Goal: Task Accomplishment & Management: Use online tool/utility

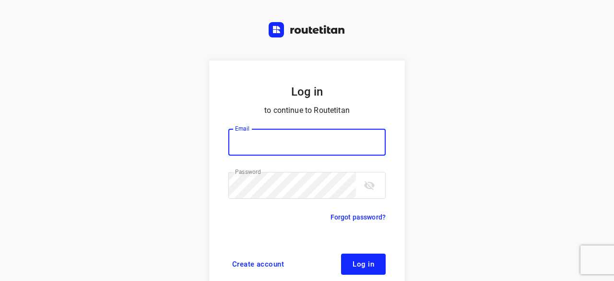
scroll to position [36, 0]
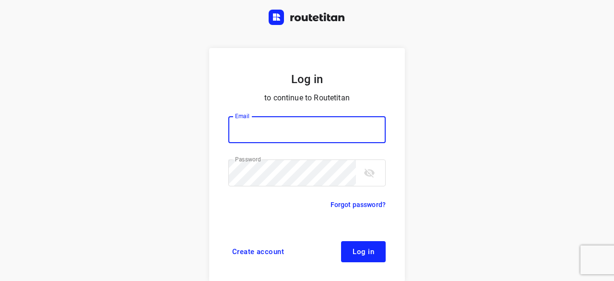
type input "yvonne5611@gmail.com"
click at [367, 243] on button "Log in" at bounding box center [363, 251] width 45 height 21
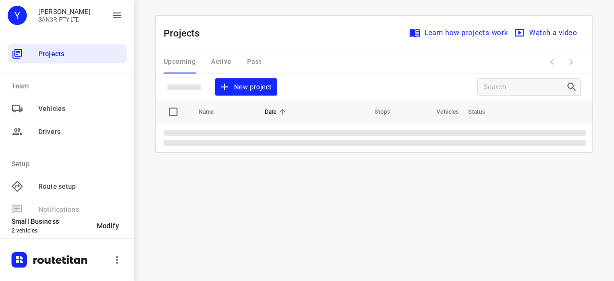
click at [263, 82] on span "New project" at bounding box center [246, 87] width 51 height 12
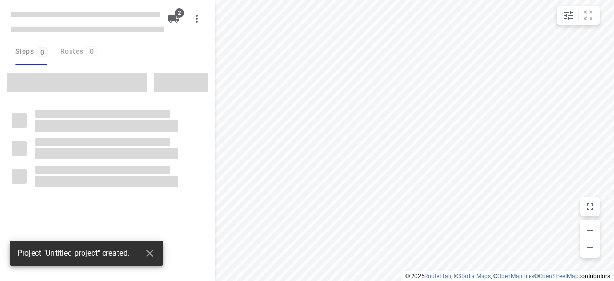
type input "distance"
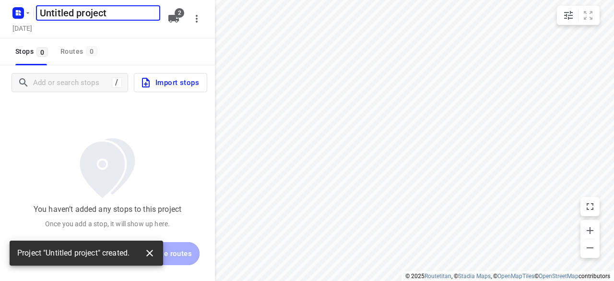
click at [157, 256] on button "button" at bounding box center [149, 252] width 19 height 19
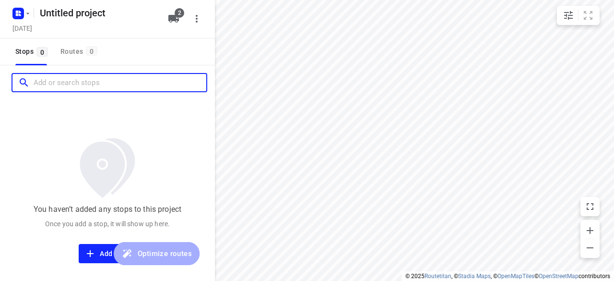
click at [78, 87] on input "Add or search stops" at bounding box center [120, 82] width 173 height 15
paste input "[STREET_ADDRESS]"
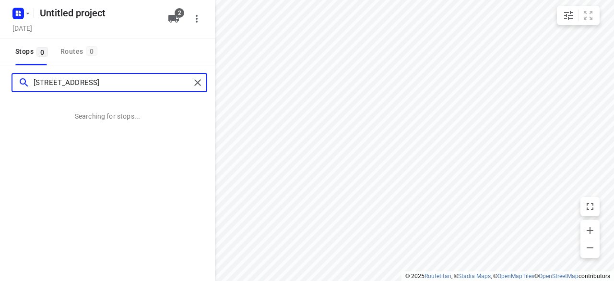
drag, startPoint x: 78, startPoint y: 88, endPoint x: 100, endPoint y: 177, distance: 91.5
click at [86, 160] on div "[STREET_ADDRESS] Searching for stops..." at bounding box center [107, 205] width 215 height 281
type input "[STREET_ADDRESS]"
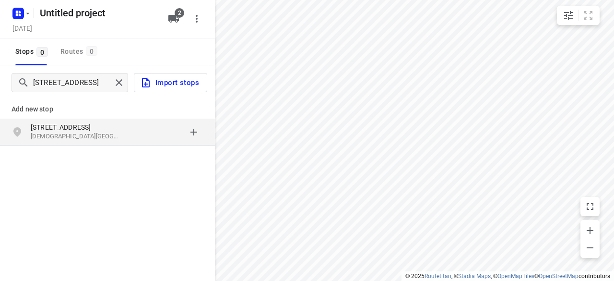
click at [140, 143] on div "[STREET_ADDRESS][DEMOGRAPHIC_DATA]" at bounding box center [107, 132] width 215 height 27
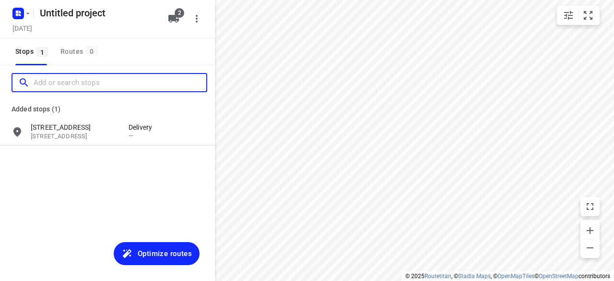
paste input "[STREET_ADDRESS][PERSON_NAME]"
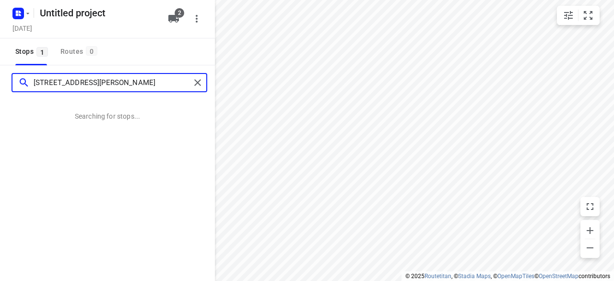
type input "[STREET_ADDRESS][PERSON_NAME]"
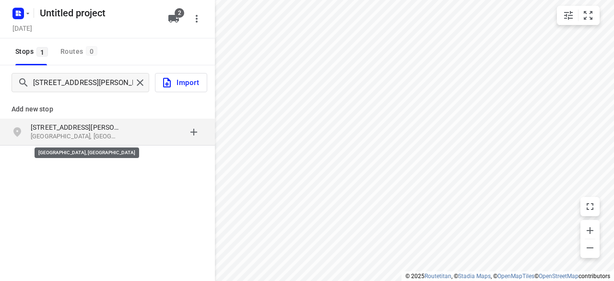
click at [93, 134] on p "[GEOGRAPHIC_DATA], [GEOGRAPHIC_DATA]" at bounding box center [75, 136] width 88 height 9
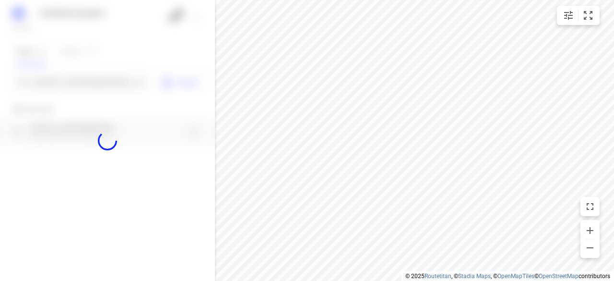
click at [84, 79] on div at bounding box center [107, 140] width 215 height 281
paste input "[STREET_ADDRESS][PERSON_NAME]"
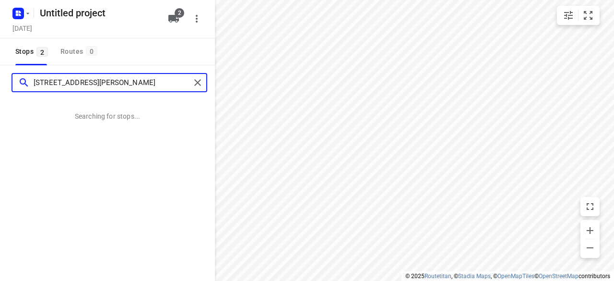
type input "[STREET_ADDRESS][PERSON_NAME]"
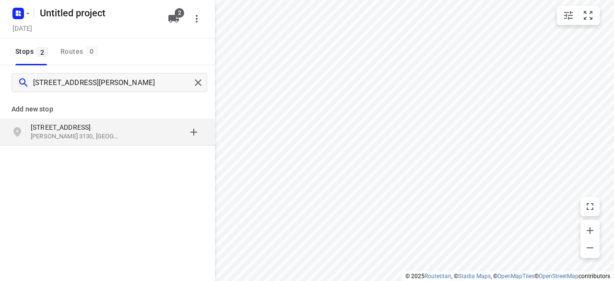
click at [100, 119] on div "[STREET_ADDRESS][PERSON_NAME]" at bounding box center [107, 132] width 215 height 27
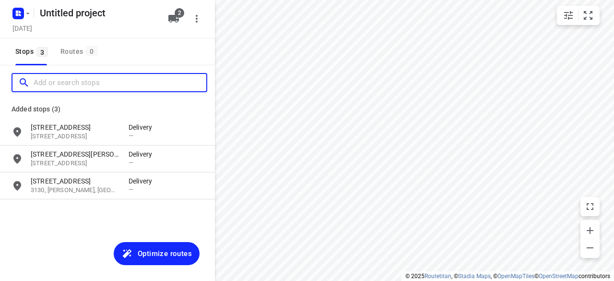
paste input "[STREET_ADDRESS][PERSON_NAME]"
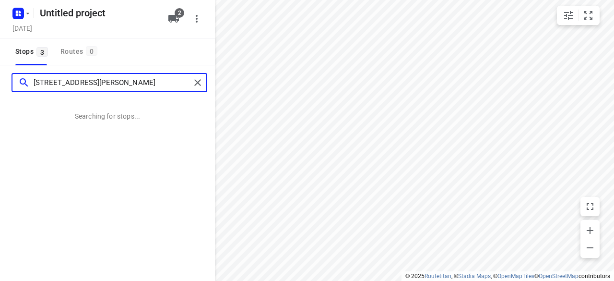
type input "[STREET_ADDRESS][PERSON_NAME]"
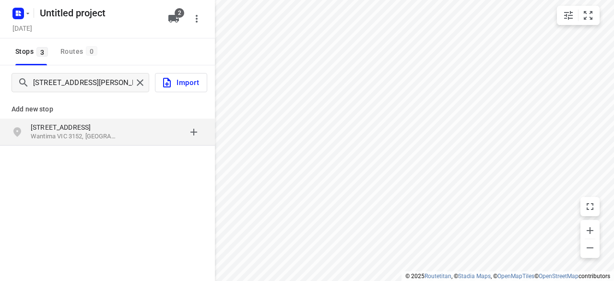
click at [83, 113] on p "Add new stop" at bounding box center [108, 109] width 192 height 12
click at [81, 125] on p "[STREET_ADDRESS]" at bounding box center [75, 127] width 88 height 10
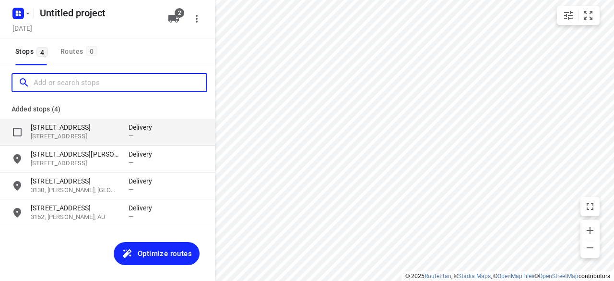
paste input "[STREET_ADDRESS]"
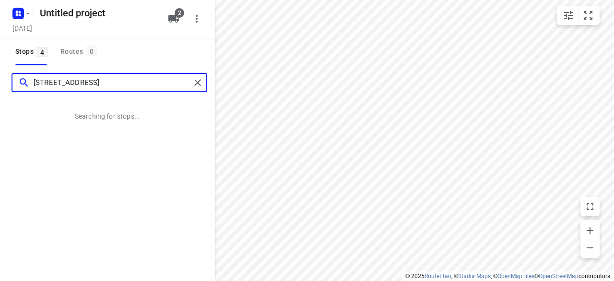
type input "[STREET_ADDRESS]"
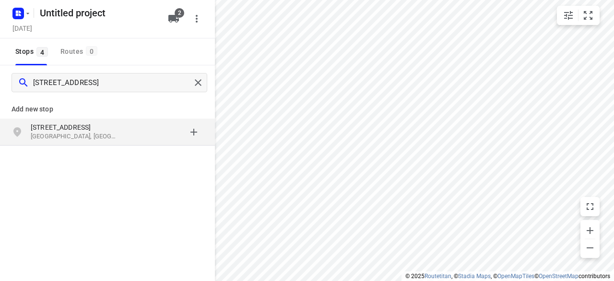
click at [83, 140] on p "[GEOGRAPHIC_DATA], [GEOGRAPHIC_DATA]" at bounding box center [75, 136] width 88 height 9
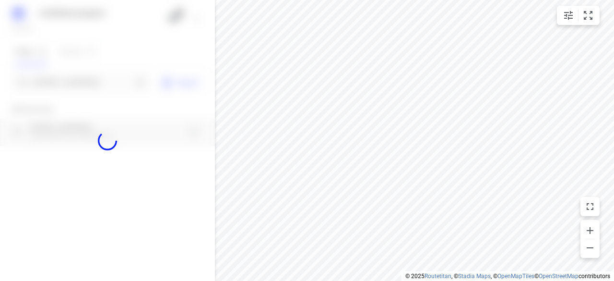
click at [108, 87] on div at bounding box center [107, 140] width 215 height 281
paste input "[STREET_ADDRESS][PERSON_NAME]"
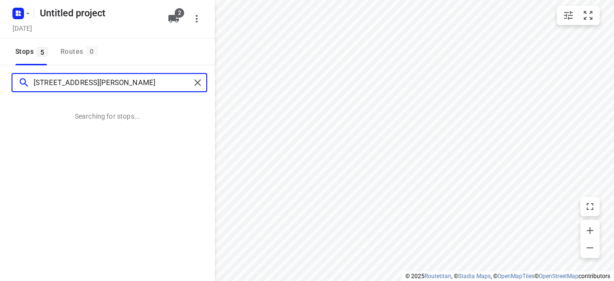
type input "[STREET_ADDRESS][PERSON_NAME]"
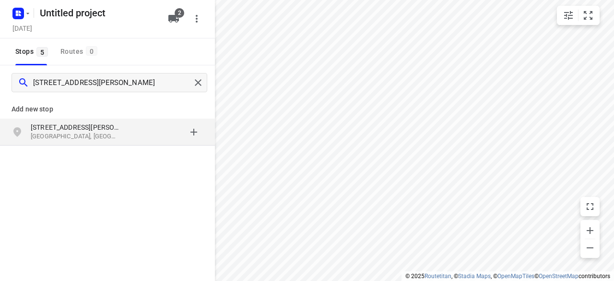
click at [106, 127] on p "[STREET_ADDRESS][PERSON_NAME]" at bounding box center [75, 127] width 88 height 10
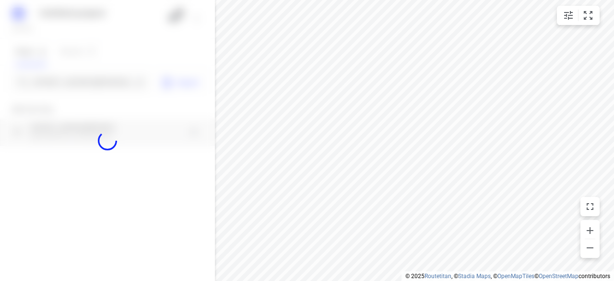
click at [110, 85] on div at bounding box center [107, 140] width 215 height 281
click at [110, 84] on div at bounding box center [107, 140] width 215 height 281
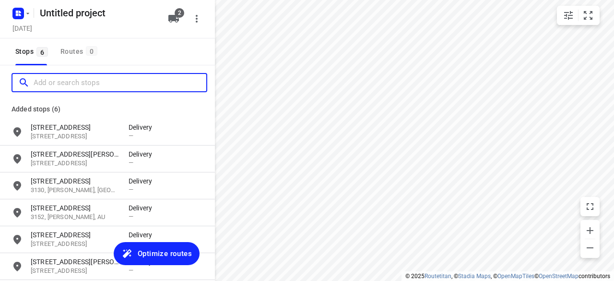
paste input "[STREET_ADDRESS]"
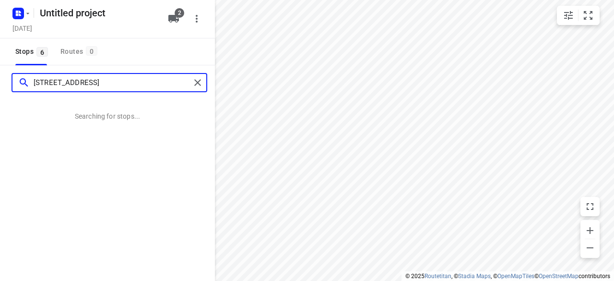
type input "[STREET_ADDRESS]"
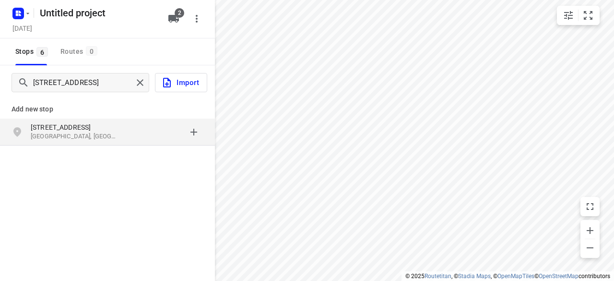
click at [104, 123] on p "[STREET_ADDRESS]" at bounding box center [75, 127] width 88 height 10
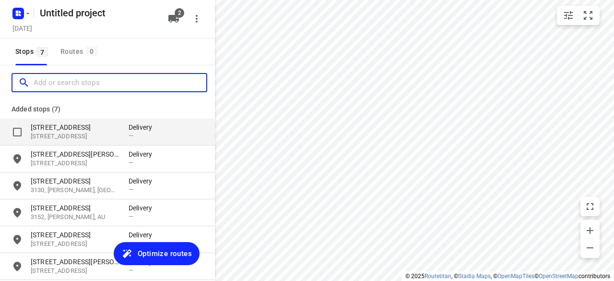
paste input "[STREET_ADDRESS]"
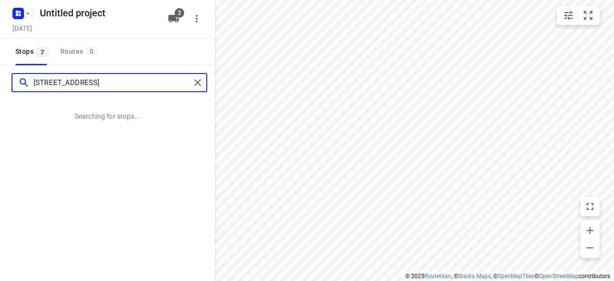
type input "[STREET_ADDRESS]"
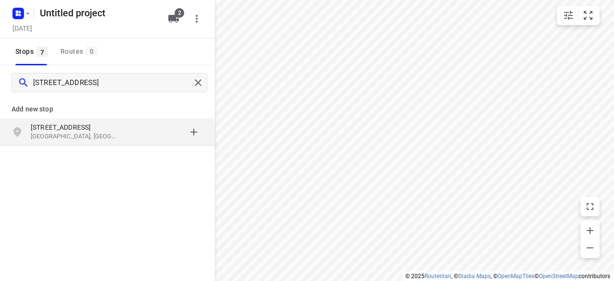
click at [75, 127] on p "[STREET_ADDRESS]" at bounding box center [75, 127] width 88 height 10
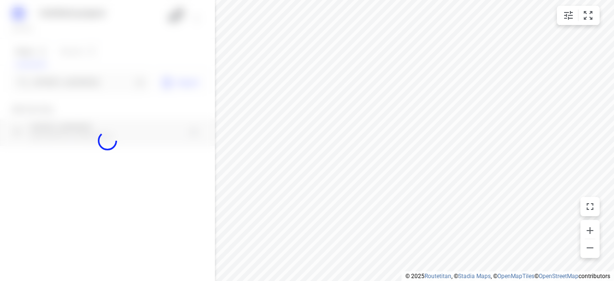
click at [75, 87] on div at bounding box center [107, 140] width 215 height 281
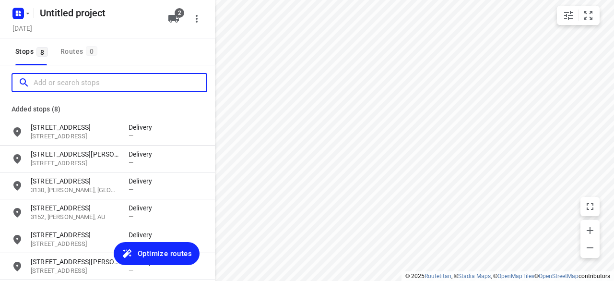
paste input "[STREET_ADDRESS][PERSON_NAME]"
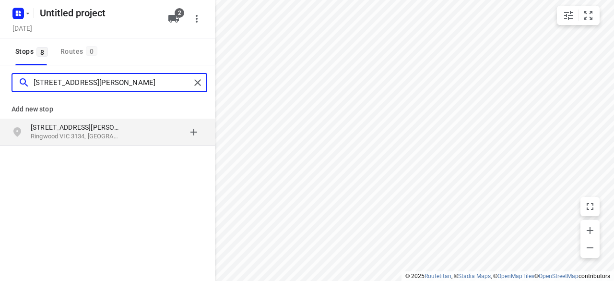
type input "[STREET_ADDRESS][PERSON_NAME]"
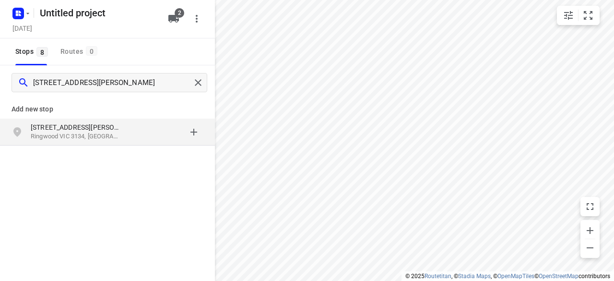
click at [104, 131] on p "[STREET_ADDRESS][PERSON_NAME]" at bounding box center [75, 127] width 88 height 10
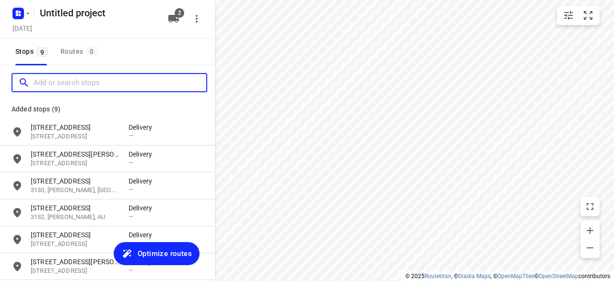
drag, startPoint x: 84, startPoint y: 75, endPoint x: 85, endPoint y: 80, distance: 4.8
click at [84, 76] on input "Add or search stops" at bounding box center [120, 82] width 173 height 15
paste input "[STREET_ADDRESS]"
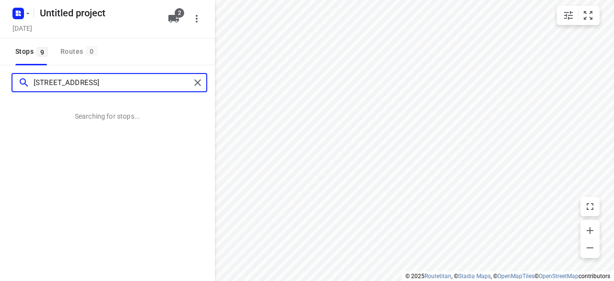
type input "[STREET_ADDRESS]"
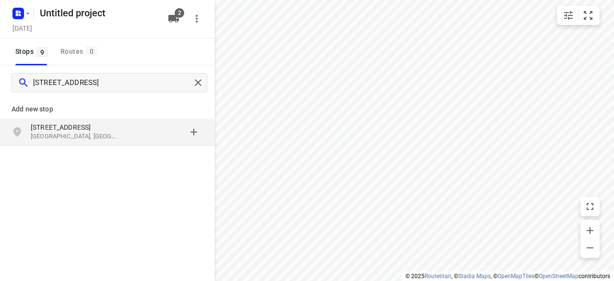
click at [119, 129] on p "[STREET_ADDRESS]" at bounding box center [80, 127] width 98 height 10
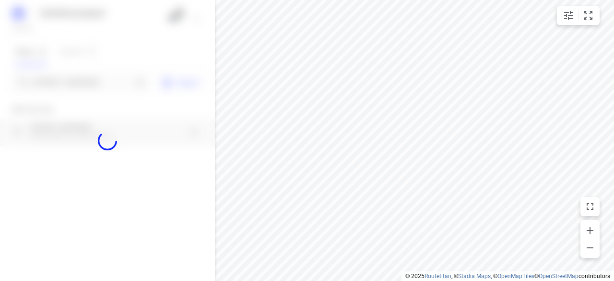
click at [104, 86] on div at bounding box center [107, 140] width 215 height 281
click at [106, 84] on div at bounding box center [107, 140] width 215 height 281
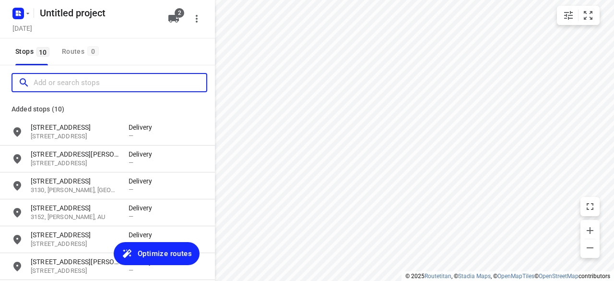
paste input "[STREET_ADDRESS][PERSON_NAME]"
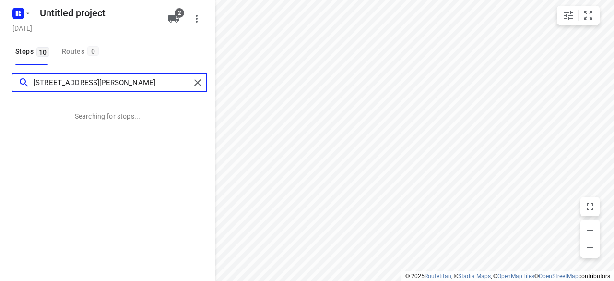
type input "[STREET_ADDRESS][PERSON_NAME]"
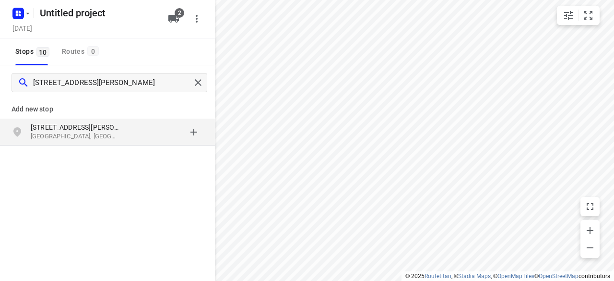
click at [120, 135] on div "[STREET_ADDRESS][PERSON_NAME]" at bounding box center [80, 131] width 98 height 19
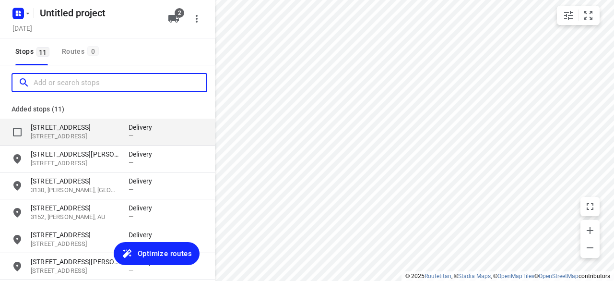
paste input "[STREET_ADDRESS][PERSON_NAME]"
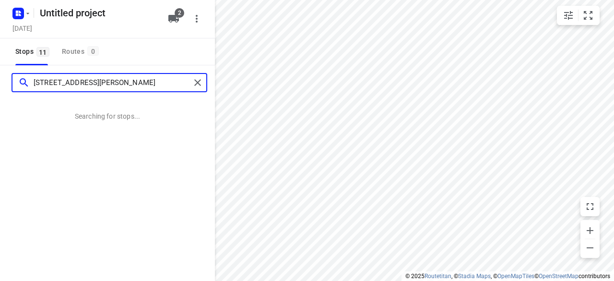
type input "[STREET_ADDRESS][PERSON_NAME]"
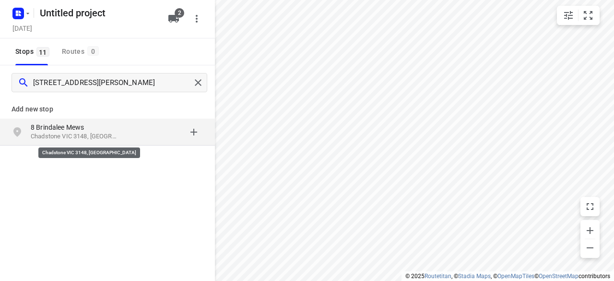
click at [110, 137] on p "Chadstone VIC 3148, [GEOGRAPHIC_DATA]" at bounding box center [75, 136] width 88 height 9
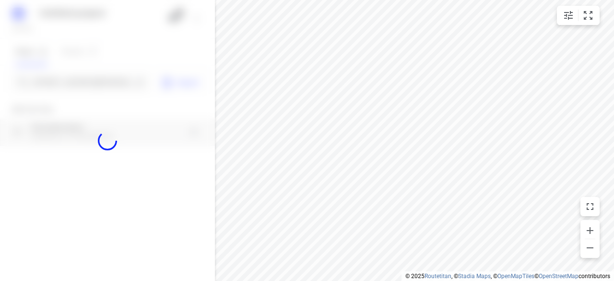
click at [109, 86] on div at bounding box center [107, 140] width 215 height 281
click at [114, 83] on div at bounding box center [107, 140] width 215 height 281
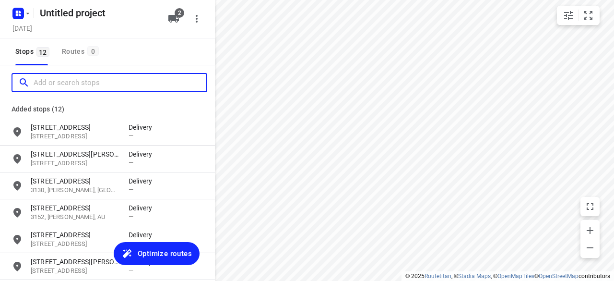
paste input "[STREET_ADDRESS][PERSON_NAME]"
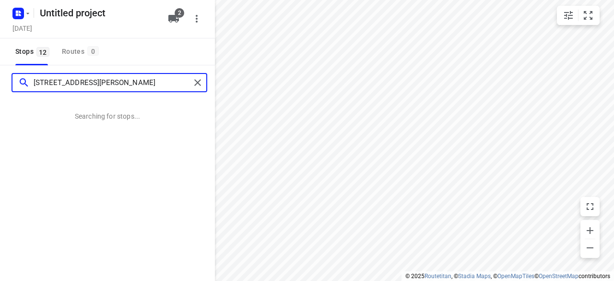
type input "[STREET_ADDRESS][PERSON_NAME]"
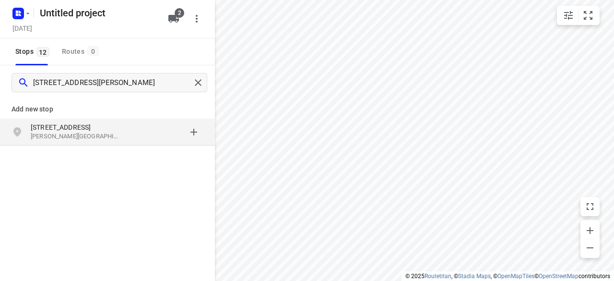
click at [48, 110] on p "Add new stop" at bounding box center [108, 109] width 192 height 12
click at [72, 142] on div "[STREET_ADDRESS][PERSON_NAME]" at bounding box center [107, 132] width 215 height 27
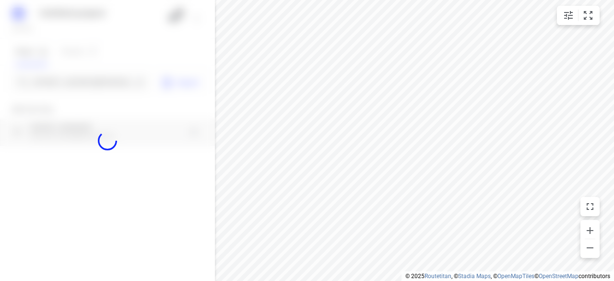
click at [74, 86] on div at bounding box center [107, 140] width 215 height 281
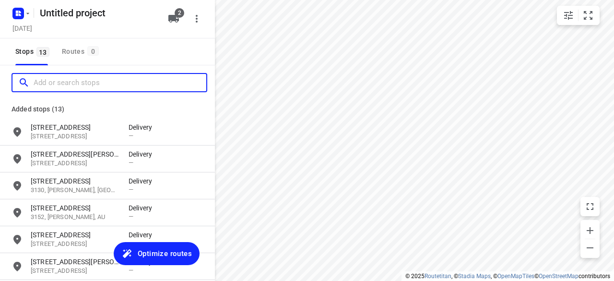
paste input "[STREET_ADDRESS]"
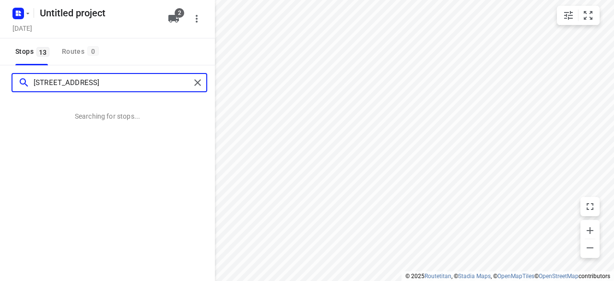
click at [41, 85] on input "[STREET_ADDRESS]" at bounding box center [112, 82] width 157 height 15
type input "[STREET_ADDRESS]"
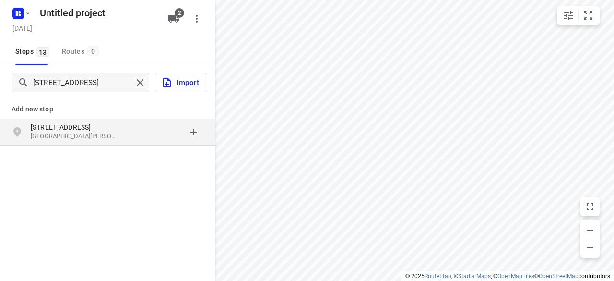
click at [98, 130] on p "[STREET_ADDRESS]" at bounding box center [75, 127] width 88 height 10
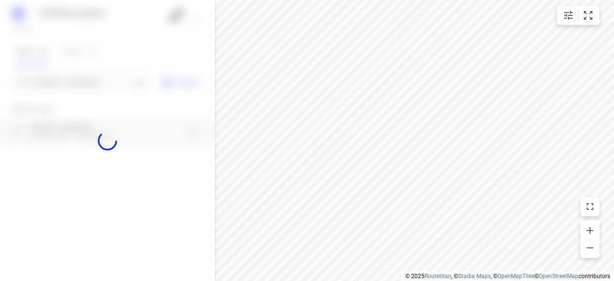
click at [96, 88] on div at bounding box center [107, 140] width 215 height 281
paste input "[STREET_ADDRESS]"
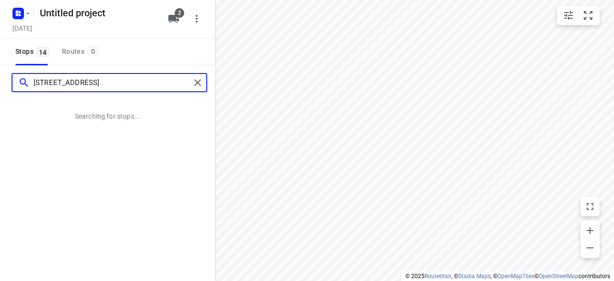
type input "[STREET_ADDRESS]"
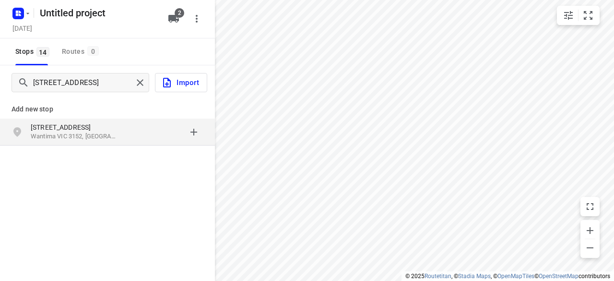
click at [122, 141] on div "[STREET_ADDRESS]" at bounding box center [80, 131] width 98 height 19
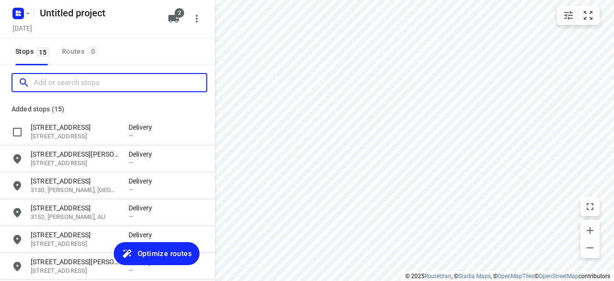
paste input "[STREET_ADDRESS][PERSON_NAME][PERSON_NAME]"
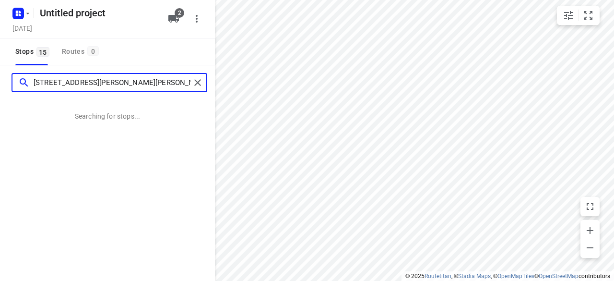
type input "[STREET_ADDRESS][PERSON_NAME][PERSON_NAME]"
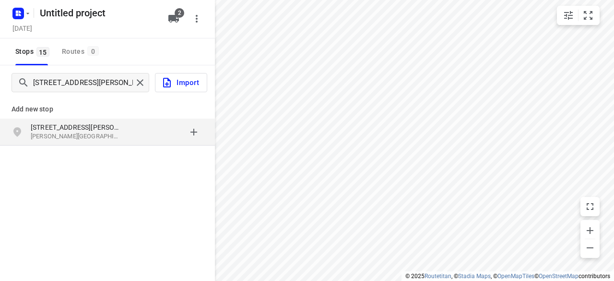
click at [65, 122] on p "[STREET_ADDRESS][PERSON_NAME]" at bounding box center [75, 127] width 88 height 10
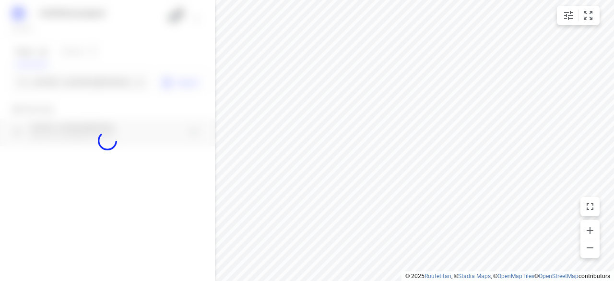
click at [63, 91] on div at bounding box center [107, 140] width 215 height 281
click at [69, 85] on div at bounding box center [107, 140] width 215 height 281
paste input "[STREET_ADDRESS][PERSON_NAME][PERSON_NAME]"
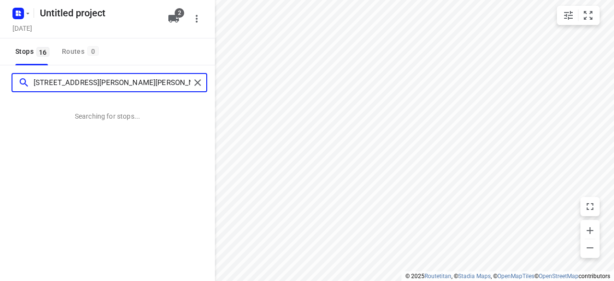
type input "[STREET_ADDRESS][PERSON_NAME][PERSON_NAME]"
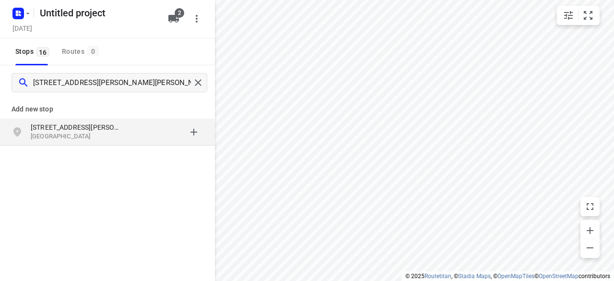
click at [122, 126] on p "[STREET_ADDRESS][PERSON_NAME]" at bounding box center [80, 127] width 98 height 10
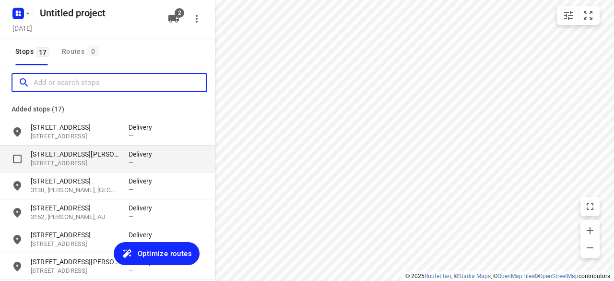
paste input "[STREET_ADDRESS][PERSON_NAME]"
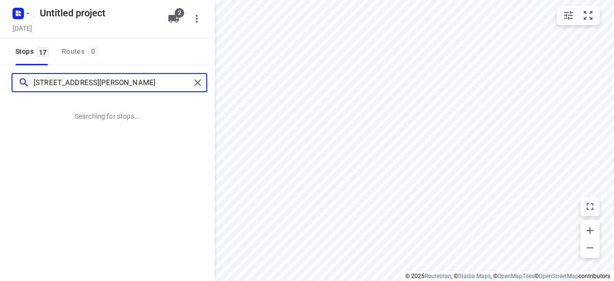
type input "[STREET_ADDRESS][PERSON_NAME]"
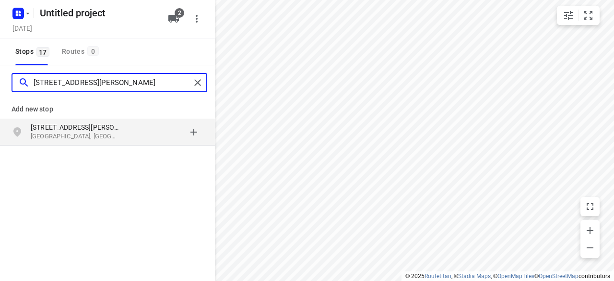
drag, startPoint x: 36, startPoint y: 88, endPoint x: 41, endPoint y: 103, distance: 15.6
click at [36, 90] on input "[STREET_ADDRESS][PERSON_NAME]" at bounding box center [112, 82] width 157 height 15
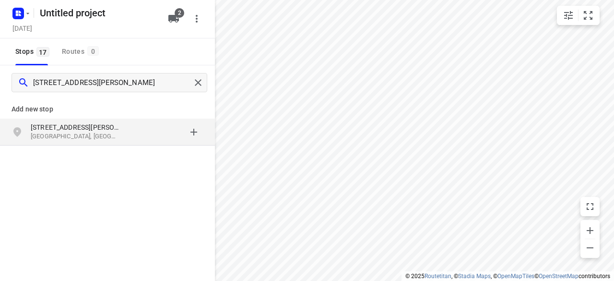
click at [50, 118] on div "Add new stop" at bounding box center [107, 105] width 215 height 27
click at [49, 124] on p "[STREET_ADDRESS][PERSON_NAME]" at bounding box center [75, 127] width 88 height 10
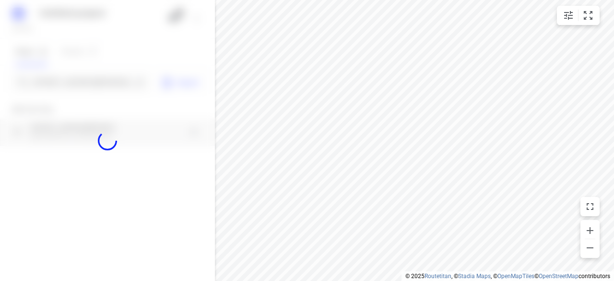
click at [53, 89] on div at bounding box center [107, 140] width 215 height 281
click at [55, 84] on div at bounding box center [107, 140] width 215 height 281
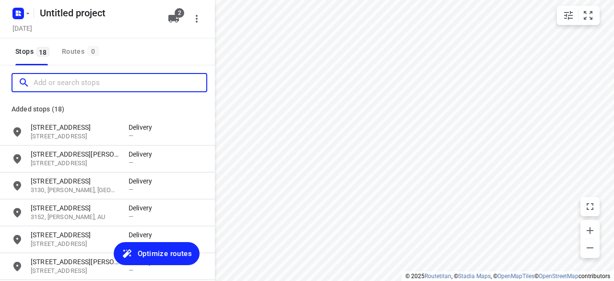
paste input "/[STREET_ADDRESS][PERSON_NAME][PERSON_NAME][PERSON_NAME]"
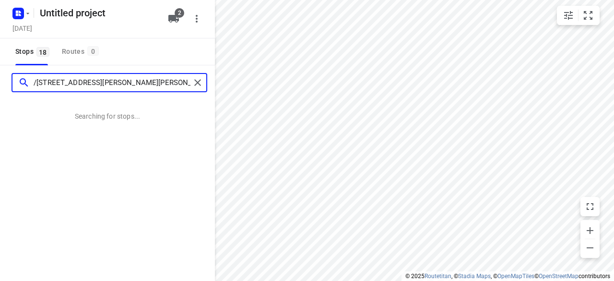
type input "/[STREET_ADDRESS][PERSON_NAME][PERSON_NAME][PERSON_NAME]"
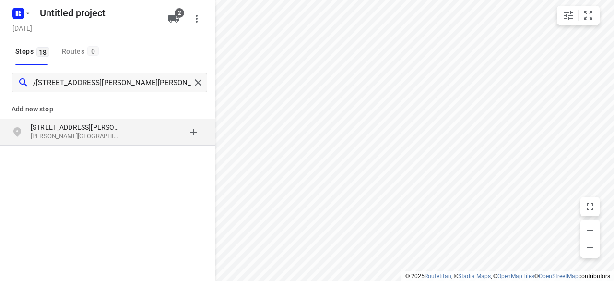
click at [64, 120] on div "[STREET_ADDRESS][PERSON_NAME][PERSON_NAME][PERSON_NAME]" at bounding box center [107, 132] width 215 height 27
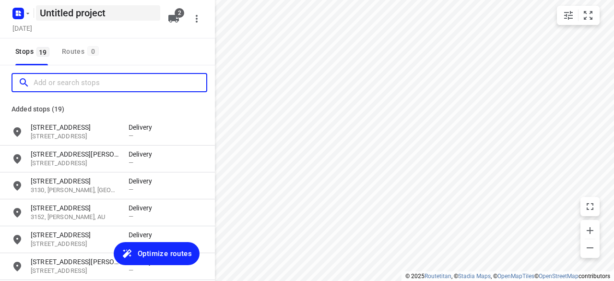
paste input "[STREET_ADDRESS]"
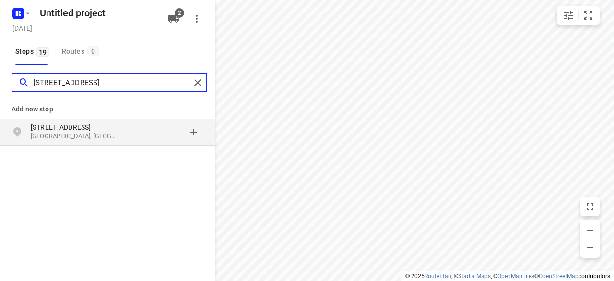
type input "[STREET_ADDRESS]"
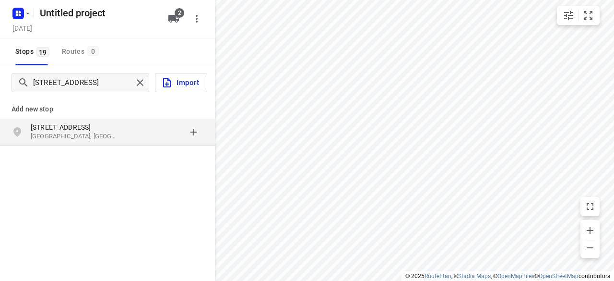
click at [82, 118] on div "Add new stop" at bounding box center [107, 105] width 215 height 27
click at [112, 140] on p "[GEOGRAPHIC_DATA], [GEOGRAPHIC_DATA]" at bounding box center [75, 136] width 88 height 9
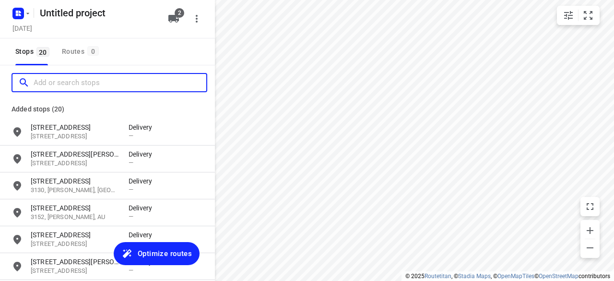
click at [103, 85] on input "Add or search stops" at bounding box center [120, 82] width 173 height 15
paste input "[STREET_ADDRESS][PERSON_NAME]"
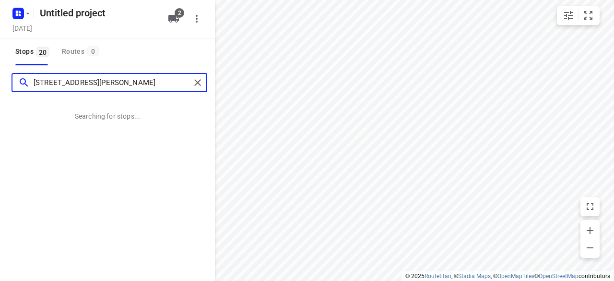
type input "[STREET_ADDRESS][PERSON_NAME]"
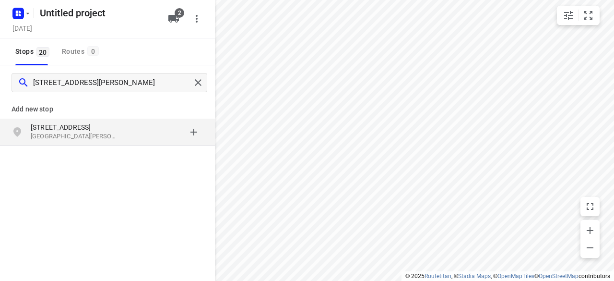
click at [72, 143] on div "[STREET_ADDRESS][PERSON_NAME]" at bounding box center [107, 132] width 215 height 27
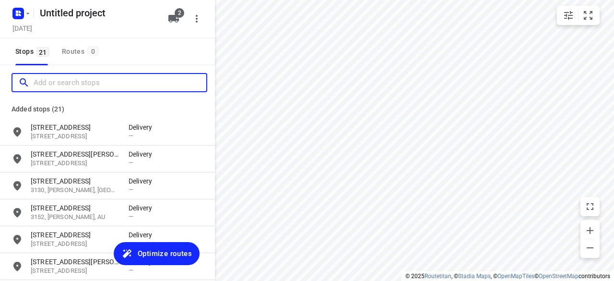
paste input "[STREET_ADDRESS][PERSON_NAME]"
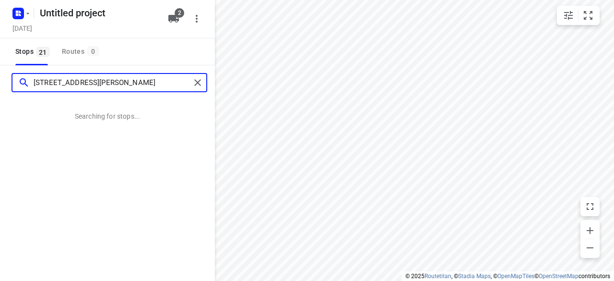
type input "[STREET_ADDRESS][PERSON_NAME]"
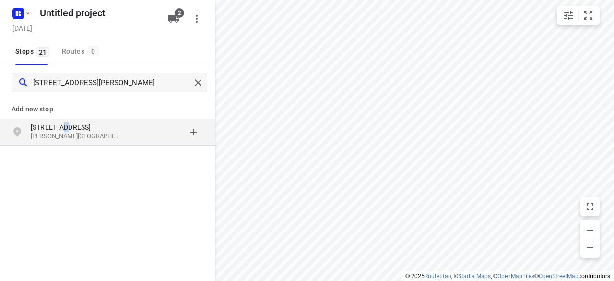
click at [60, 130] on p "[STREET_ADDRESS]" at bounding box center [75, 127] width 88 height 10
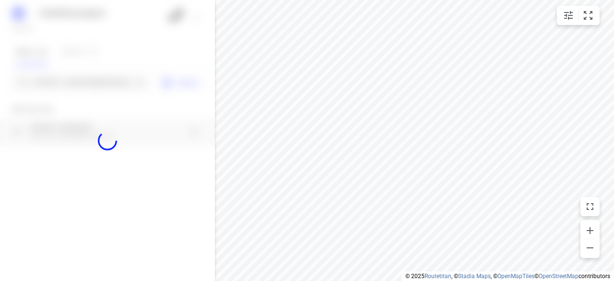
click at [60, 82] on div at bounding box center [107, 140] width 215 height 281
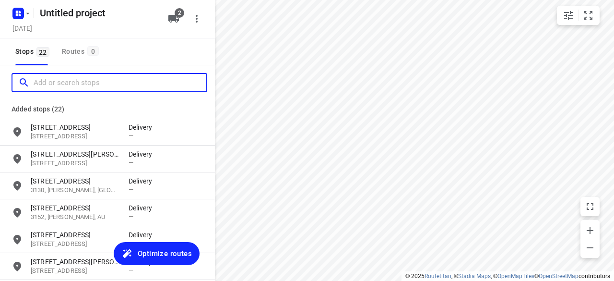
paste input "[STREET_ADDRESS]"
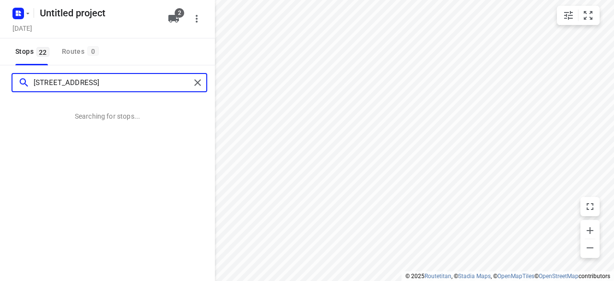
type input "[STREET_ADDRESS]"
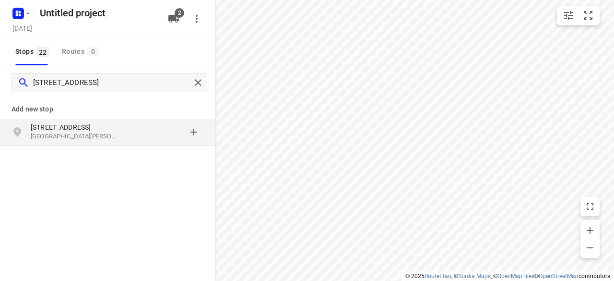
click at [110, 143] on div "[STREET_ADDRESS][PERSON_NAME]" at bounding box center [107, 132] width 215 height 27
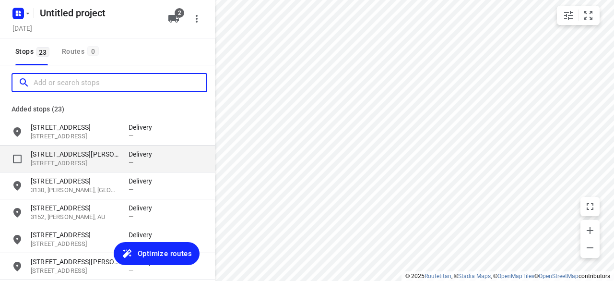
paste input "[STREET_ADDRESS][PERSON_NAME]"
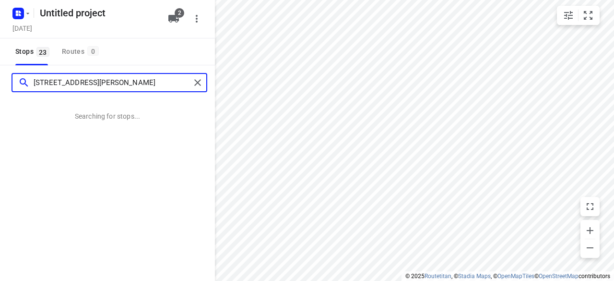
type input "[STREET_ADDRESS][PERSON_NAME]"
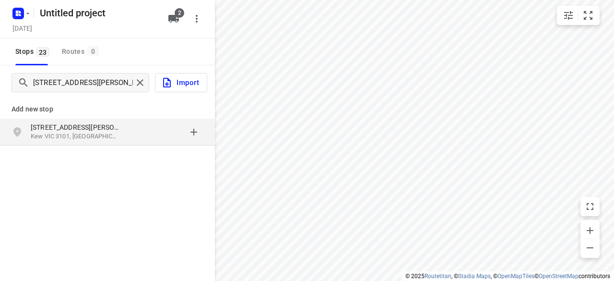
click at [104, 149] on div "Add new stop [STREET_ADDRESS][PERSON_NAME]" at bounding box center [107, 154] width 215 height 108
click at [101, 143] on div "[STREET_ADDRESS][PERSON_NAME]" at bounding box center [107, 132] width 215 height 27
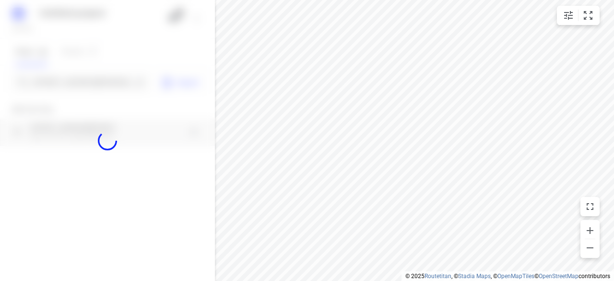
click at [71, 91] on div at bounding box center [107, 140] width 215 height 281
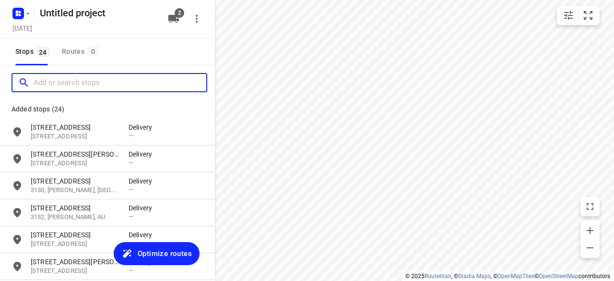
paste input "[STREET_ADDRESS][PERSON_NAME]"
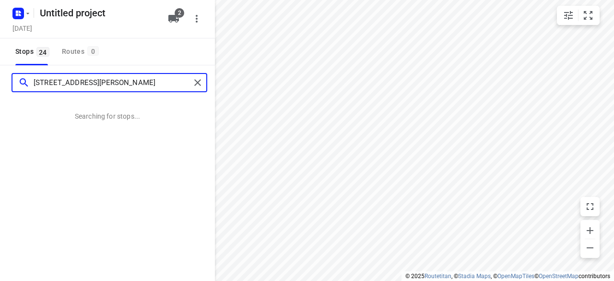
type input "[STREET_ADDRESS][PERSON_NAME]"
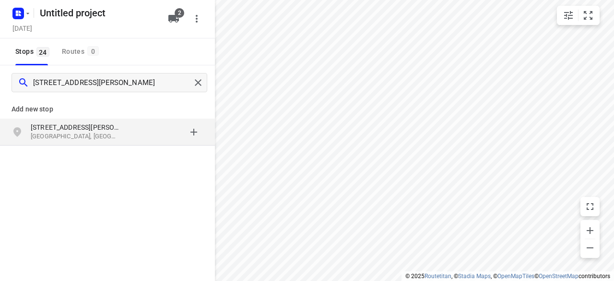
click at [88, 126] on p "[STREET_ADDRESS][PERSON_NAME]" at bounding box center [75, 127] width 88 height 10
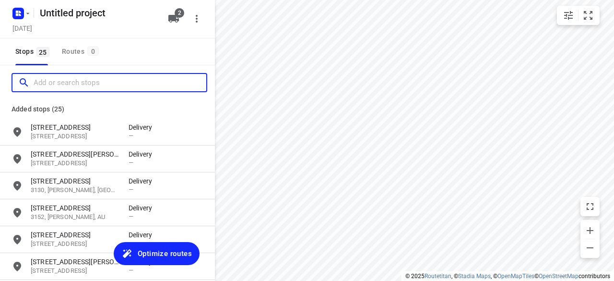
paste input "[STREET_ADDRESS][PERSON_NAME]"
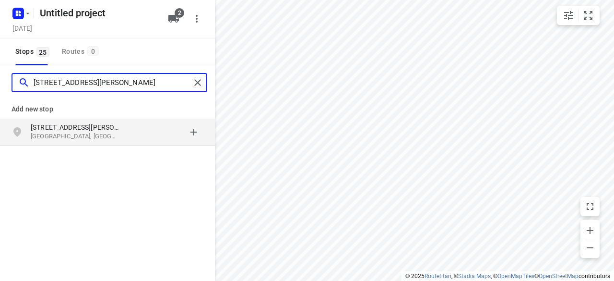
type input "[STREET_ADDRESS][PERSON_NAME]"
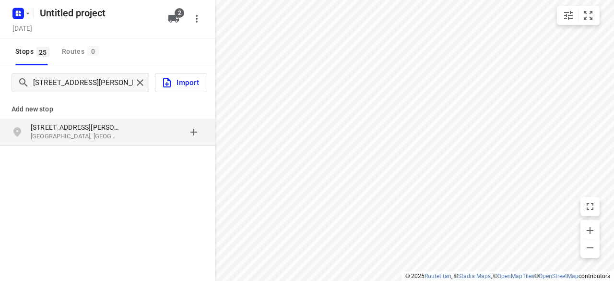
click at [60, 140] on p "[GEOGRAPHIC_DATA], [GEOGRAPHIC_DATA]" at bounding box center [75, 136] width 88 height 9
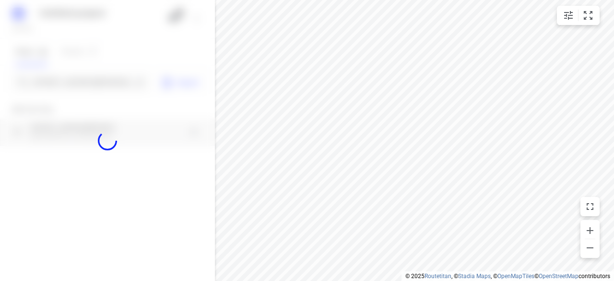
click at [59, 84] on div at bounding box center [107, 140] width 215 height 281
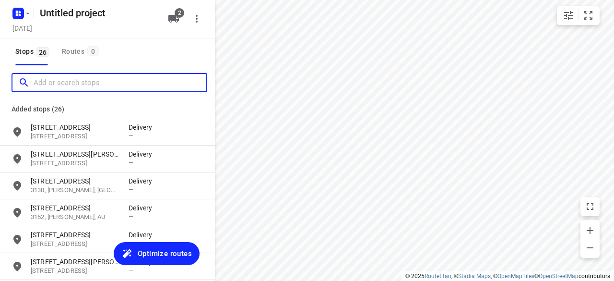
paste input "[STREET_ADDRESS][PERSON_NAME]"
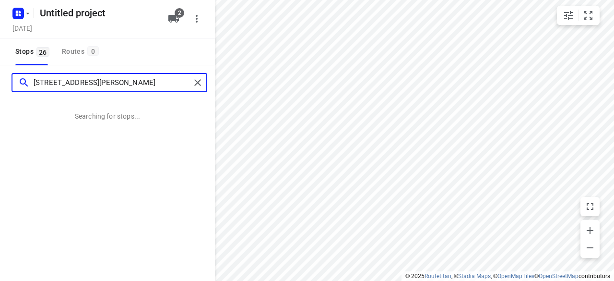
type input "[STREET_ADDRESS][PERSON_NAME]"
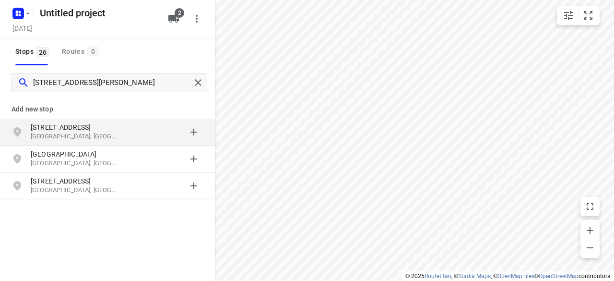
click at [85, 127] on p "[STREET_ADDRESS]" at bounding box center [75, 127] width 88 height 10
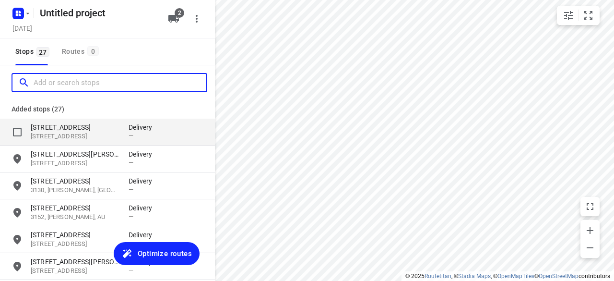
paste input "[STREET_ADDRESS][PERSON_NAME]"
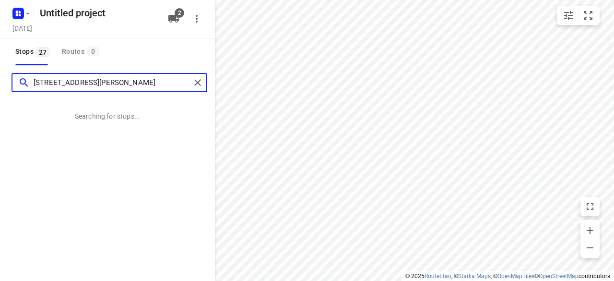
type input "[STREET_ADDRESS][PERSON_NAME]"
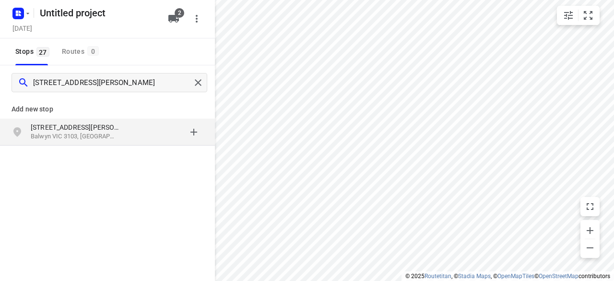
click at [108, 129] on p "[STREET_ADDRESS][PERSON_NAME]" at bounding box center [75, 127] width 88 height 10
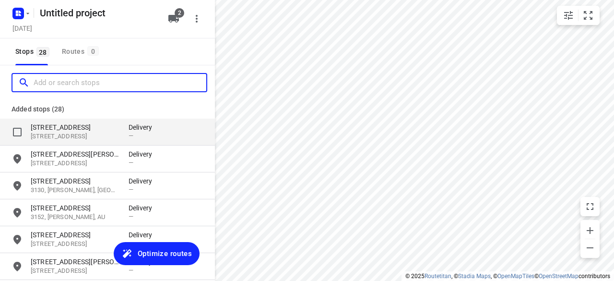
paste input "[STREET_ADDRESS]"
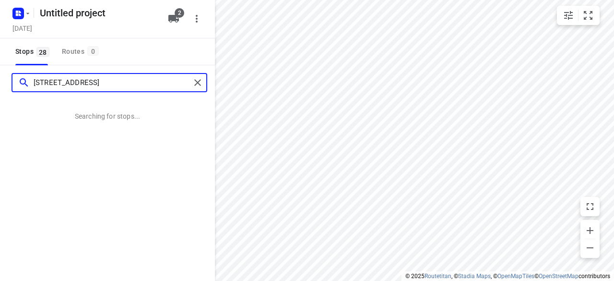
type input "[STREET_ADDRESS]"
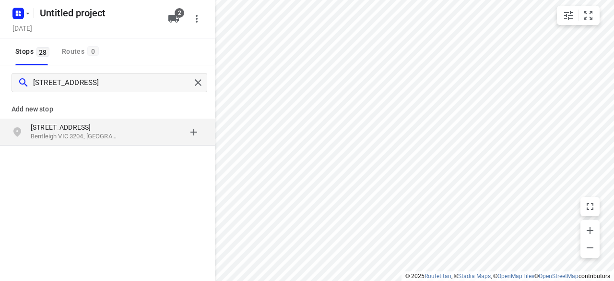
click at [109, 132] on p "Bentleigh VIC 3204, [GEOGRAPHIC_DATA]" at bounding box center [75, 136] width 88 height 9
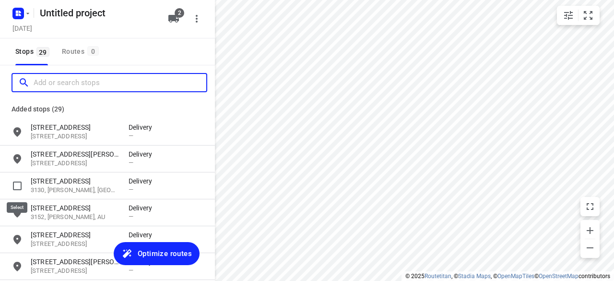
paste input "[STREET_ADDRESS]"
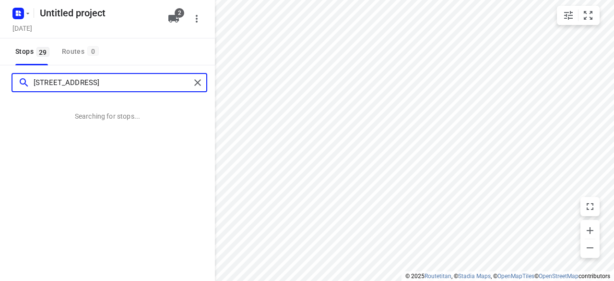
type input "[STREET_ADDRESS]"
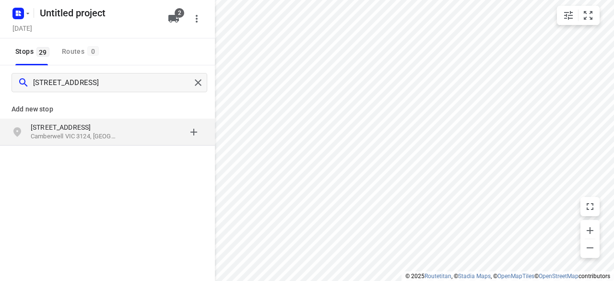
click at [96, 120] on div "[STREET_ADDRESS]" at bounding box center [107, 132] width 215 height 27
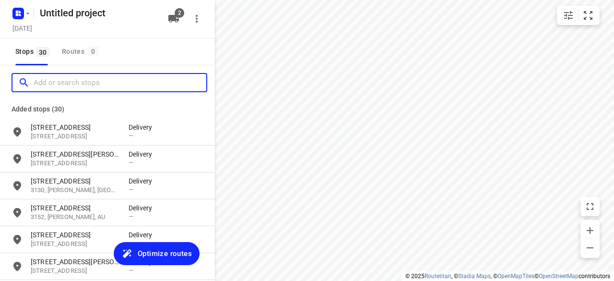
paste input "[STREET_ADDRESS]"
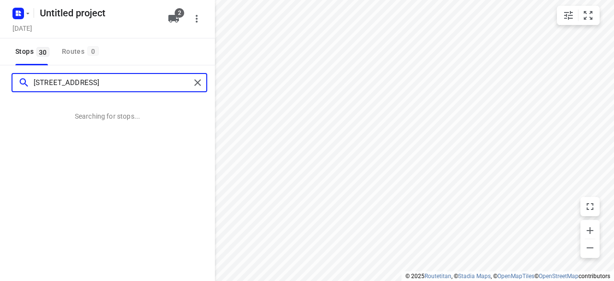
type input "[STREET_ADDRESS]"
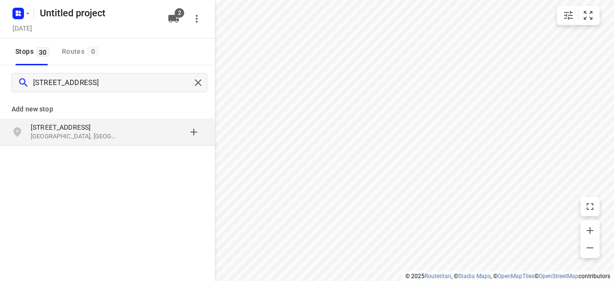
click at [32, 120] on div "[STREET_ADDRESS]" at bounding box center [107, 132] width 215 height 27
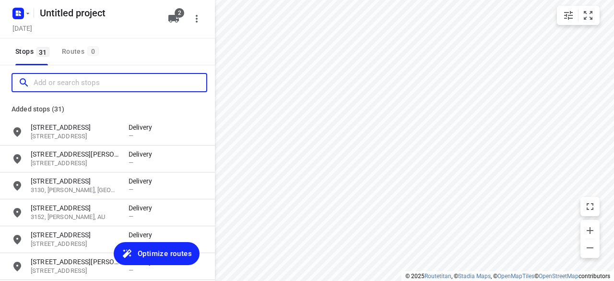
click at [78, 84] on input "Add or search stops" at bounding box center [120, 82] width 173 height 15
paste input "[STREET_ADDRESS]"
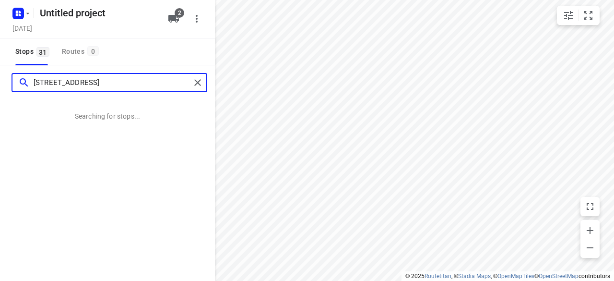
type input "[STREET_ADDRESS]"
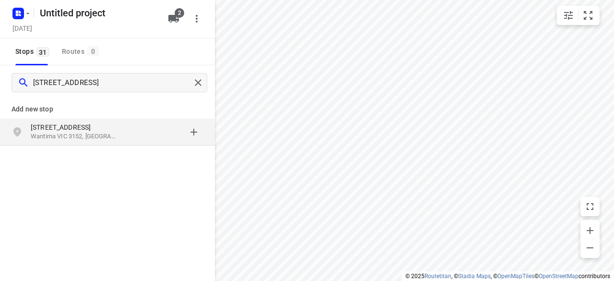
click at [92, 111] on p "Add new stop" at bounding box center [108, 109] width 192 height 12
click at [95, 124] on p "[STREET_ADDRESS]" at bounding box center [75, 127] width 88 height 10
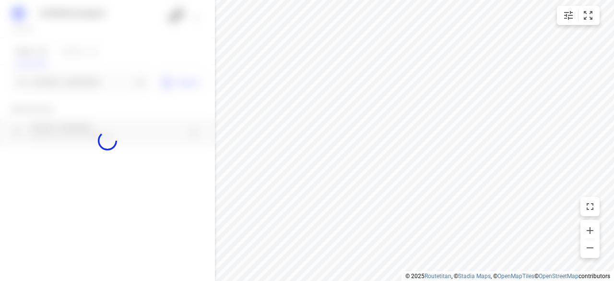
click at [85, 85] on div at bounding box center [107, 140] width 215 height 281
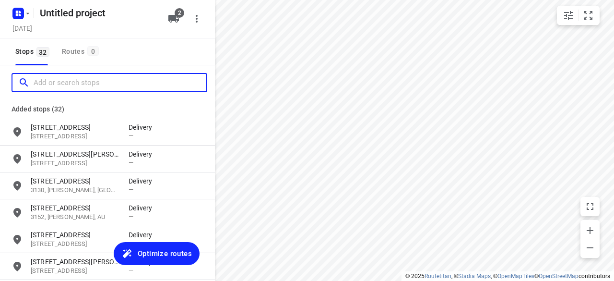
paste input "[STREET_ADDRESS]"
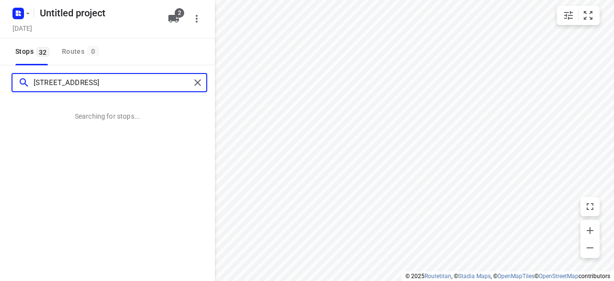
type input "[STREET_ADDRESS]"
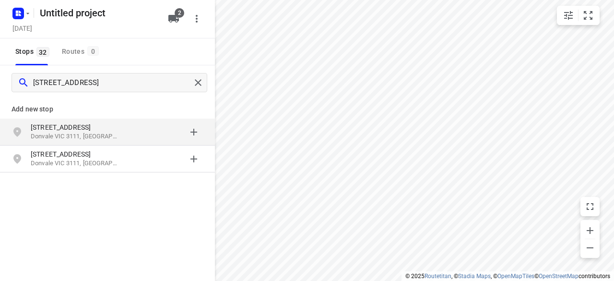
click at [72, 131] on p "[STREET_ADDRESS]" at bounding box center [75, 127] width 88 height 10
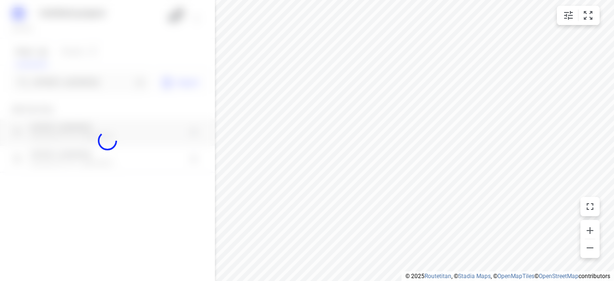
click at [83, 83] on div at bounding box center [107, 140] width 215 height 281
click at [83, 83] on div "Untitled project [DATE] 2 Stops 32 Routes 0 [GEOGRAPHIC_DATA] Import Add new st…" at bounding box center [107, 140] width 215 height 281
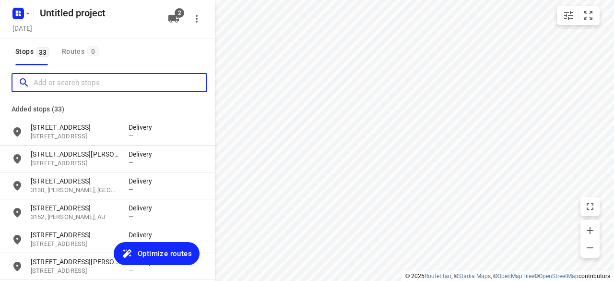
paste input "4 [PERSON_NAME] Dr [PERSON_NAME] 3108"
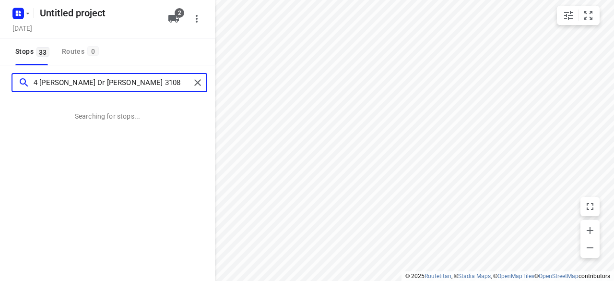
type input "4 [PERSON_NAME] Dr [PERSON_NAME] 3108"
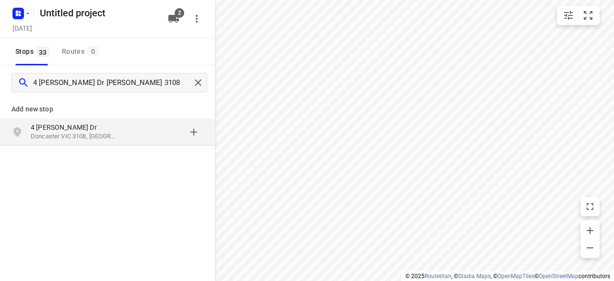
click at [96, 124] on p "4 [PERSON_NAME] Dr" at bounding box center [75, 127] width 88 height 10
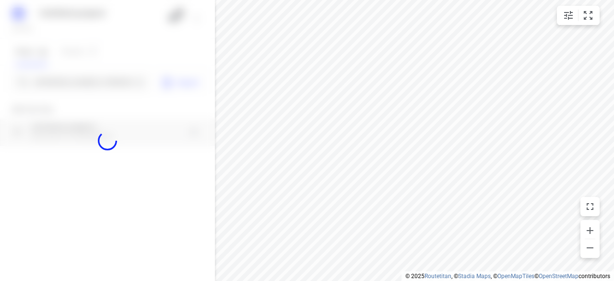
click at [95, 81] on div at bounding box center [107, 140] width 215 height 281
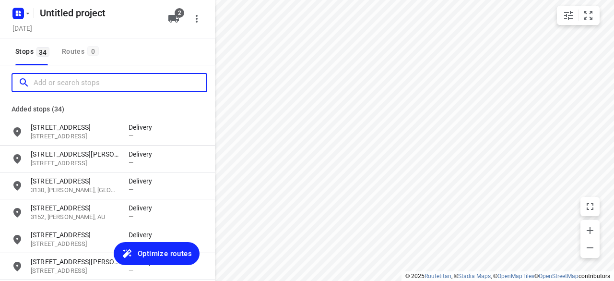
paste input "[STREET_ADDRESS][PERSON_NAME]"
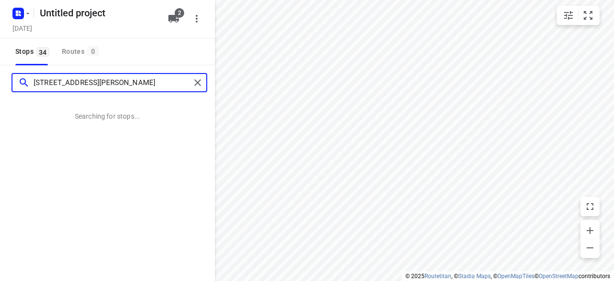
type input "[STREET_ADDRESS][PERSON_NAME]"
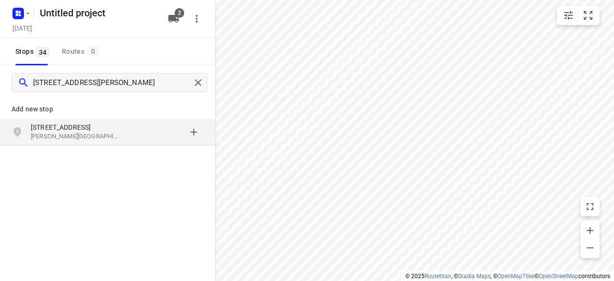
click at [121, 128] on p "[STREET_ADDRESS]" at bounding box center [80, 127] width 98 height 10
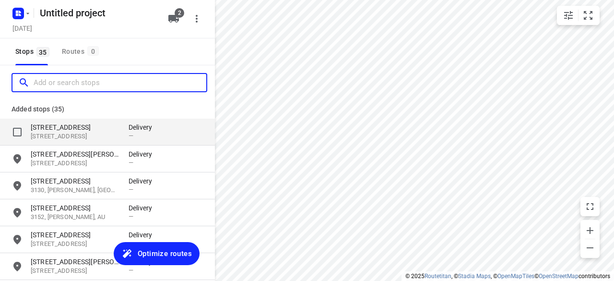
paste input "[STREET_ADDRESS][US_STATE]"
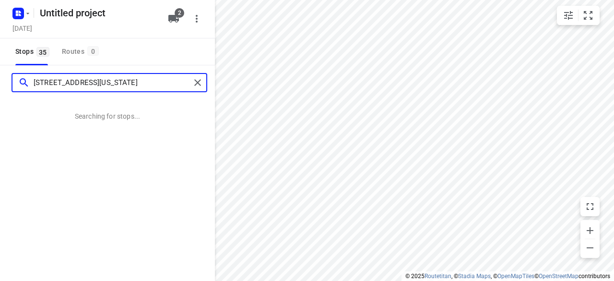
type input "[STREET_ADDRESS][US_STATE]"
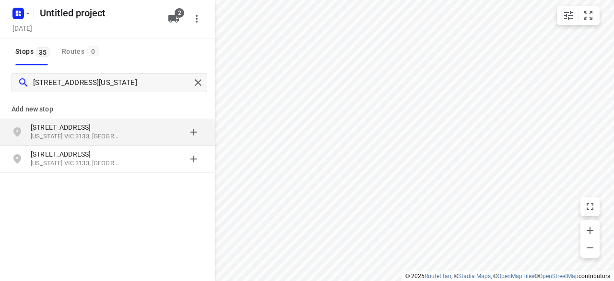
click at [72, 119] on div "[STREET_ADDRESS][US_STATE]" at bounding box center [107, 132] width 215 height 27
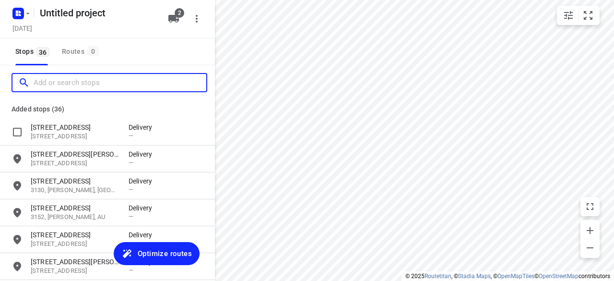
paste input "[STREET_ADDRESS]"
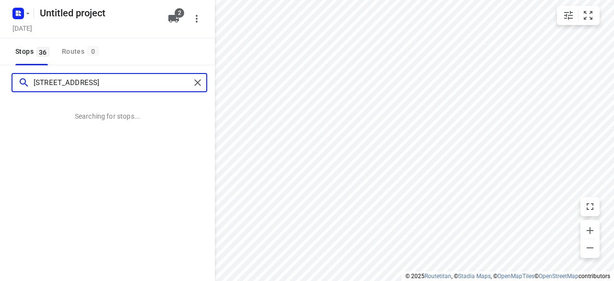
type input "[STREET_ADDRESS]"
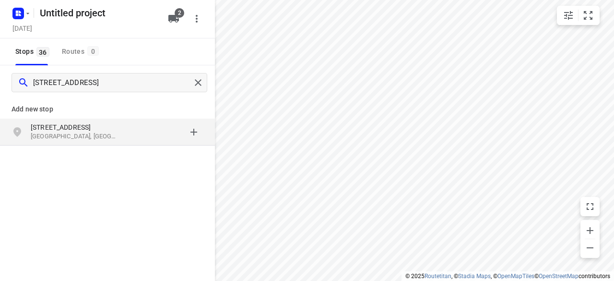
click at [67, 124] on p "[STREET_ADDRESS]" at bounding box center [75, 127] width 88 height 10
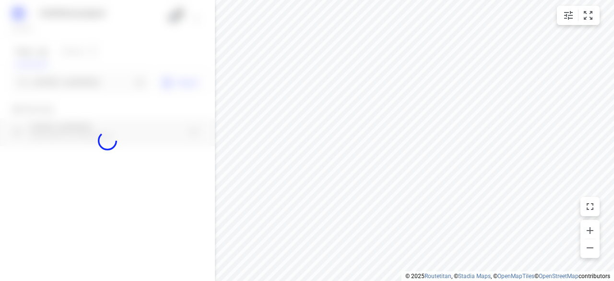
click at [52, 85] on div at bounding box center [107, 140] width 215 height 281
click at [52, 84] on div at bounding box center [107, 140] width 215 height 281
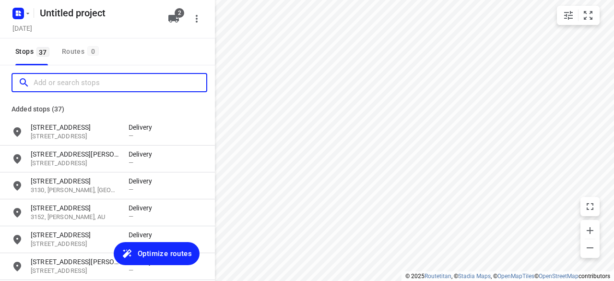
paste input "[STREET_ADDRESS]"
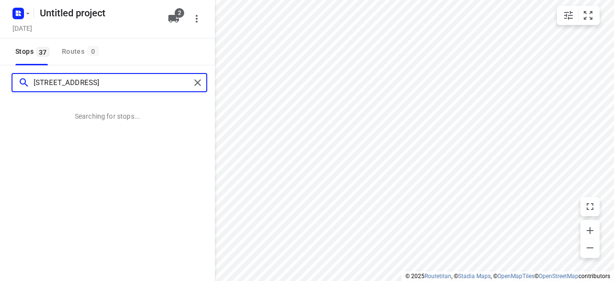
type input "[STREET_ADDRESS]"
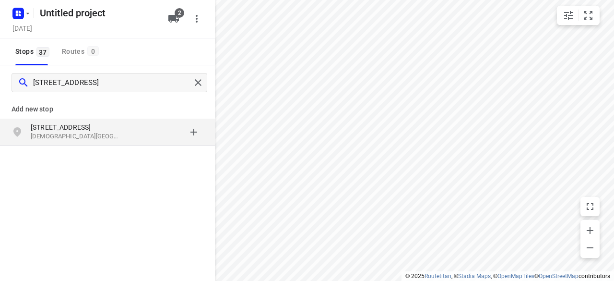
click at [80, 136] on p "[DEMOGRAPHIC_DATA][GEOGRAPHIC_DATA], [GEOGRAPHIC_DATA]" at bounding box center [75, 136] width 88 height 9
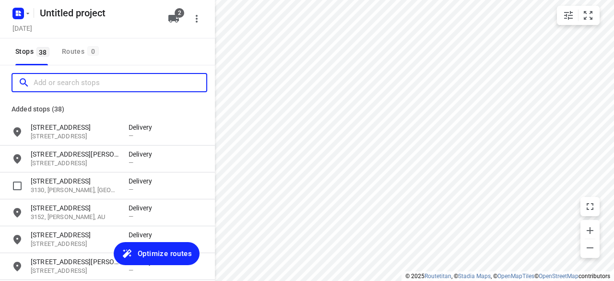
paste input "[STREET_ADDRESS]"
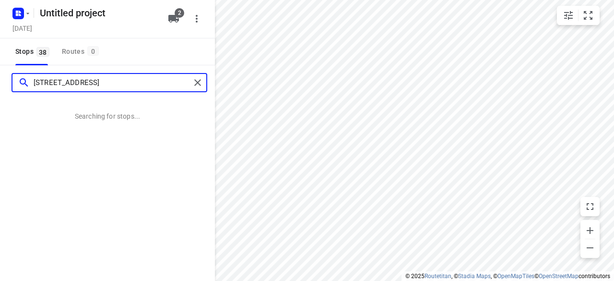
type input "[STREET_ADDRESS]"
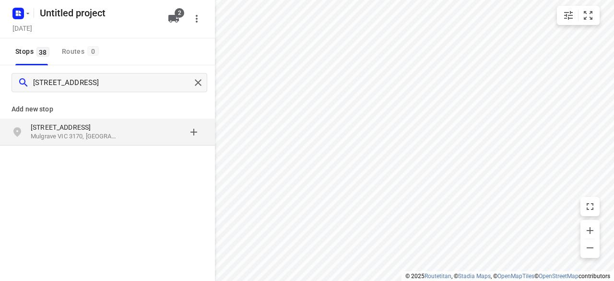
click at [67, 126] on p "[STREET_ADDRESS]" at bounding box center [75, 127] width 88 height 10
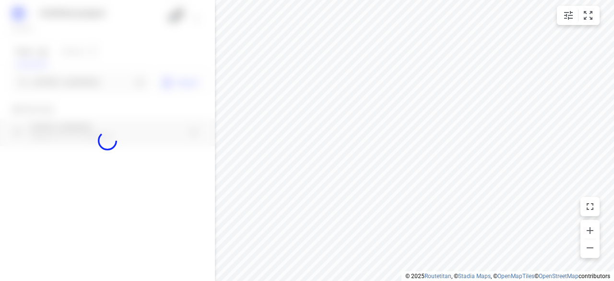
click at [72, 82] on div at bounding box center [107, 140] width 215 height 281
paste input "[STREET_ADDRESS]"
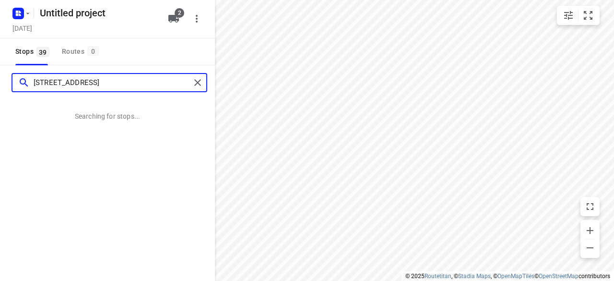
type input "[STREET_ADDRESS]"
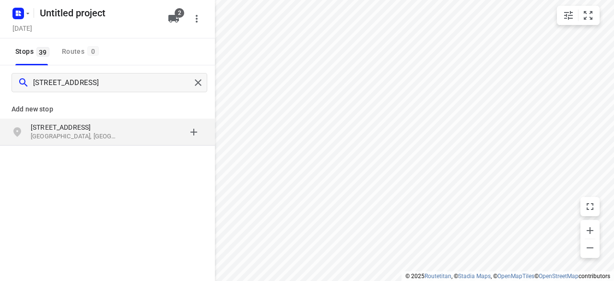
click at [125, 149] on div "Add new stop [STREET_ADDRESS]" at bounding box center [107, 154] width 215 height 108
click at [125, 143] on div "[STREET_ADDRESS]" at bounding box center [107, 132] width 215 height 27
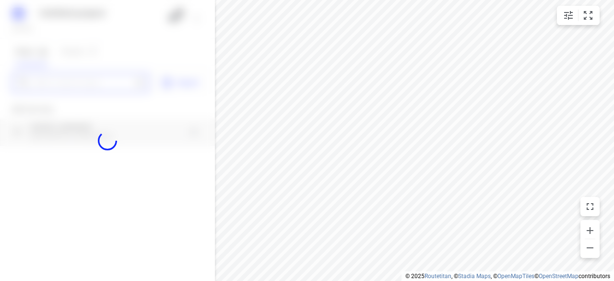
paste input "12 [GEOGRAPHIC_DATA]"
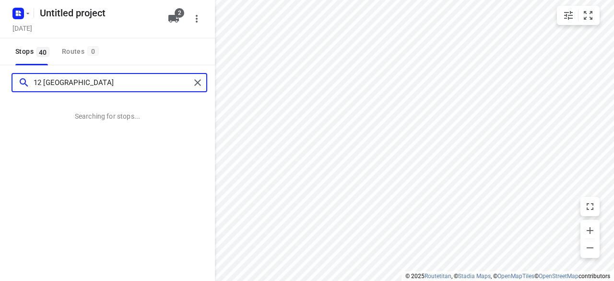
type input "12 [GEOGRAPHIC_DATA]"
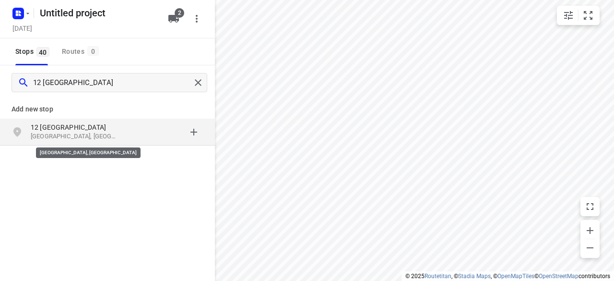
click at [75, 135] on p "[GEOGRAPHIC_DATA], [GEOGRAPHIC_DATA]" at bounding box center [75, 136] width 88 height 9
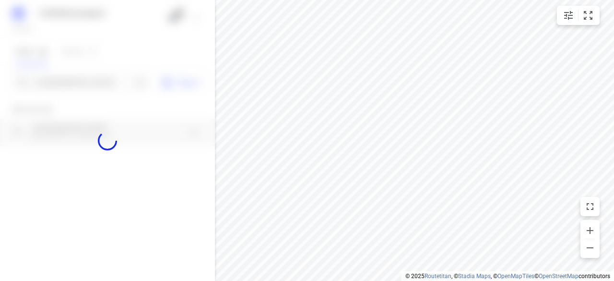
click at [51, 76] on div at bounding box center [107, 140] width 215 height 281
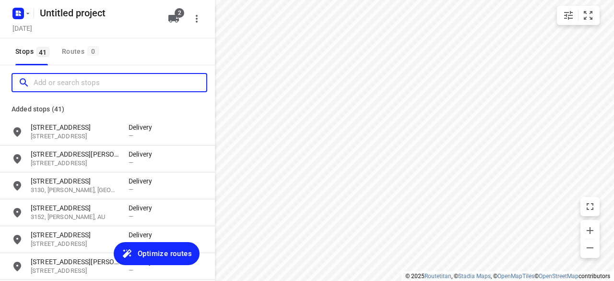
paste input "[STREET_ADDRESS][PERSON_NAME]"
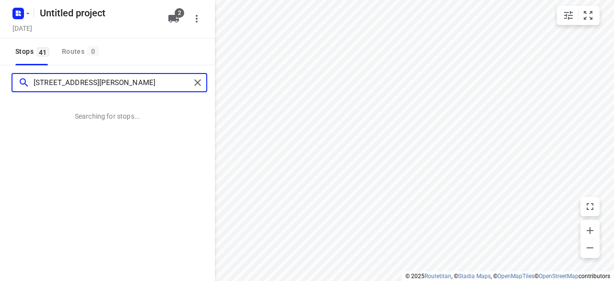
type input "[STREET_ADDRESS][PERSON_NAME]"
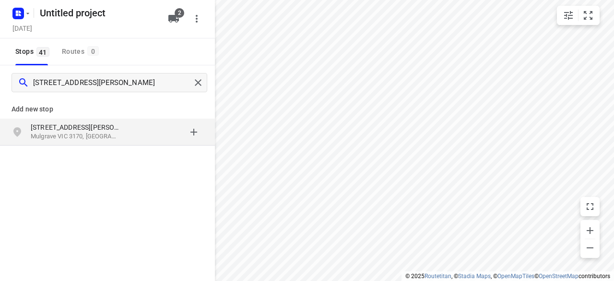
click at [115, 123] on p "[STREET_ADDRESS][PERSON_NAME]" at bounding box center [75, 127] width 88 height 10
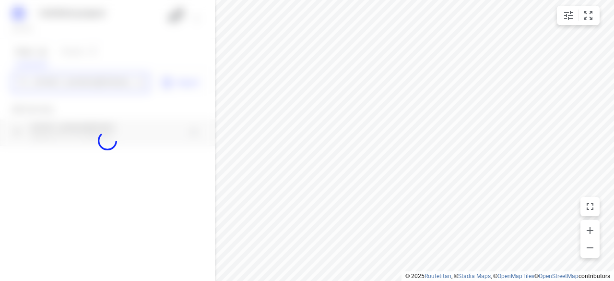
click at [49, 75] on div "Untitled project [DATE] 2 Stops 41 Routes 0 [GEOGRAPHIC_DATA][PERSON_NAME] 3170…" at bounding box center [107, 140] width 215 height 281
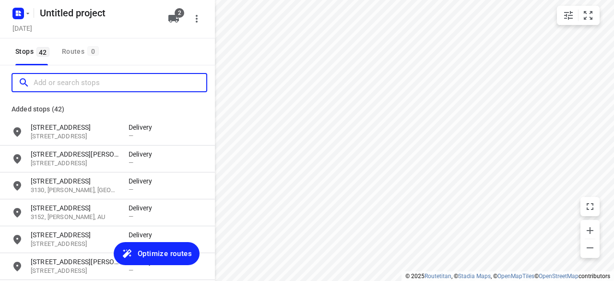
paste input "[STREET_ADDRESS]"
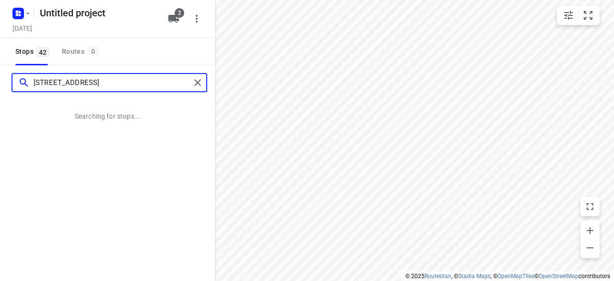
type input "[STREET_ADDRESS]"
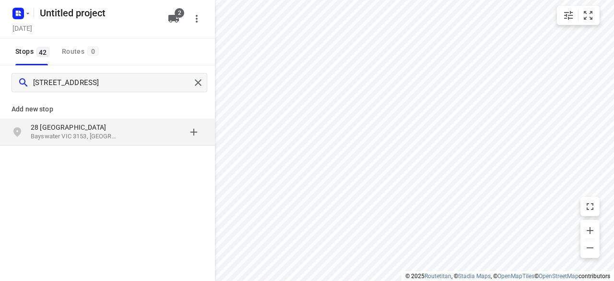
click at [104, 137] on p "Bayswater VIC 3153, [GEOGRAPHIC_DATA]" at bounding box center [75, 136] width 88 height 9
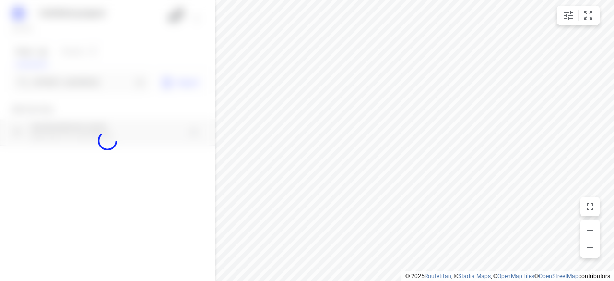
click at [48, 82] on div at bounding box center [107, 140] width 215 height 281
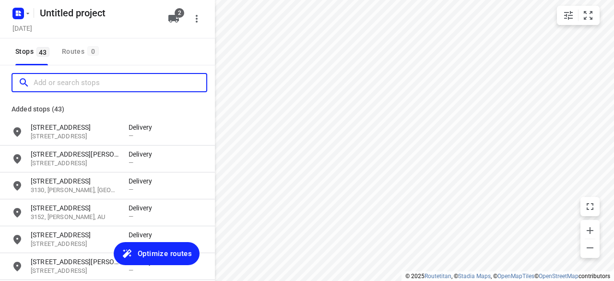
paste input "[STREET_ADDRESS][PERSON_NAME]"
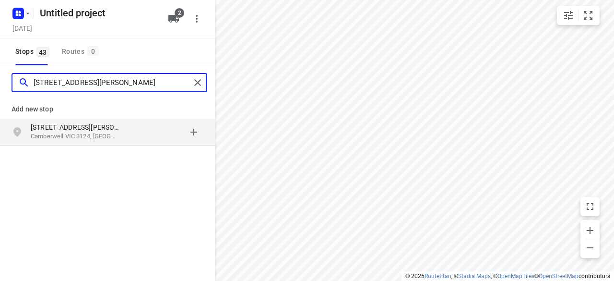
type input "[STREET_ADDRESS][PERSON_NAME]"
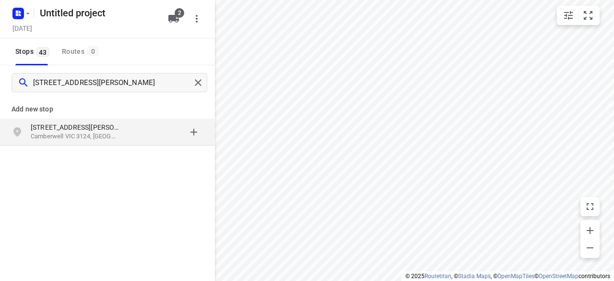
click at [142, 157] on div "Add new stop [STREET_ADDRESS][PERSON_NAME]" at bounding box center [107, 154] width 215 height 108
click at [119, 139] on div "[STREET_ADDRESS][PERSON_NAME]" at bounding box center [80, 131] width 98 height 19
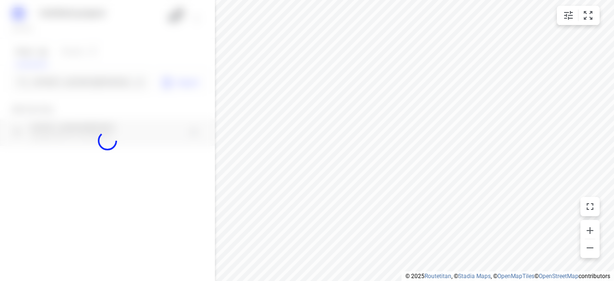
click at [66, 88] on div at bounding box center [107, 140] width 215 height 281
paste input "[STREET_ADDRESS] . Balwyn 3103"
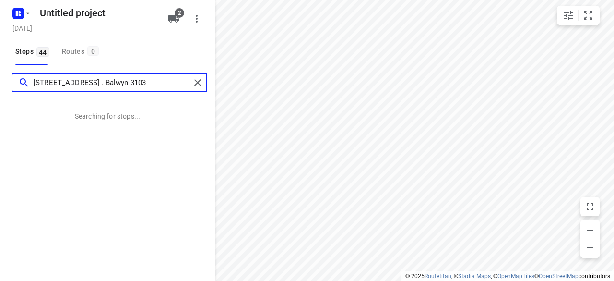
type input "[STREET_ADDRESS] . Balwyn 3103"
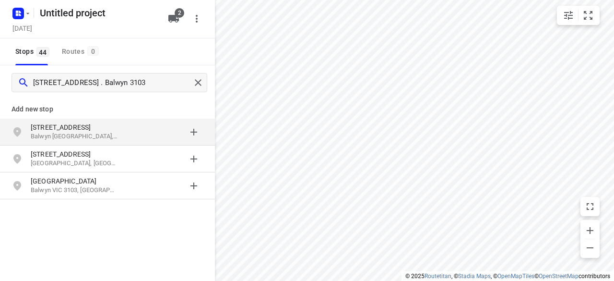
click at [97, 131] on p "[STREET_ADDRESS]" at bounding box center [75, 127] width 88 height 10
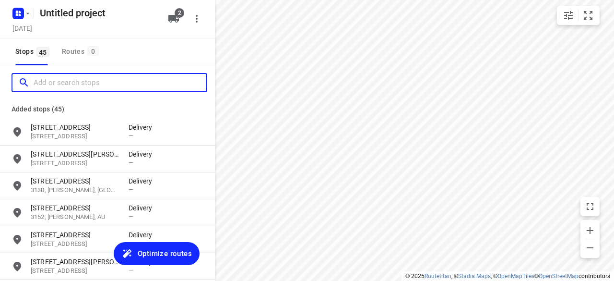
paste input "2 [GEOGRAPHIC_DATA] 3163"
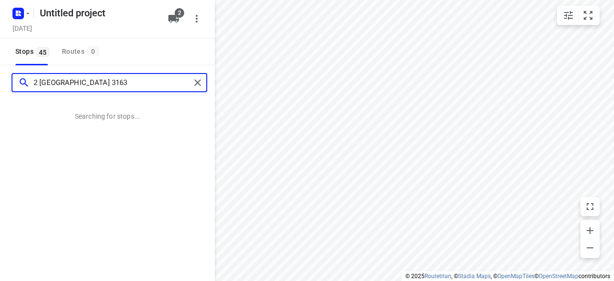
type input "2 [GEOGRAPHIC_DATA] 3163"
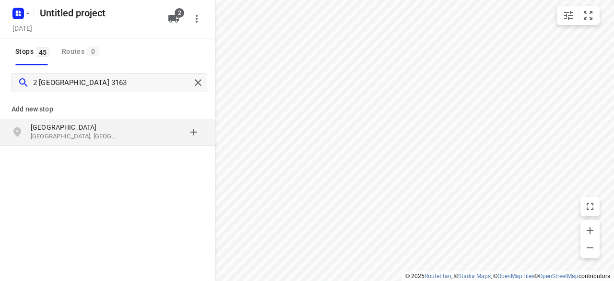
click at [114, 142] on div "[STREET_ADDRESS]" at bounding box center [107, 132] width 215 height 27
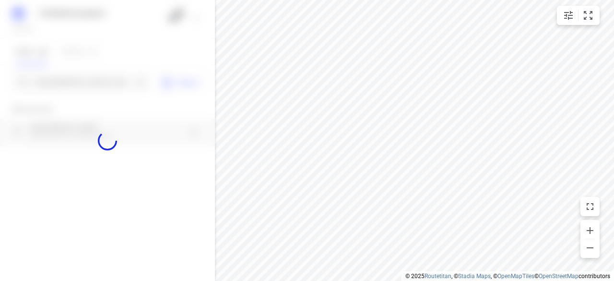
click at [75, 86] on div at bounding box center [107, 140] width 215 height 281
click at [74, 86] on div at bounding box center [107, 140] width 215 height 281
paste input "[STREET_ADDRESS][PERSON_NAME][PERSON_NAME]"
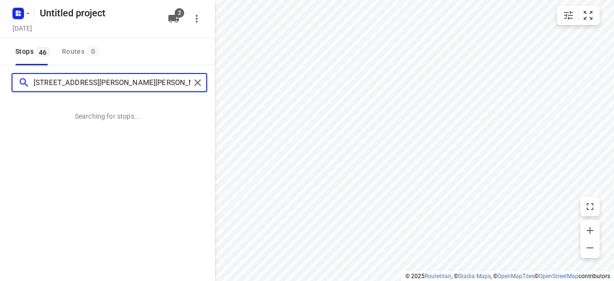
type input "[STREET_ADDRESS][PERSON_NAME][PERSON_NAME]"
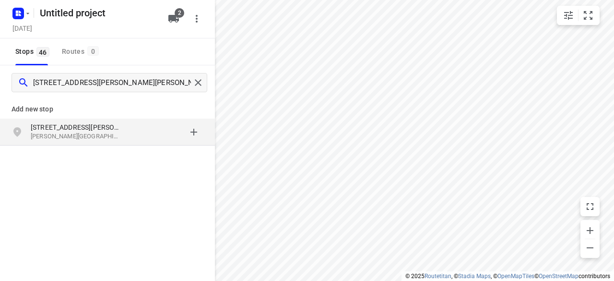
click at [36, 125] on p "[STREET_ADDRESS][PERSON_NAME]" at bounding box center [75, 127] width 88 height 10
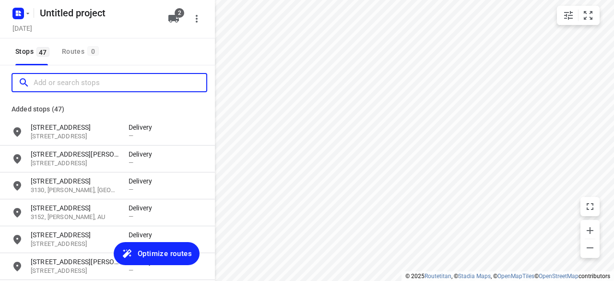
paste input "[STREET_ADDRESS]"
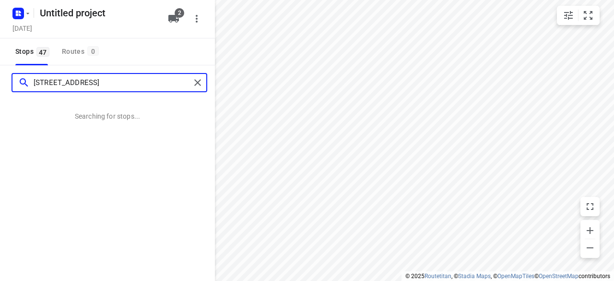
type input "[STREET_ADDRESS]"
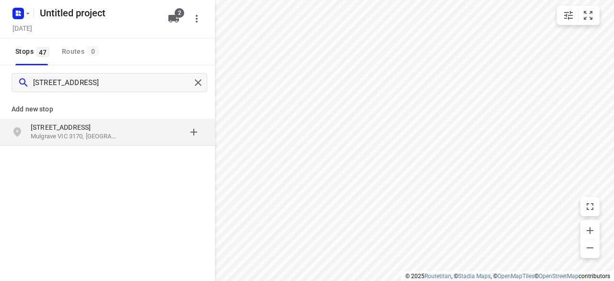
click at [118, 135] on p "Mulgrave VIC 3170, [GEOGRAPHIC_DATA]" at bounding box center [75, 136] width 88 height 9
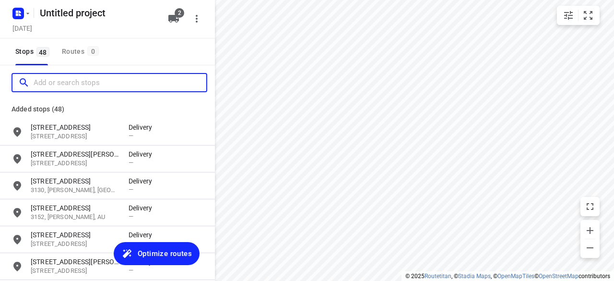
paste input "[STREET_ADDRESS][PERSON_NAME]"
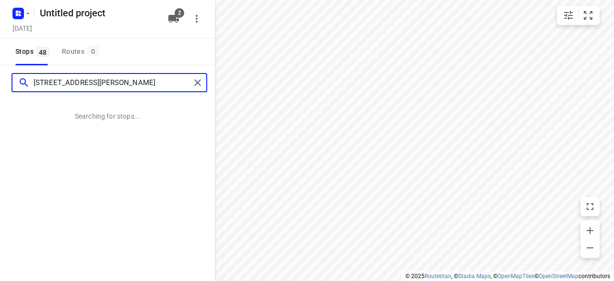
type input "[STREET_ADDRESS][PERSON_NAME]"
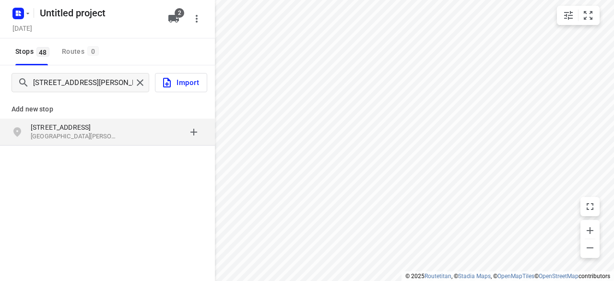
click at [108, 132] on p "[GEOGRAPHIC_DATA][PERSON_NAME], [GEOGRAPHIC_DATA]" at bounding box center [75, 136] width 88 height 9
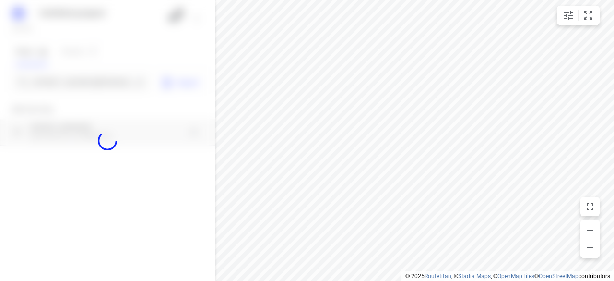
click at [72, 75] on div at bounding box center [107, 140] width 215 height 281
click at [74, 79] on div at bounding box center [107, 140] width 215 height 281
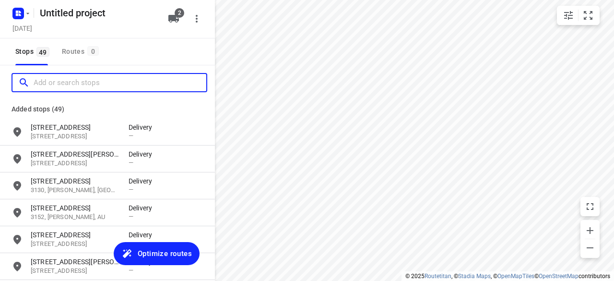
paste input "[STREET_ADDRESS][PERSON_NAME]"
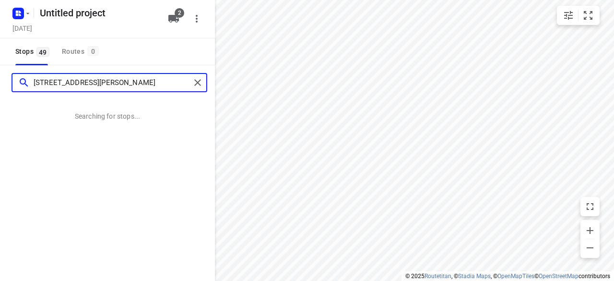
type input "[STREET_ADDRESS][PERSON_NAME]"
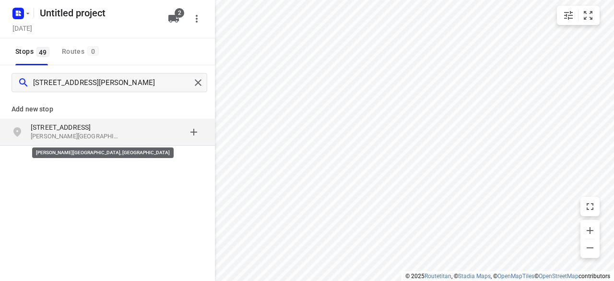
click at [100, 135] on p "[PERSON_NAME][GEOGRAPHIC_DATA], [GEOGRAPHIC_DATA]" at bounding box center [75, 136] width 88 height 9
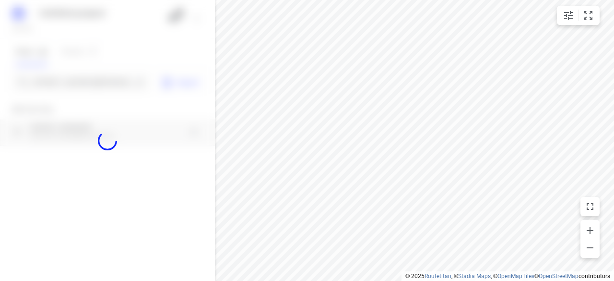
click at [73, 83] on div at bounding box center [107, 140] width 215 height 281
click at [72, 84] on div at bounding box center [107, 140] width 215 height 281
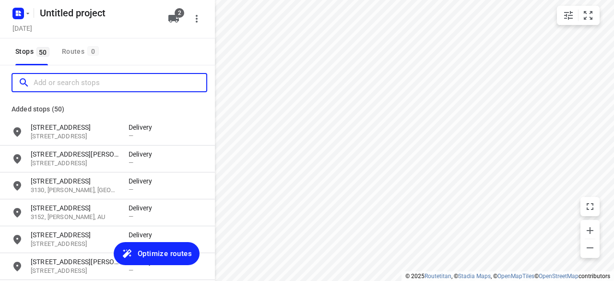
paste input "[STREET_ADDRESS][PERSON_NAME]"
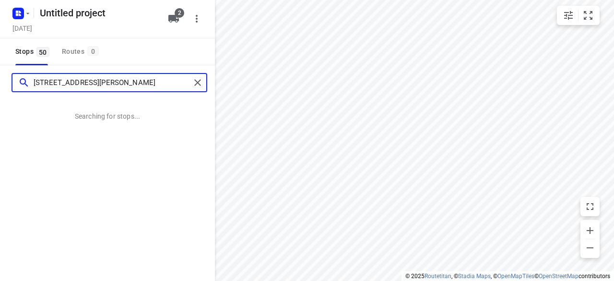
type input "[STREET_ADDRESS][PERSON_NAME]"
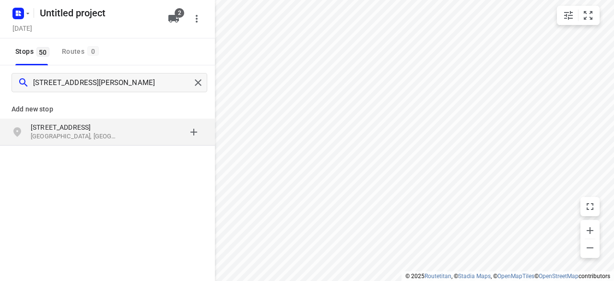
click at [126, 132] on div "[STREET_ADDRESS][PERSON_NAME]" at bounding box center [80, 131] width 98 height 19
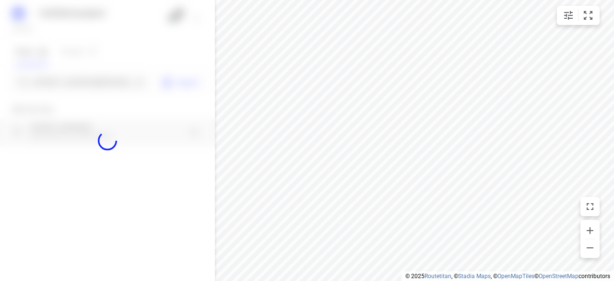
click at [67, 74] on div at bounding box center [107, 140] width 215 height 281
click at [67, 78] on div at bounding box center [107, 140] width 215 height 281
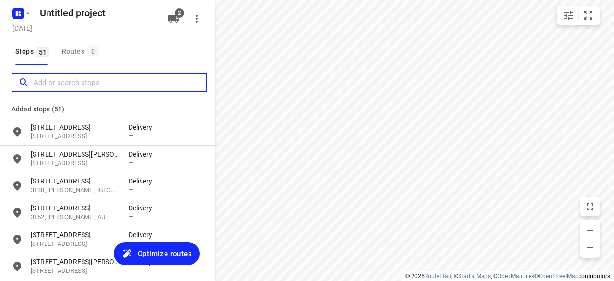
paste input "[STREET_ADDRESS][PERSON_NAME][PERSON_NAME]"
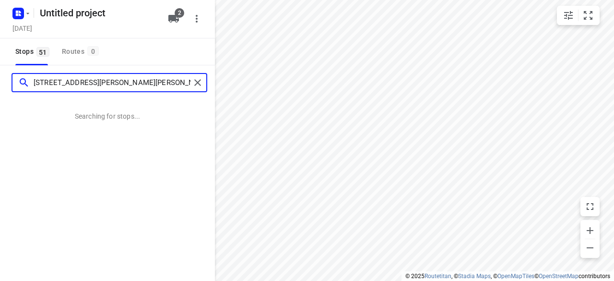
type input "[STREET_ADDRESS][PERSON_NAME][PERSON_NAME]"
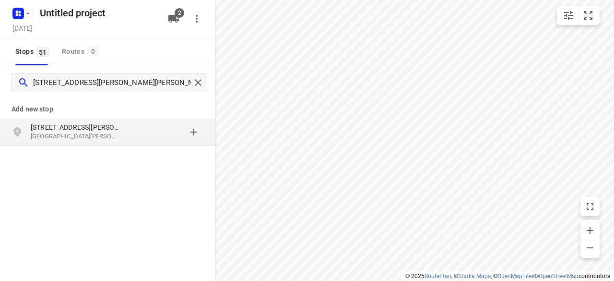
click at [111, 126] on p "[STREET_ADDRESS][PERSON_NAME]" at bounding box center [75, 127] width 88 height 10
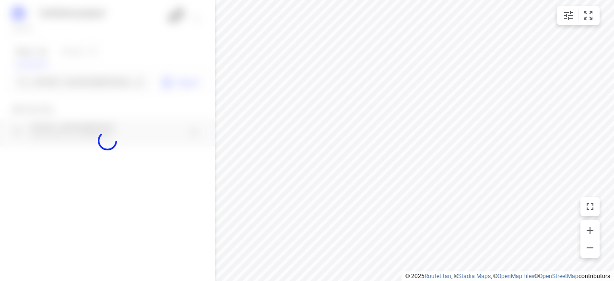
click at [85, 87] on div at bounding box center [107, 140] width 215 height 281
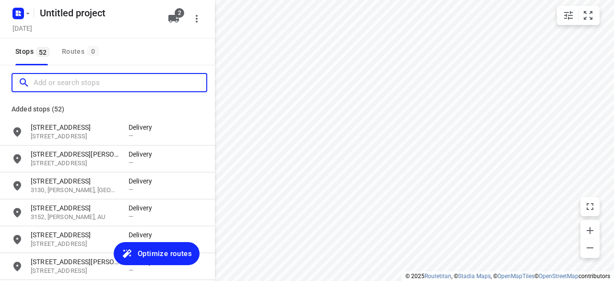
paste input "[STREET_ADDRESS]"
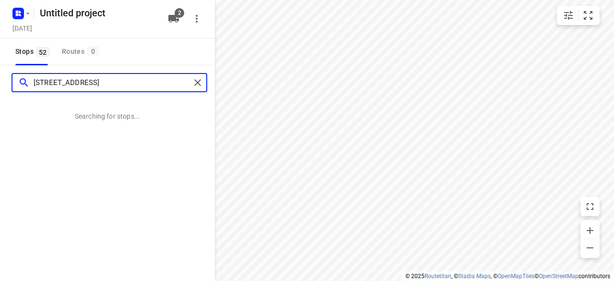
type input "[STREET_ADDRESS]"
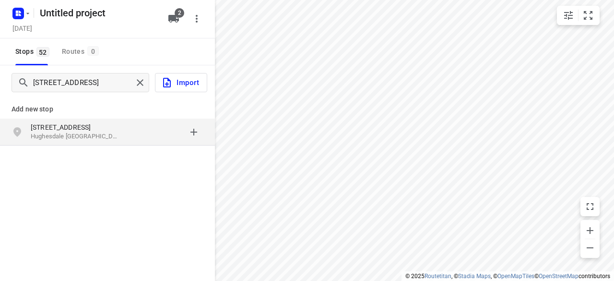
click at [63, 141] on div "[STREET_ADDRESS]" at bounding box center [80, 131] width 98 height 19
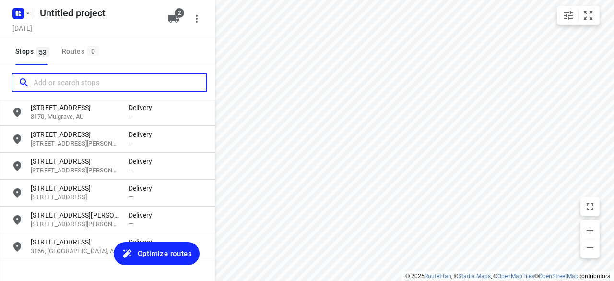
scroll to position [1306, 0]
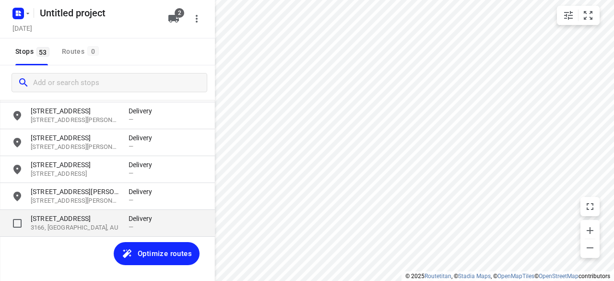
click at [97, 222] on p "[STREET_ADDRESS]" at bounding box center [75, 219] width 88 height 10
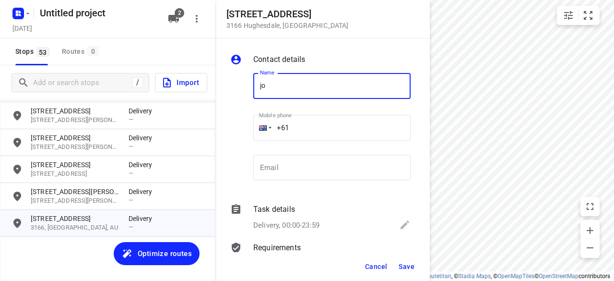
type input "[PERSON_NAME] 8/47-49"
click at [299, 129] on input "+61" at bounding box center [331, 128] width 157 height 26
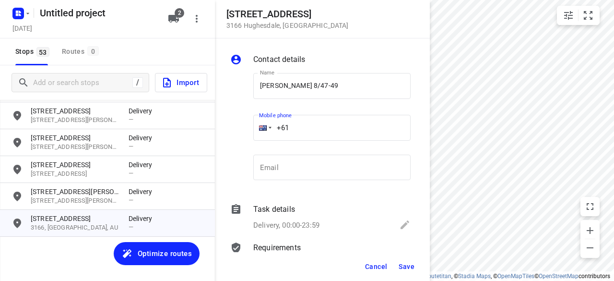
paste input "61422972118"
drag, startPoint x: 359, startPoint y: 147, endPoint x: 251, endPoint y: 142, distance: 107.7
click at [251, 142] on div "Mobile phone [PHONE_NUMBER] ​" at bounding box center [332, 130] width 165 height 44
drag, startPoint x: 295, startPoint y: 135, endPoint x: 240, endPoint y: 141, distance: 55.5
click at [233, 142] on div "Name [PERSON_NAME] 8/47-49 Name Mobile phone [PHONE_NUMBER] ​ Email Email" at bounding box center [320, 128] width 184 height 127
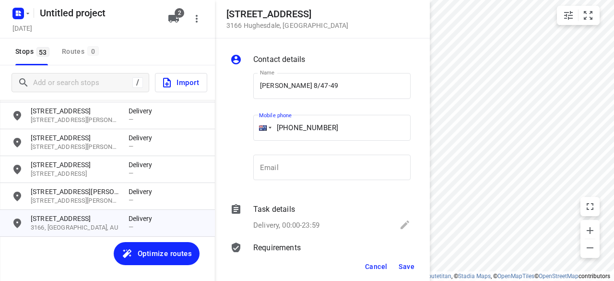
drag, startPoint x: 334, startPoint y: 138, endPoint x: 342, endPoint y: 132, distance: 9.6
click at [316, 138] on input "[PHONE_NUMBER]" at bounding box center [331, 128] width 157 height 26
click at [317, 131] on input "[PHONE_NUMBER]" at bounding box center [331, 128] width 157 height 26
click at [343, 129] on input "[PHONE_NUMBER]" at bounding box center [331, 128] width 157 height 26
drag, startPoint x: 324, startPoint y: 128, endPoint x: 248, endPoint y: 128, distance: 76.8
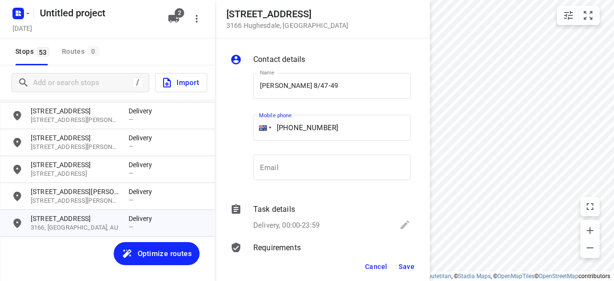
click at [248, 128] on div "Name [PERSON_NAME] 8/47-49 Name Mobile phone [PHONE_NUMBER] ​ Email Email" at bounding box center [320, 128] width 184 height 127
paste input "422972118"
type input "[PHONE_NUMBER]"
click at [411, 265] on span "Save" at bounding box center [407, 267] width 16 height 8
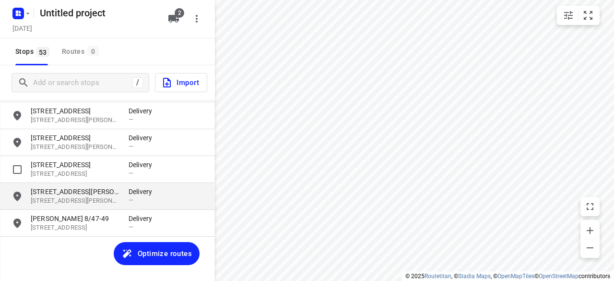
click at [100, 190] on p "[STREET_ADDRESS][PERSON_NAME]" at bounding box center [75, 192] width 88 height 10
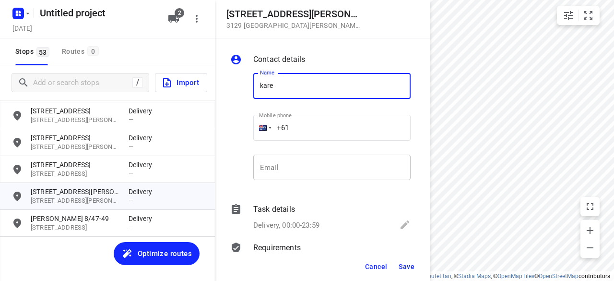
type input "[PERSON_NAME]"
click at [251, 131] on div "Mobile phone +61 ​" at bounding box center [332, 130] width 165 height 44
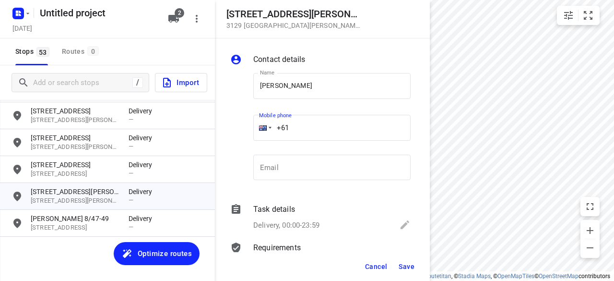
paste input "406261785"
type input "[PHONE_NUMBER]"
click at [397, 268] on button "Save" at bounding box center [407, 266] width 24 height 17
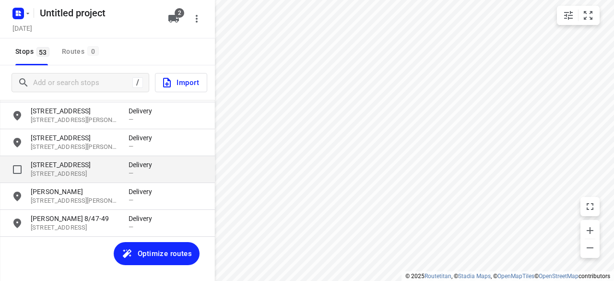
click at [118, 162] on p "[STREET_ADDRESS]" at bounding box center [75, 165] width 88 height 10
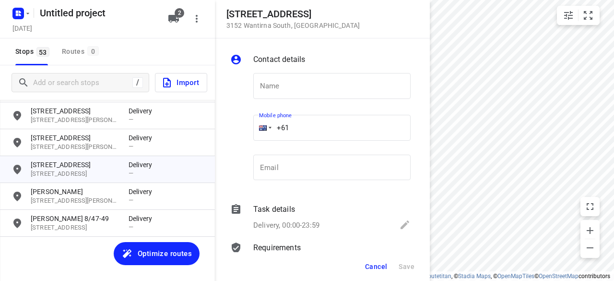
drag, startPoint x: 271, startPoint y: 130, endPoint x: 233, endPoint y: 130, distance: 37.9
click at [233, 130] on div "Name Name Mobile phone +61 ​ Email Email" at bounding box center [320, 128] width 184 height 127
paste input "412987997"
type input "[PHONE_NUMBER]"
click at [282, 96] on input "text" at bounding box center [331, 86] width 157 height 26
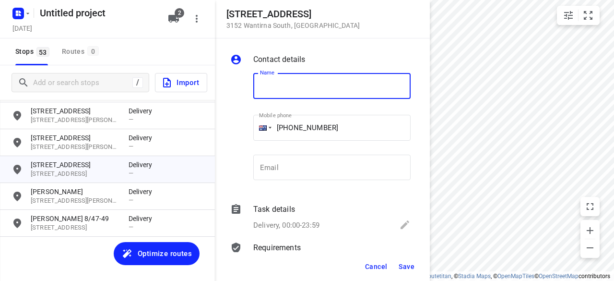
paste input "孝安"
type input "孝安"
click at [426, 274] on div "Cancel Save" at bounding box center [322, 266] width 215 height 29
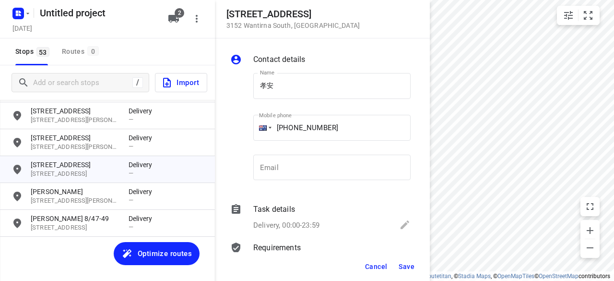
click at [407, 269] on span "Save" at bounding box center [407, 267] width 16 height 8
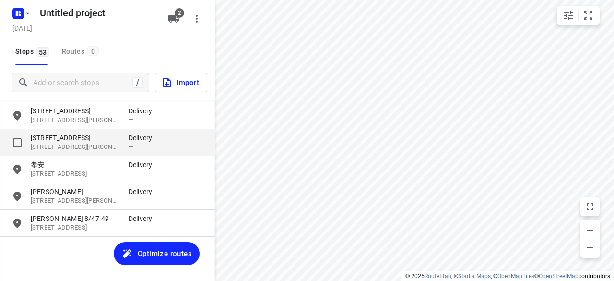
click at [97, 140] on p "[STREET_ADDRESS]" at bounding box center [75, 138] width 88 height 10
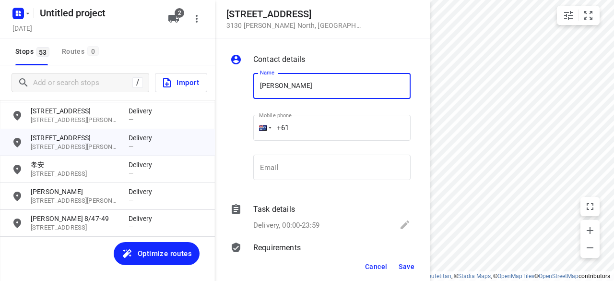
type input "[PERSON_NAME]"
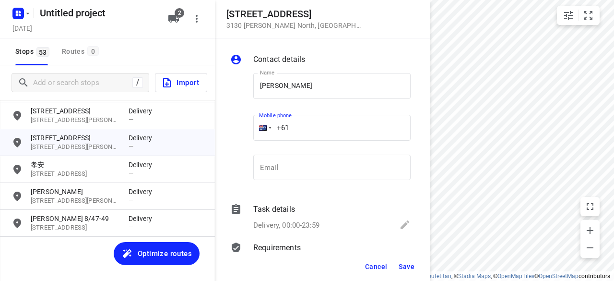
drag, startPoint x: 289, startPoint y: 127, endPoint x: 257, endPoint y: 123, distance: 32.4
click at [257, 123] on div "+61" at bounding box center [331, 128] width 157 height 26
paste input "tel"
paste input "422760722"
type input "[PHONE_NUMBER]"
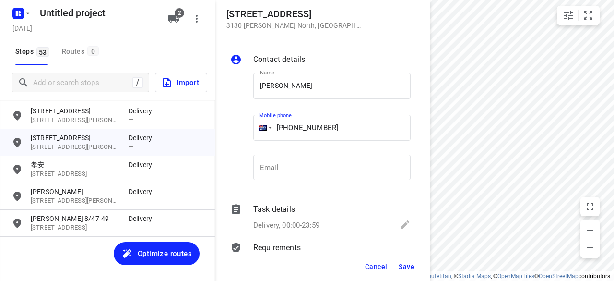
click at [407, 266] on span "Save" at bounding box center [407, 267] width 16 height 8
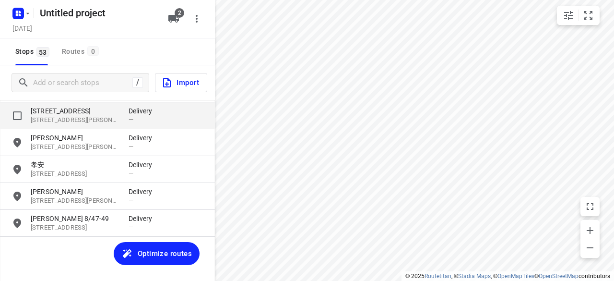
click at [68, 120] on p "[STREET_ADDRESS][PERSON_NAME]" at bounding box center [75, 120] width 88 height 9
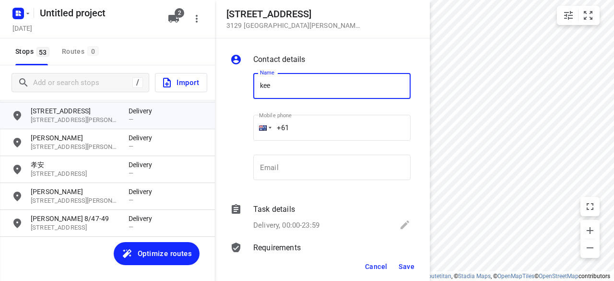
type input "KEE"
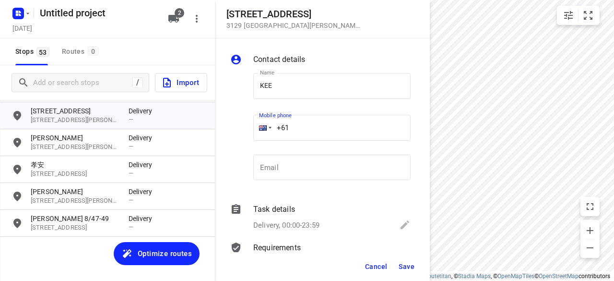
drag, startPoint x: 297, startPoint y: 113, endPoint x: 306, endPoint y: 125, distance: 14.8
click at [306, 125] on input "+61" at bounding box center [331, 128] width 157 height 26
paste input "433339910"
type input "[PHONE_NUMBER]"
click at [406, 263] on span "Save" at bounding box center [407, 267] width 16 height 8
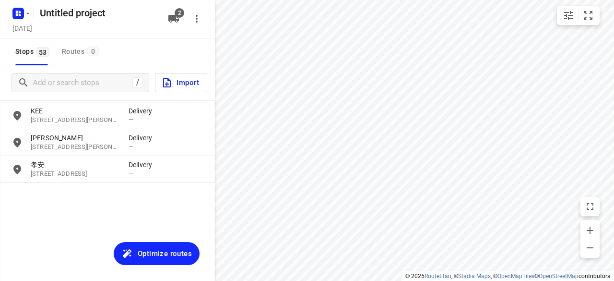
scroll to position [1162, 0]
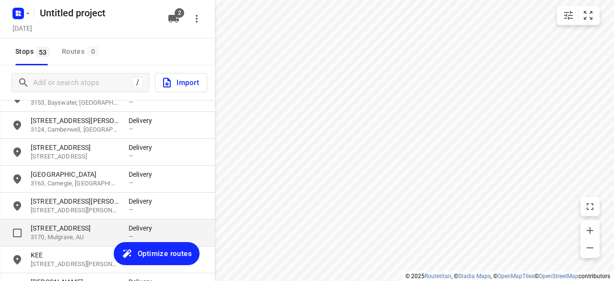
click at [55, 238] on p "3170, Mulgrave, AU" at bounding box center [75, 237] width 88 height 9
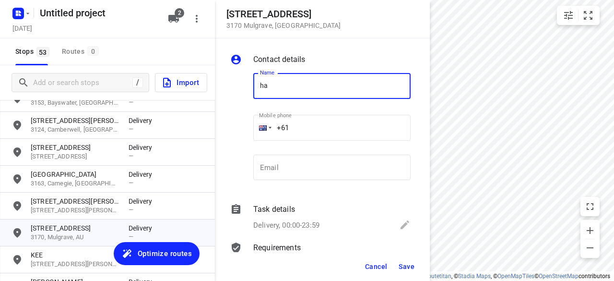
type input "HAN"
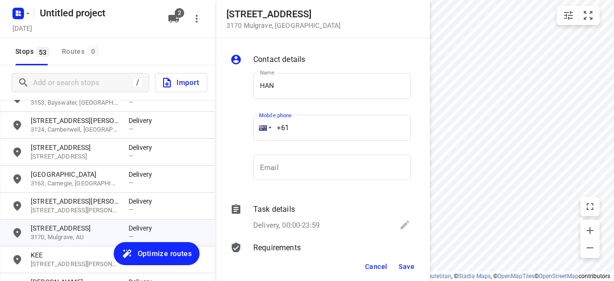
click at [301, 136] on input "+61" at bounding box center [331, 128] width 157 height 26
drag, startPoint x: 403, startPoint y: 195, endPoint x: 359, endPoint y: 173, distance: 48.9
click at [402, 195] on div "Contact details Name HAN Name Mobile phone +61 ​ Email Email Task details Deliv…" at bounding box center [322, 145] width 215 height 214
drag, startPoint x: 344, startPoint y: 150, endPoint x: 335, endPoint y: 146, distance: 9.9
click at [342, 149] on div "Email Email" at bounding box center [332, 171] width 165 height 45
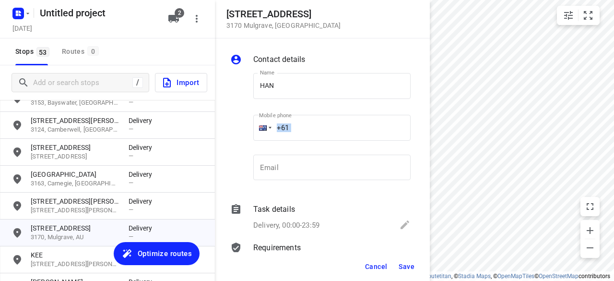
drag, startPoint x: 320, startPoint y: 139, endPoint x: 307, endPoint y: 132, distance: 14.6
click at [307, 132] on div "Mobile phone +61 ​" at bounding box center [331, 129] width 157 height 38
click at [307, 131] on input "+61" at bounding box center [331, 128] width 157 height 26
paste input "450569255"
type input "[PHONE_NUMBER]"
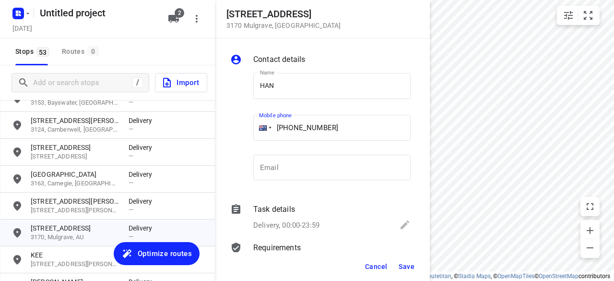
click at [406, 263] on span "Save" at bounding box center [407, 267] width 16 height 8
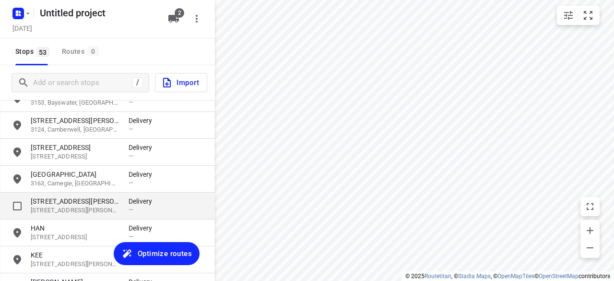
click at [66, 211] on p "[STREET_ADDRESS][PERSON_NAME]" at bounding box center [75, 210] width 88 height 9
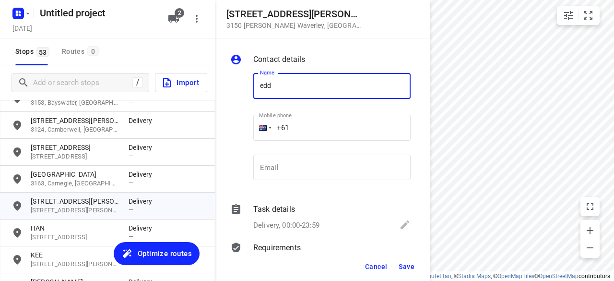
type input "[PERSON_NAME] 17/2-4"
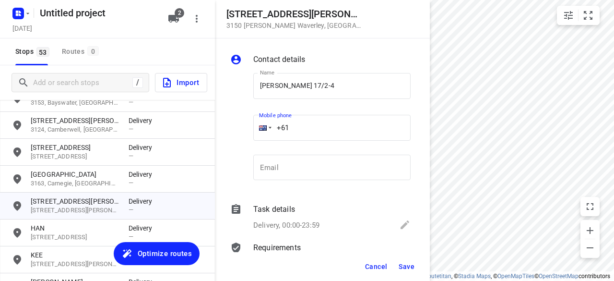
click at [301, 129] on input "+61" at bounding box center [331, 128] width 157 height 26
paste input "411136655"
type input "[PHONE_NUMBER]"
click at [404, 263] on span "Save" at bounding box center [407, 267] width 16 height 8
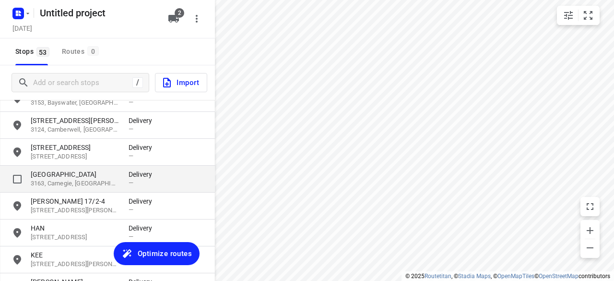
click at [89, 185] on p "3163, Carnegie, [GEOGRAPHIC_DATA]" at bounding box center [75, 183] width 88 height 9
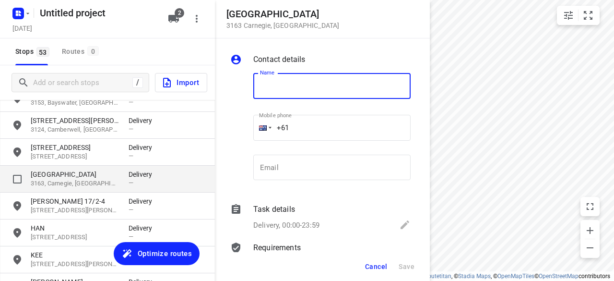
type input ";"
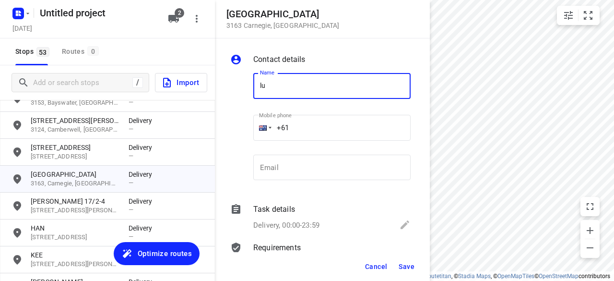
type input "[PERSON_NAME]"
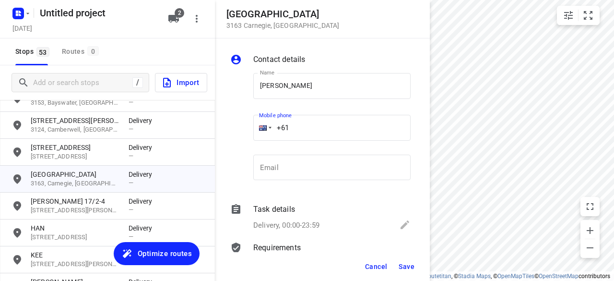
click at [305, 137] on input "+61" at bounding box center [331, 128] width 157 height 26
paste input "433551011"
type input "[PHONE_NUMBER]"
click at [406, 246] on div "Contact details Name [PERSON_NAME] Name Mobile phone [PHONE_NUMBER] ​ Email Ema…" at bounding box center [322, 145] width 215 height 214
click at [414, 267] on span "Save" at bounding box center [407, 267] width 16 height 8
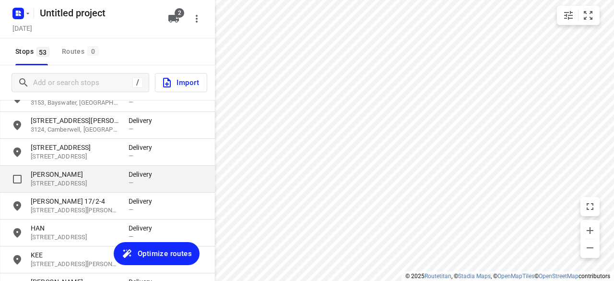
click at [85, 169] on div "[PERSON_NAME] [STREET_ADDRESS] Delivery —" at bounding box center [107, 179] width 215 height 27
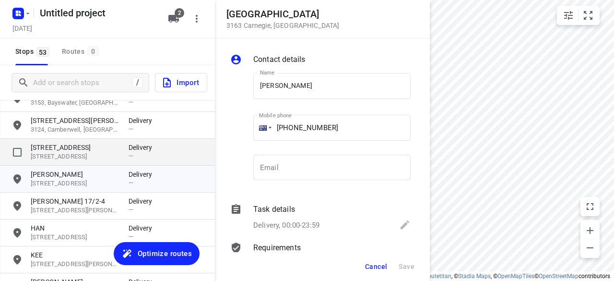
click at [84, 157] on p "[STREET_ADDRESS]" at bounding box center [75, 156] width 88 height 9
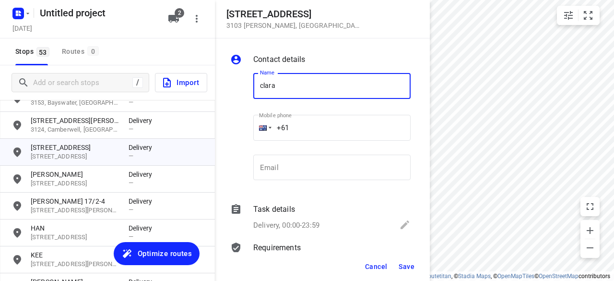
type input "[PERSON_NAME] 3/2"
click at [307, 131] on input "+61" at bounding box center [331, 128] width 157 height 26
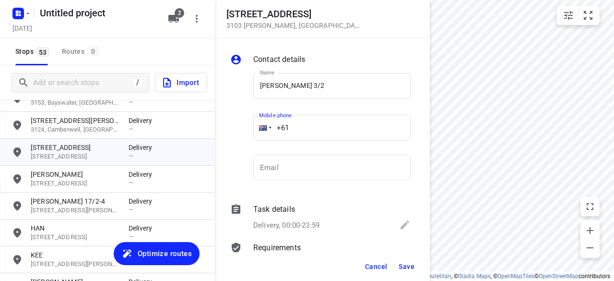
drag, startPoint x: 302, startPoint y: 134, endPoint x: 258, endPoint y: 138, distance: 44.8
click at [258, 138] on div "+61" at bounding box center [331, 128] width 157 height 26
paste input "449848915"
type input "[PHONE_NUMBER]"
click at [412, 259] on button "Save" at bounding box center [407, 266] width 24 height 17
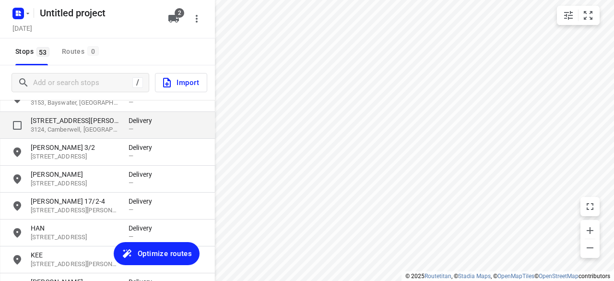
click at [77, 122] on p "[STREET_ADDRESS][PERSON_NAME]" at bounding box center [75, 121] width 88 height 10
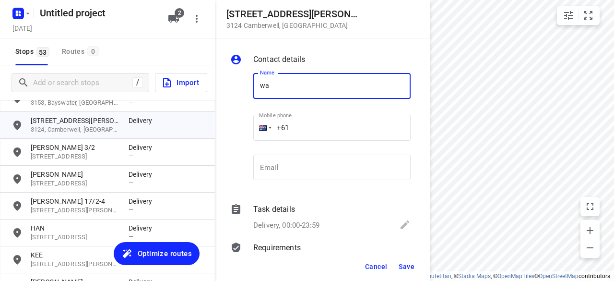
type input "w"
type input "Dr [PERSON_NAME]"
click at [309, 126] on input "+61" at bounding box center [331, 128] width 157 height 26
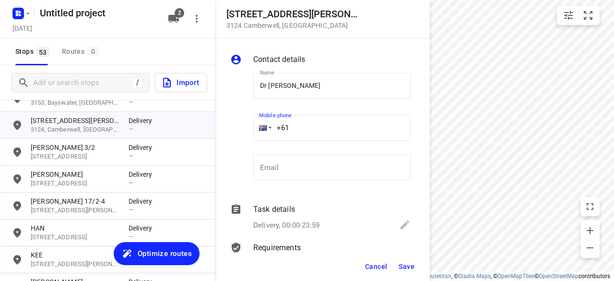
paste input "0426819711"
drag, startPoint x: 277, startPoint y: 130, endPoint x: 296, endPoint y: 123, distance: 19.4
click at [278, 130] on input "[PHONE_NUMBER]" at bounding box center [331, 128] width 157 height 26
click at [303, 126] on input "[PHONE_NUMBER]" at bounding box center [331, 128] width 157 height 26
click at [297, 127] on input "[PHONE_NUMBER]" at bounding box center [331, 128] width 157 height 26
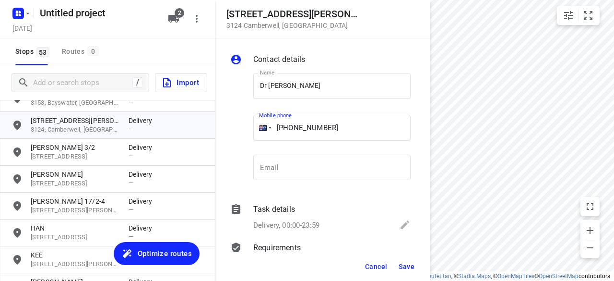
click at [295, 128] on input "[PHONE_NUMBER]" at bounding box center [331, 128] width 157 height 26
type input "[PHONE_NUMBER]"
click at [411, 264] on span "Save" at bounding box center [407, 267] width 16 height 8
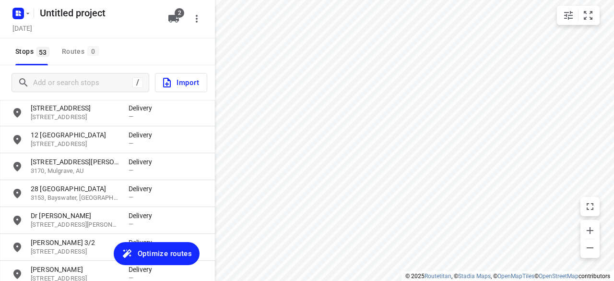
scroll to position [1066, 0]
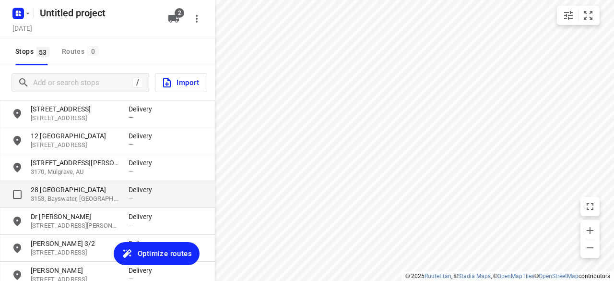
click at [70, 192] on p "28 [GEOGRAPHIC_DATA]" at bounding box center [75, 190] width 88 height 10
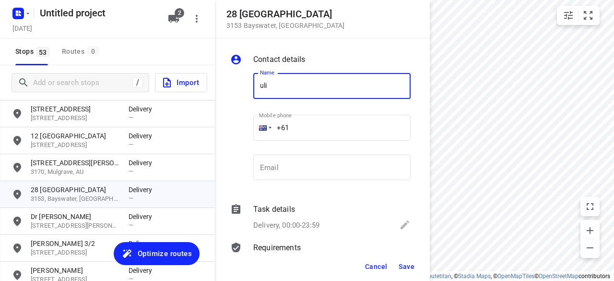
drag, startPoint x: 255, startPoint y: 102, endPoint x: 259, endPoint y: 91, distance: 11.7
click at [255, 100] on div "Name uli Name" at bounding box center [331, 90] width 157 height 34
click at [259, 91] on input "uli" at bounding box center [331, 86] width 157 height 26
click at [284, 91] on input "suli" at bounding box center [331, 86] width 157 height 26
type input "SULENI MULIA TUNGGAL"
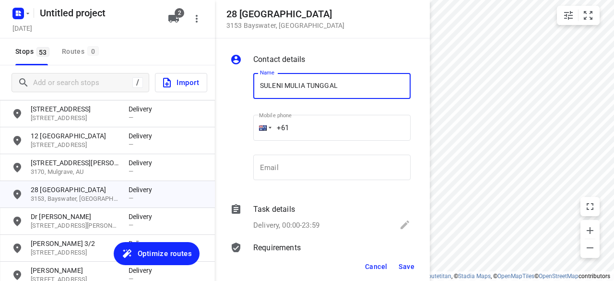
click at [295, 131] on input "+61" at bounding box center [331, 128] width 157 height 26
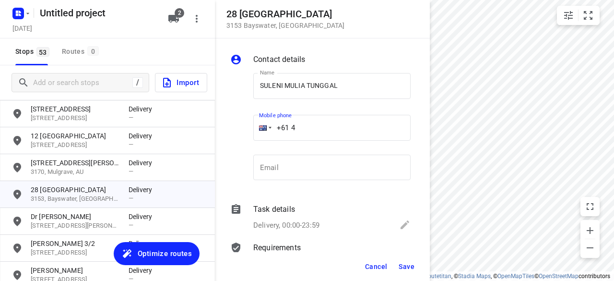
paste input "68533038"
type input "[PHONE_NUMBER]"
click at [404, 267] on span "Save" at bounding box center [407, 267] width 16 height 8
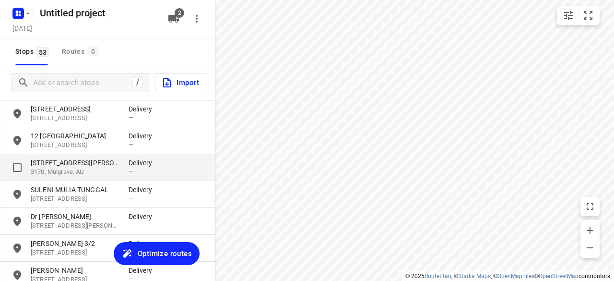
click at [123, 167] on p "[STREET_ADDRESS][PERSON_NAME]" at bounding box center [80, 163] width 98 height 10
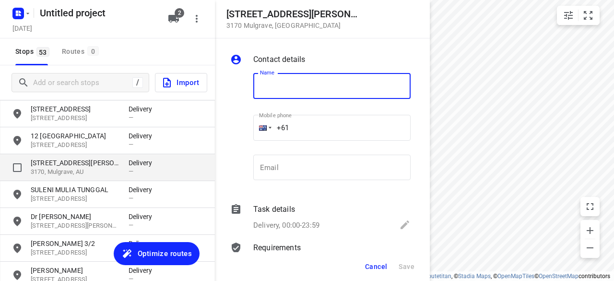
type input "o"
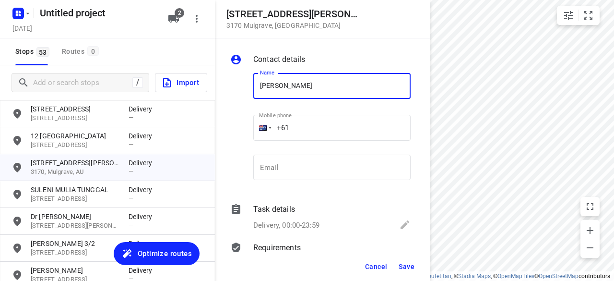
type input "[PERSON_NAME]"
click at [309, 125] on input "+61" at bounding box center [331, 128] width 157 height 26
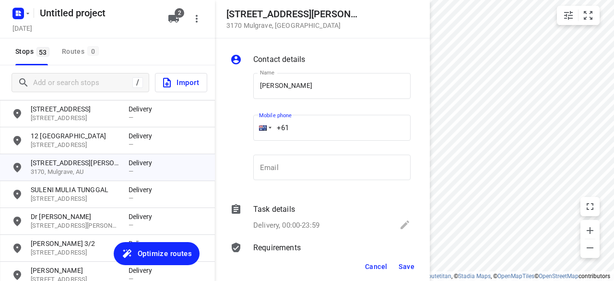
drag, startPoint x: 309, startPoint y: 125, endPoint x: 242, endPoint y: 130, distance: 66.8
click at [242, 130] on div "Name [PERSON_NAME] Name Mobile phone +61 ​ Email Email" at bounding box center [320, 128] width 184 height 127
paste input "451977575"
type input "[PHONE_NUMBER]"
click at [410, 259] on button "Save" at bounding box center [407, 266] width 24 height 17
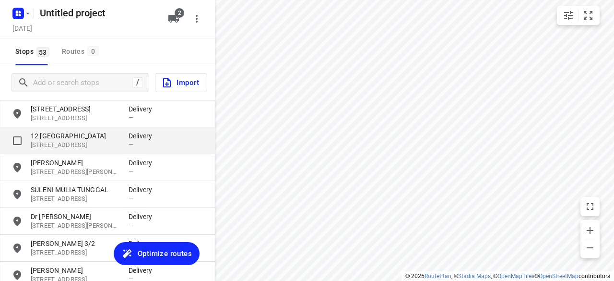
click at [61, 138] on p "12 [GEOGRAPHIC_DATA]" at bounding box center [75, 136] width 88 height 10
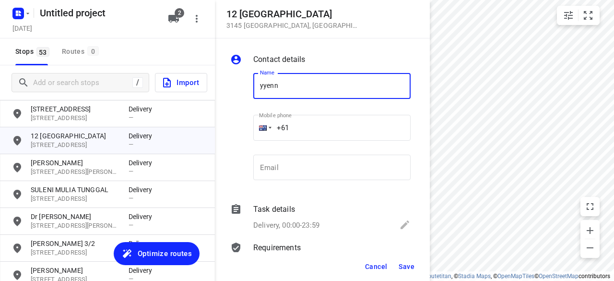
click at [266, 89] on input "yyenn" at bounding box center [331, 86] width 157 height 26
click at [290, 96] on input "yenn" at bounding box center [331, 86] width 157 height 26
type input "[PERSON_NAME]"
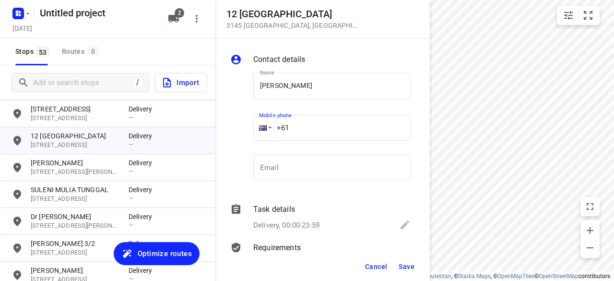
click at [302, 132] on input "+61" at bounding box center [331, 128] width 157 height 26
click at [243, 129] on div "Name [PERSON_NAME] Name Mobile phone +61 ​ Email Email" at bounding box center [320, 128] width 184 height 127
paste input "466886805"
type input "[PHONE_NUMBER]"
click at [400, 264] on span "Save" at bounding box center [407, 267] width 16 height 8
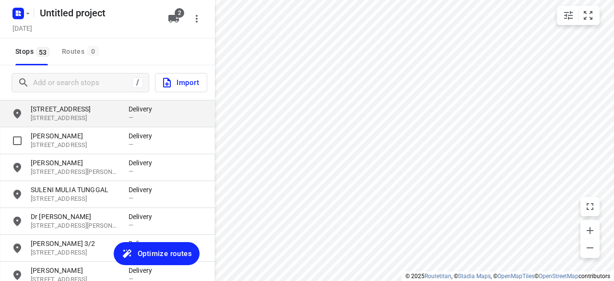
click at [98, 115] on p "[STREET_ADDRESS]" at bounding box center [75, 118] width 88 height 9
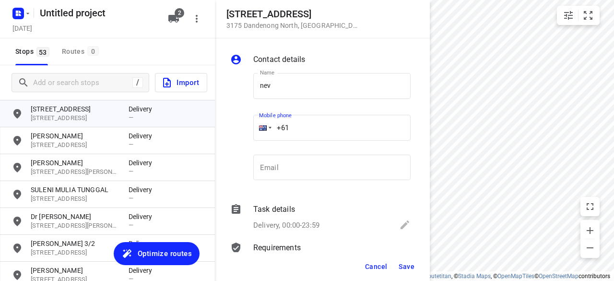
click at [348, 132] on input "+61" at bounding box center [331, 128] width 157 height 26
click at [296, 101] on div "Name nev Name" at bounding box center [331, 90] width 157 height 34
click at [299, 97] on input "nev" at bounding box center [331, 86] width 157 height 26
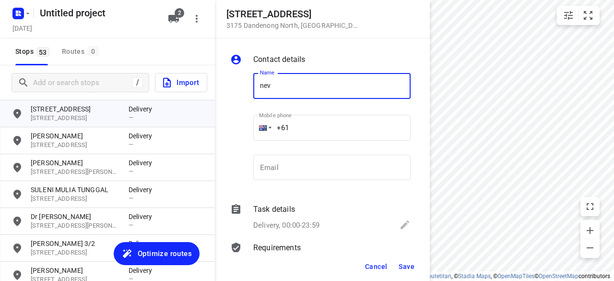
type input "[PERSON_NAME]"
click at [307, 130] on input "+61" at bounding box center [331, 128] width 157 height 26
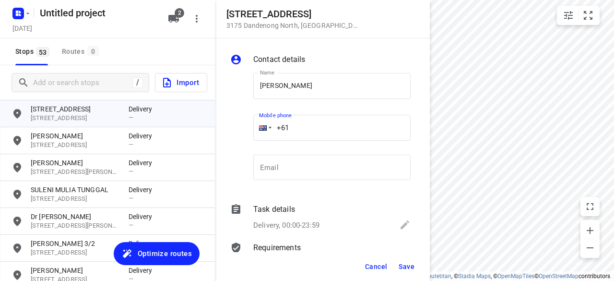
paste input "433614003"
type input "[PHONE_NUMBER]"
click at [405, 263] on span "Save" at bounding box center [407, 267] width 16 height 8
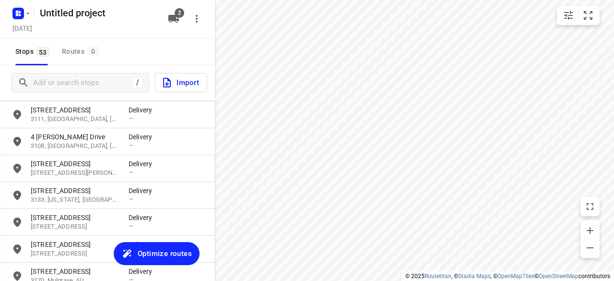
scroll to position [874, 0]
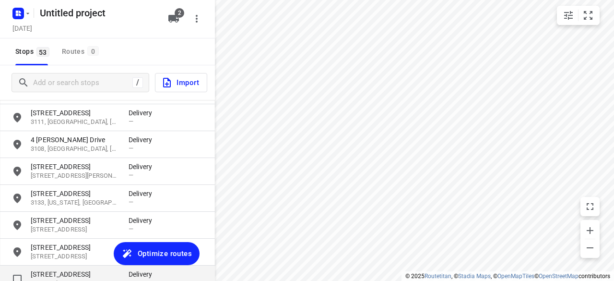
click at [87, 275] on p "[STREET_ADDRESS]" at bounding box center [75, 274] width 88 height 10
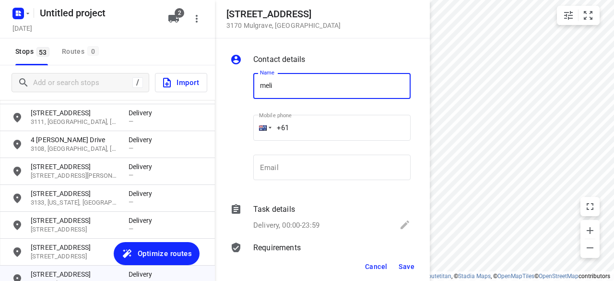
type input "[PERSON_NAME]"
click at [300, 131] on input "+61" at bounding box center [331, 128] width 157 height 26
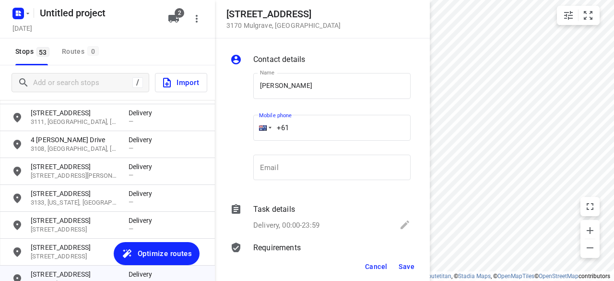
click at [294, 128] on input "+61" at bounding box center [331, 128] width 157 height 26
drag, startPoint x: 297, startPoint y: 124, endPoint x: 303, endPoint y: 129, distance: 8.5
click at [297, 124] on input "+61" at bounding box center [331, 128] width 157 height 26
paste input "34851126"
type input "[PHONE_NUMBER]"
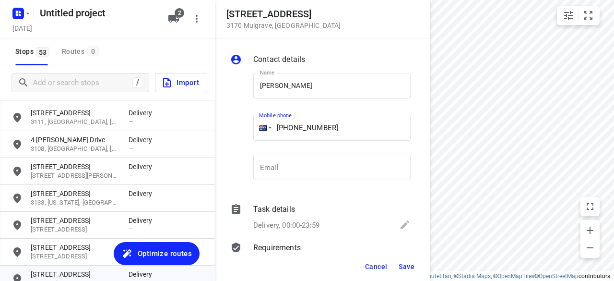
click at [409, 270] on span "Save" at bounding box center [407, 267] width 16 height 8
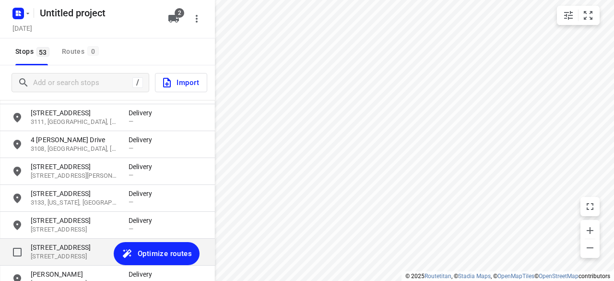
click at [65, 250] on p "[STREET_ADDRESS]" at bounding box center [75, 247] width 88 height 10
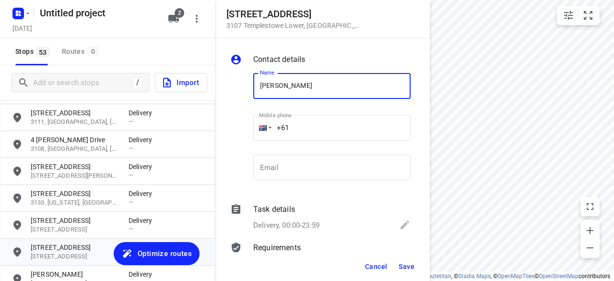
type input "[PERSON_NAME]"
click at [309, 123] on input "+61" at bounding box center [331, 128] width 157 height 26
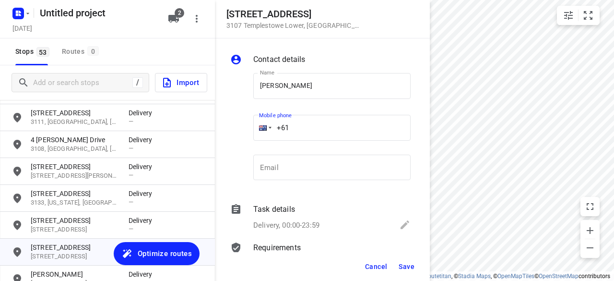
paste input "416176300"
type input "[PHONE_NUMBER]"
click at [407, 267] on span "Save" at bounding box center [407, 267] width 16 height 8
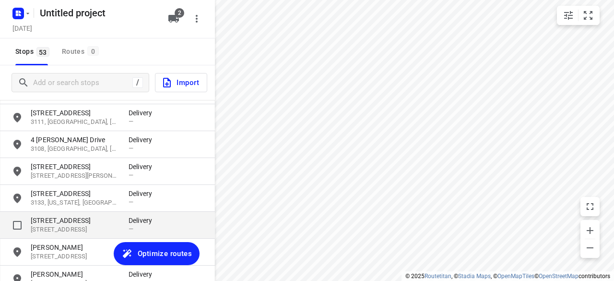
click at [55, 228] on p "[STREET_ADDRESS]" at bounding box center [75, 229] width 88 height 9
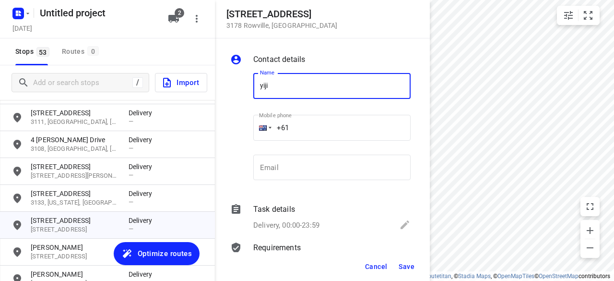
click at [297, 119] on input "+61" at bounding box center [331, 128] width 157 height 26
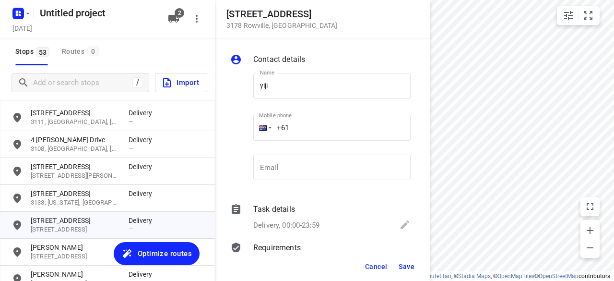
click at [303, 99] on div "Name [PERSON_NAME] Name" at bounding box center [331, 90] width 157 height 34
click at [306, 96] on input "yiji" at bounding box center [331, 86] width 157 height 26
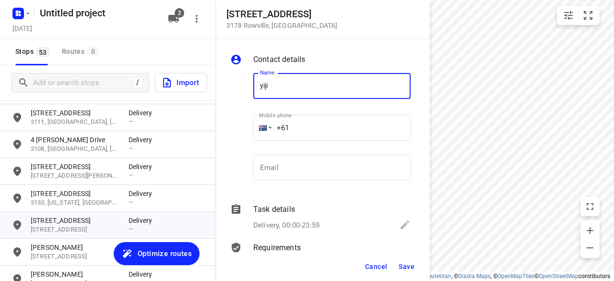
type input "[PERSON_NAME]"
click at [251, 139] on div "Mobile phone +61 ​" at bounding box center [332, 130] width 165 height 44
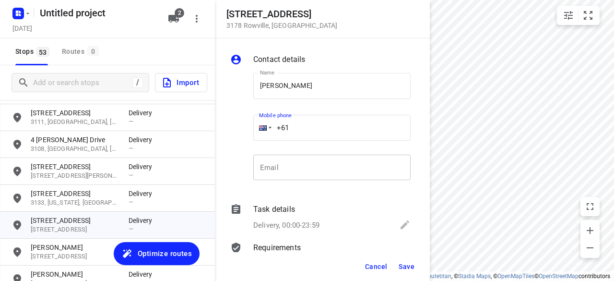
paste input "452609476"
type input "[PHONE_NUMBER]"
click at [410, 270] on button "Save" at bounding box center [407, 266] width 24 height 17
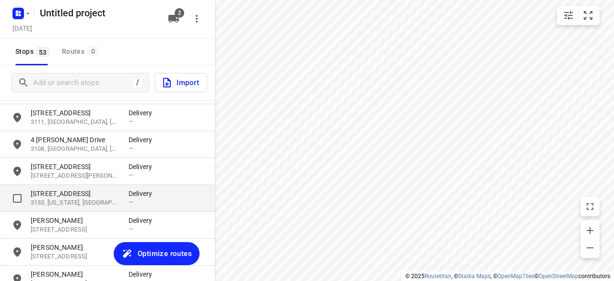
click at [54, 200] on p "3133, [US_STATE], [GEOGRAPHIC_DATA]" at bounding box center [75, 202] width 88 height 9
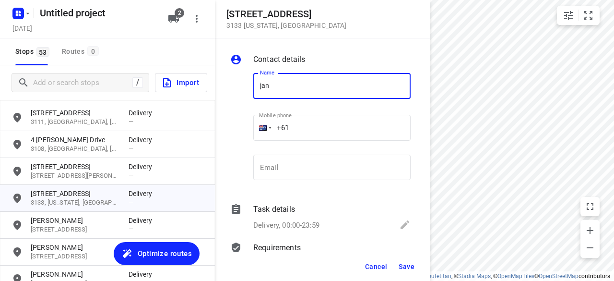
type input "[PERSON_NAME] 1/637"
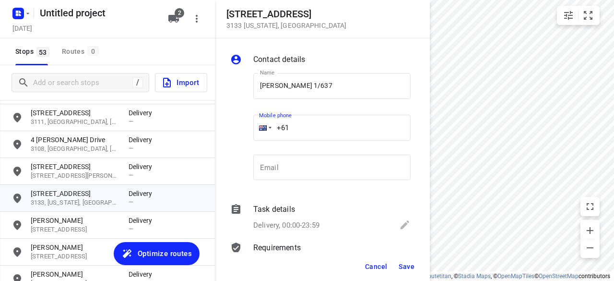
drag, startPoint x: 275, startPoint y: 123, endPoint x: 262, endPoint y: 123, distance: 13.0
click at [262, 123] on div "+61" at bounding box center [331, 128] width 157 height 26
paste input "402574360"
type input "[PHONE_NUMBER]"
click at [400, 273] on button "Save" at bounding box center [407, 266] width 24 height 17
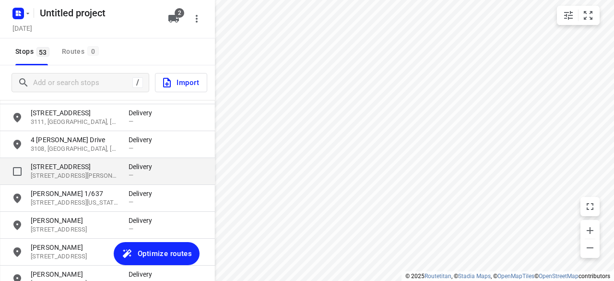
click at [60, 165] on p "[STREET_ADDRESS]" at bounding box center [75, 167] width 88 height 10
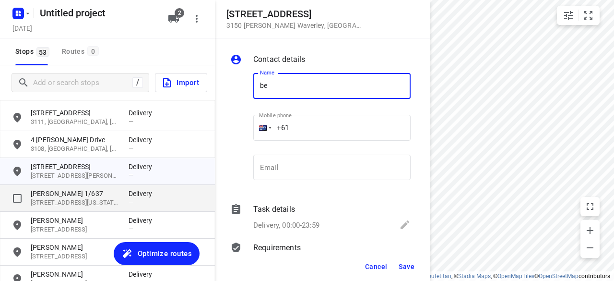
type input "b"
type input "B"
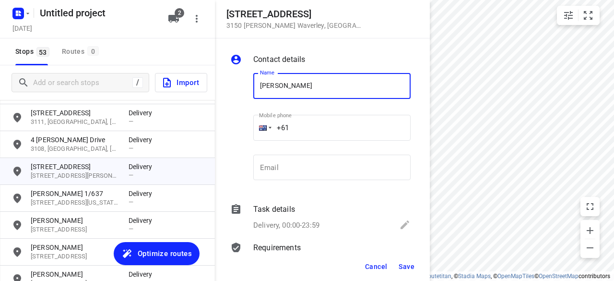
type input "[PERSON_NAME]"
click at [312, 128] on input "+61" at bounding box center [331, 128] width 157 height 26
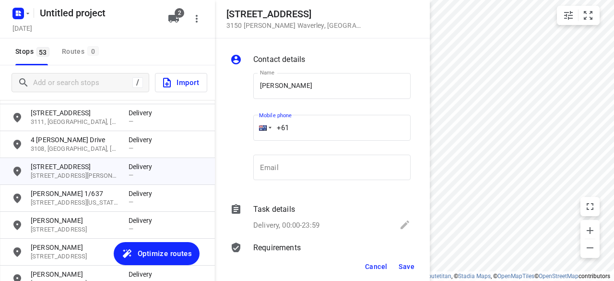
paste input "61478567868"
drag, startPoint x: 294, startPoint y: 118, endPoint x: 270, endPoint y: 124, distance: 25.3
click at [268, 124] on div "Name [PERSON_NAME] TIO Name Mobile phone [PHONE_NUMBER] ​ Email Email" at bounding box center [331, 128] width 161 height 127
drag, startPoint x: 370, startPoint y: 119, endPoint x: 235, endPoint y: 122, distance: 135.4
click at [235, 122] on div "Name [PERSON_NAME] TIO Name Mobile phone [PHONE_NUMBER] ​ Email Email" at bounding box center [320, 128] width 184 height 127
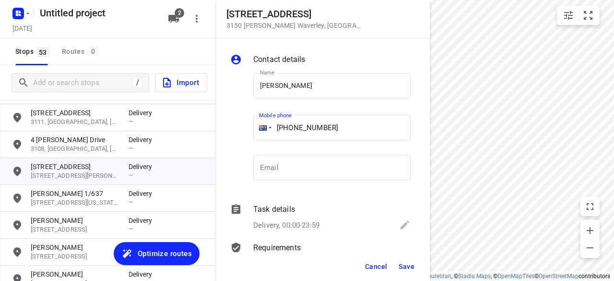
paste input "tel"
type input "[PHONE_NUMBER]"
click at [420, 264] on div "Cancel Save" at bounding box center [322, 266] width 215 height 29
click at [419, 265] on div "Cancel Save" at bounding box center [322, 266] width 215 height 29
click at [418, 265] on div "Cancel Save" at bounding box center [322, 266] width 215 height 29
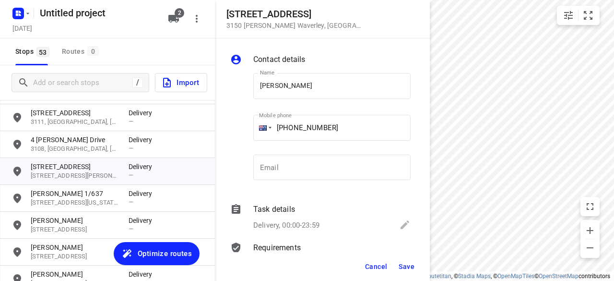
click at [413, 266] on span "Save" at bounding box center [407, 267] width 16 height 8
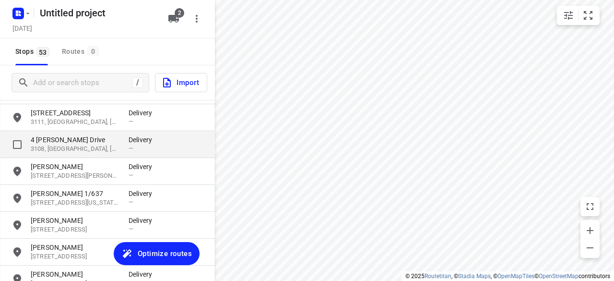
click at [57, 138] on p "4 [PERSON_NAME] Drive" at bounding box center [75, 140] width 88 height 10
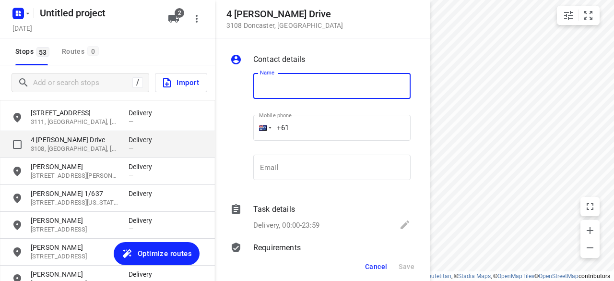
type input "C"
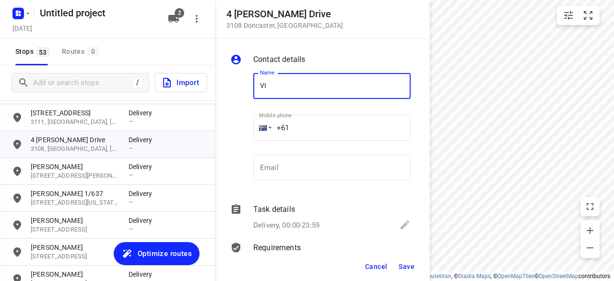
type input "[PERSON_NAME]"
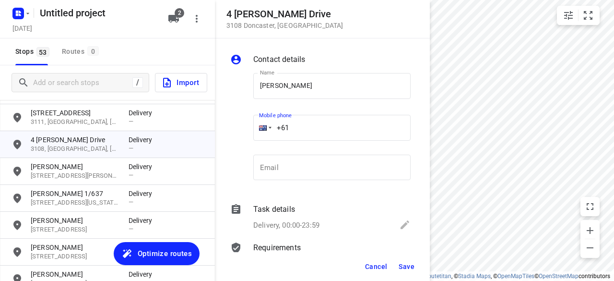
drag, startPoint x: 280, startPoint y: 125, endPoint x: 254, endPoint y: 125, distance: 25.4
click at [255, 125] on div "+61" at bounding box center [331, 128] width 157 height 26
paste input "433196876"
type input "[PHONE_NUMBER]"
click at [403, 264] on span "Save" at bounding box center [407, 267] width 16 height 8
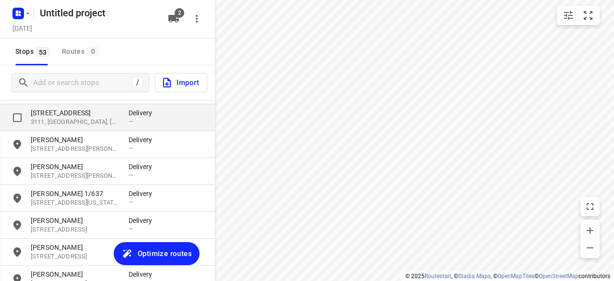
click at [53, 114] on p "[STREET_ADDRESS]" at bounding box center [75, 113] width 88 height 10
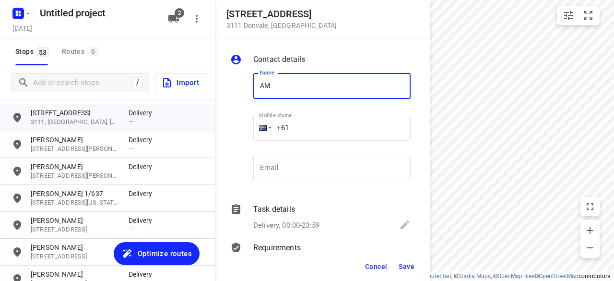
type input "[PERSON_NAME]"
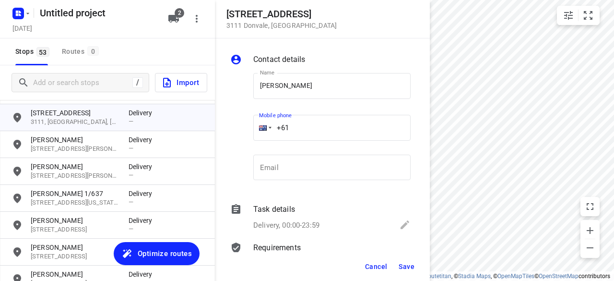
drag, startPoint x: 296, startPoint y: 128, endPoint x: 251, endPoint y: 129, distance: 45.1
click at [251, 129] on div "Mobile phone +61 ​" at bounding box center [332, 130] width 165 height 44
paste input "421906306"
type input "[PHONE_NUMBER]"
click at [411, 269] on span "Save" at bounding box center [407, 267] width 16 height 8
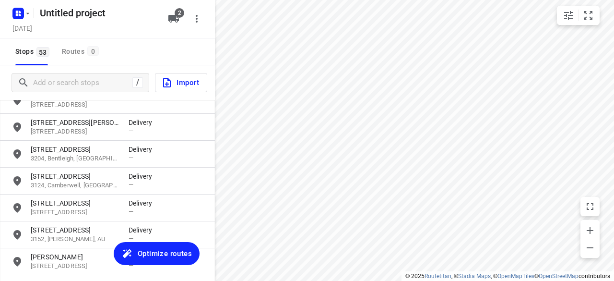
scroll to position [682, 0]
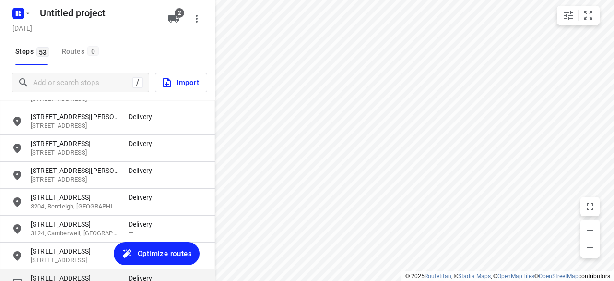
click at [69, 269] on div "[STREET_ADDRESS] Delivery —" at bounding box center [107, 282] width 215 height 27
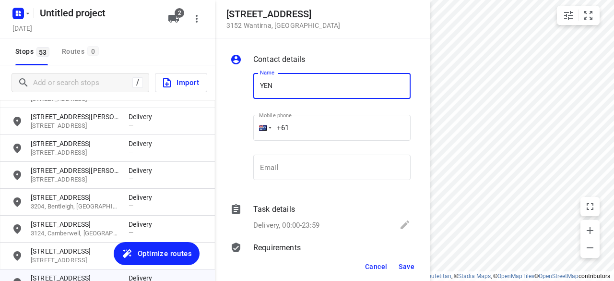
type input "[PERSON_NAME]"
drag, startPoint x: 302, startPoint y: 131, endPoint x: 245, endPoint y: 131, distance: 57.1
click at [245, 131] on div "Name [PERSON_NAME] Name Mobile phone +61 ​ Email Email" at bounding box center [320, 128] width 184 height 127
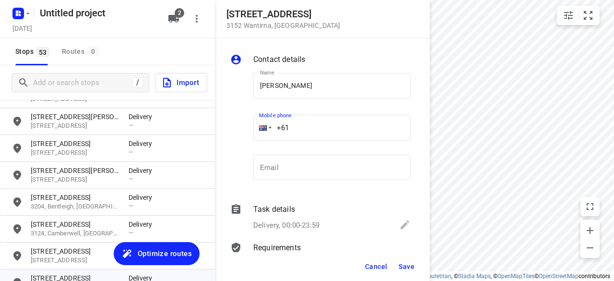
paste input "450705388"
type input "[PHONE_NUMBER]"
click at [400, 265] on span "Save" at bounding box center [407, 267] width 16 height 8
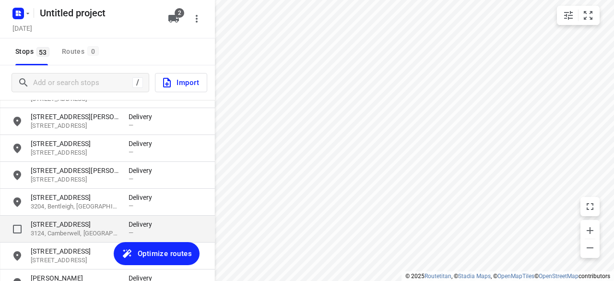
click at [83, 227] on p "[STREET_ADDRESS]" at bounding box center [75, 224] width 88 height 10
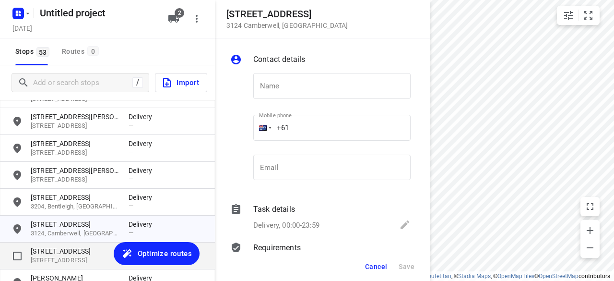
click at [82, 265] on div "[STREET_ADDRESS] Delivery —" at bounding box center [107, 255] width 215 height 27
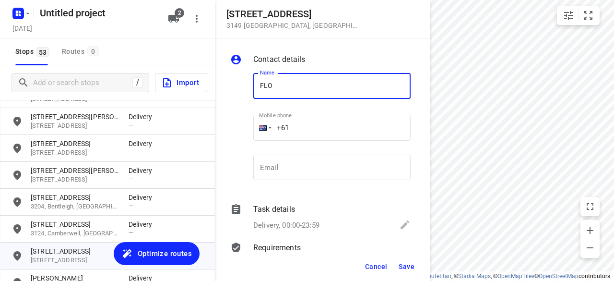
type input "[PERSON_NAME] 3/436"
drag, startPoint x: 298, startPoint y: 129, endPoint x: 261, endPoint y: 131, distance: 36.6
click at [261, 131] on div "+61" at bounding box center [331, 128] width 157 height 26
paste input "468493238"
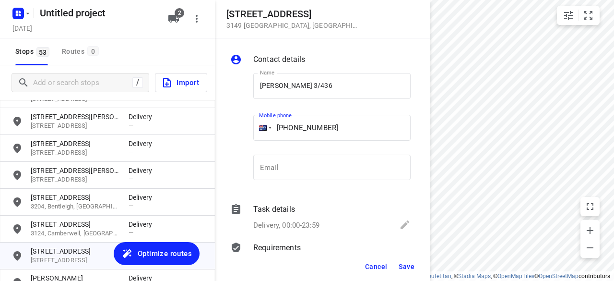
type input "[PHONE_NUMBER]"
click at [407, 268] on span "Save" at bounding box center [407, 267] width 16 height 8
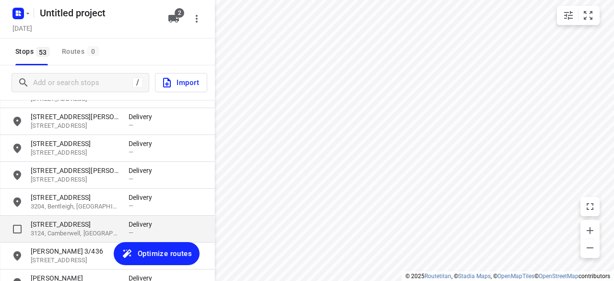
click at [100, 221] on p "[STREET_ADDRESS]" at bounding box center [75, 224] width 88 height 10
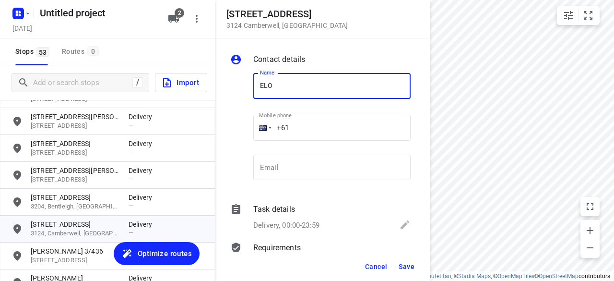
type input "[PERSON_NAME]"
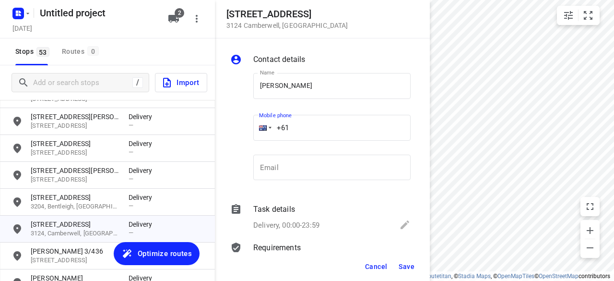
drag, startPoint x: 310, startPoint y: 129, endPoint x: 268, endPoint y: 129, distance: 41.8
click at [268, 129] on div "+61" at bounding box center [331, 128] width 157 height 26
paste input "422293561"
type input "[PHONE_NUMBER]"
click at [400, 267] on span "Save" at bounding box center [407, 267] width 16 height 8
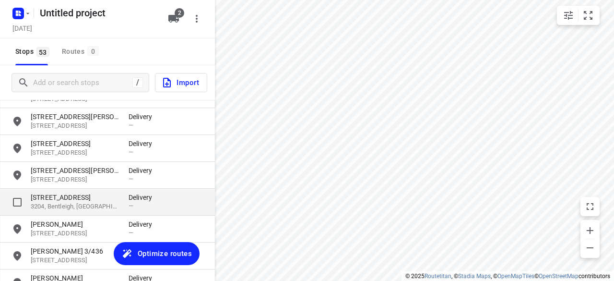
click at [73, 194] on p "[STREET_ADDRESS]" at bounding box center [75, 197] width 88 height 10
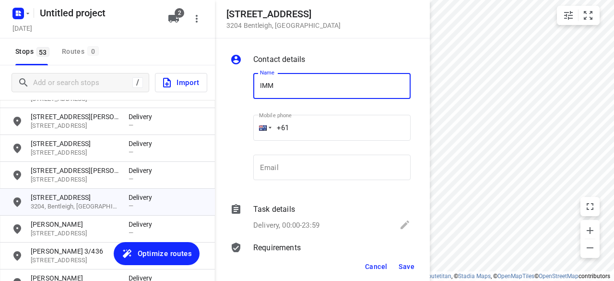
click at [243, 85] on div at bounding box center [239, 128] width 23 height 127
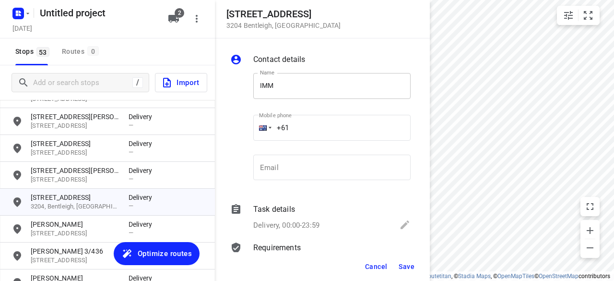
click at [256, 85] on input "IMM" at bounding box center [331, 86] width 157 height 26
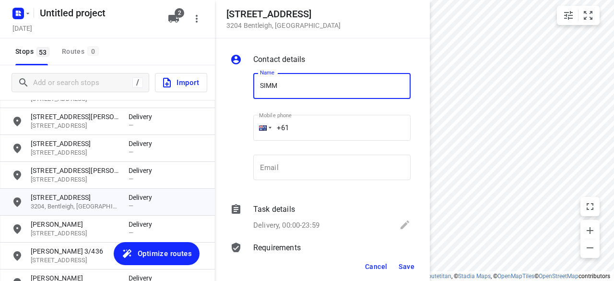
click at [333, 84] on input "SIMM" at bounding box center [331, 86] width 157 height 26
click at [302, 91] on input "SIMM" at bounding box center [331, 86] width 157 height 26
drag, startPoint x: 264, startPoint y: 93, endPoint x: 259, endPoint y: 91, distance: 5.6
click at [263, 93] on input "[PERSON_NAME]" at bounding box center [331, 86] width 157 height 26
click at [258, 90] on input "[PERSON_NAME]" at bounding box center [331, 86] width 157 height 26
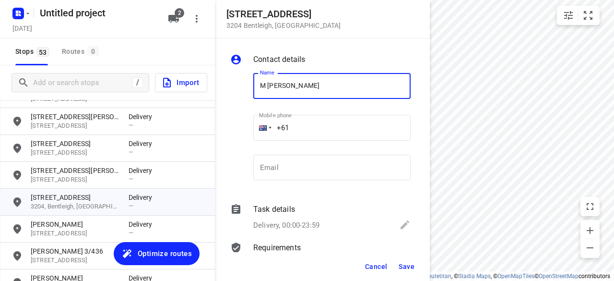
type input "M [PERSON_NAME]"
click at [290, 114] on label "Mobile phone" at bounding box center [275, 115] width 33 height 5
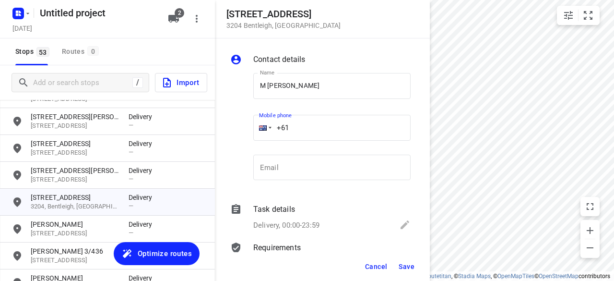
click at [296, 127] on input "+61" at bounding box center [331, 128] width 157 height 26
paste input "0403220334"
click at [299, 126] on input "[PHONE_NUMBER]" at bounding box center [331, 128] width 157 height 26
click at [296, 124] on input "[PHONE_NUMBER]" at bounding box center [331, 128] width 157 height 26
type input "[PHONE_NUMBER]"
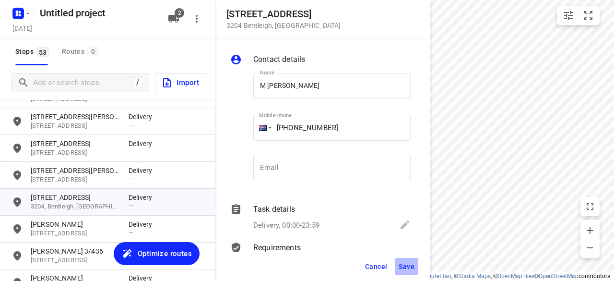
click at [410, 270] on button "Save" at bounding box center [407, 266] width 24 height 17
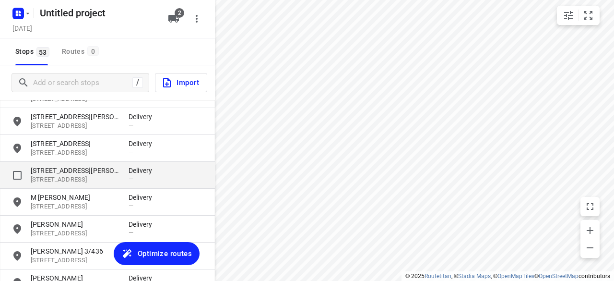
click at [66, 175] on div "[STREET_ADDRESS][PERSON_NAME]" at bounding box center [80, 175] width 98 height 19
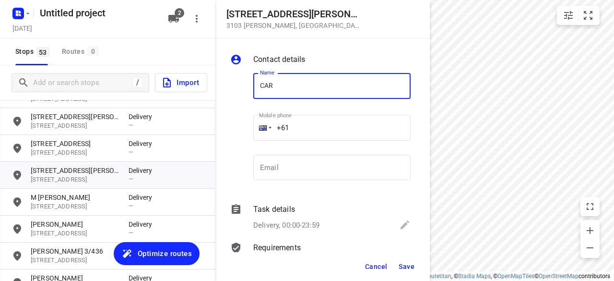
type input "[PERSON_NAME]"
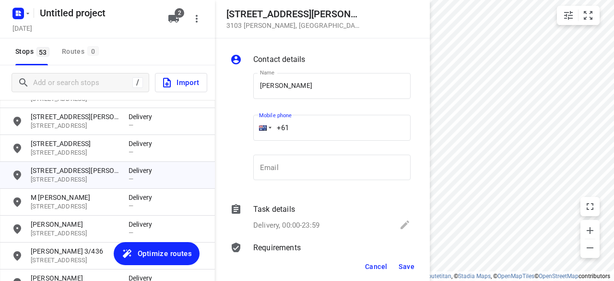
drag, startPoint x: 288, startPoint y: 130, endPoint x: 257, endPoint y: 130, distance: 31.2
click at [257, 130] on div "+61" at bounding box center [331, 128] width 157 height 26
paste input "434189288"
type input "[PHONE_NUMBER]"
click at [409, 267] on span "Save" at bounding box center [407, 267] width 16 height 8
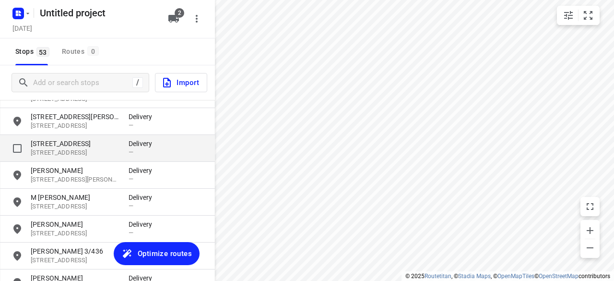
click at [78, 154] on p "[STREET_ADDRESS]" at bounding box center [75, 152] width 88 height 9
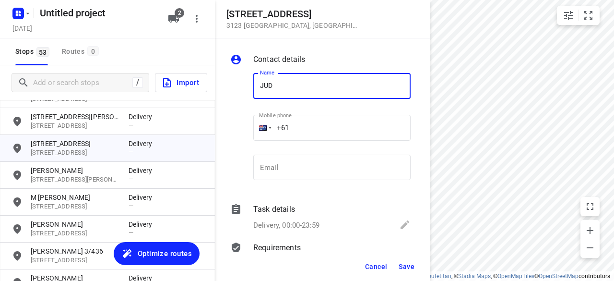
type input "[PERSON_NAME]"
click at [303, 124] on input "+61" at bounding box center [331, 128] width 157 height 26
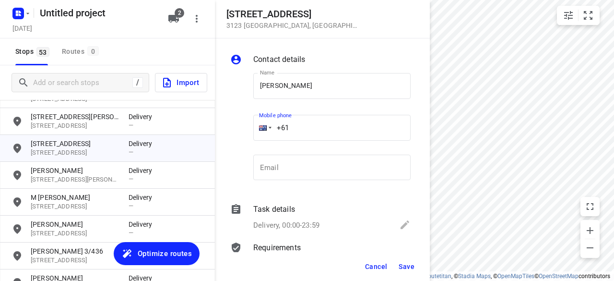
paste input "61413134184"
drag, startPoint x: 346, startPoint y: 123, endPoint x: 246, endPoint y: 138, distance: 100.9
click at [245, 133] on div "Name [PERSON_NAME] Name Mobile phone [PHONE_NUMBER] ​ Email Email" at bounding box center [320, 128] width 184 height 127
paste input "tel"
type input "[PHONE_NUMBER]"
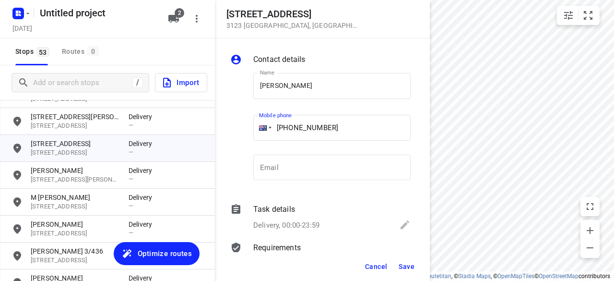
click at [405, 261] on button "Save" at bounding box center [407, 266] width 24 height 17
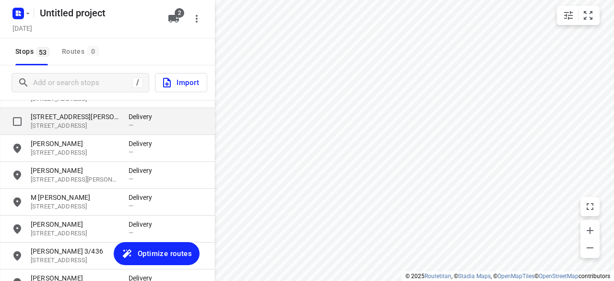
click at [66, 124] on p "[STREET_ADDRESS]" at bounding box center [75, 125] width 88 height 9
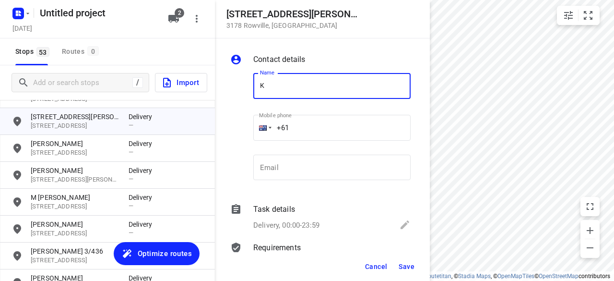
type input "[PERSON_NAME] 4/15"
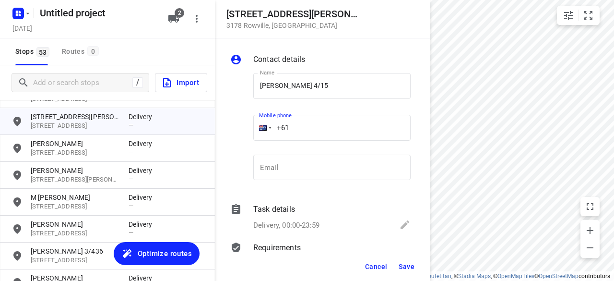
click at [302, 131] on input "+61" at bounding box center [331, 128] width 157 height 26
paste input "449039836"
type input "[PHONE_NUMBER]"
click at [400, 273] on button "Save" at bounding box center [407, 266] width 24 height 17
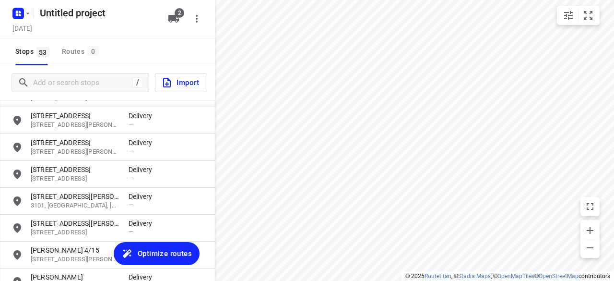
scroll to position [538, 0]
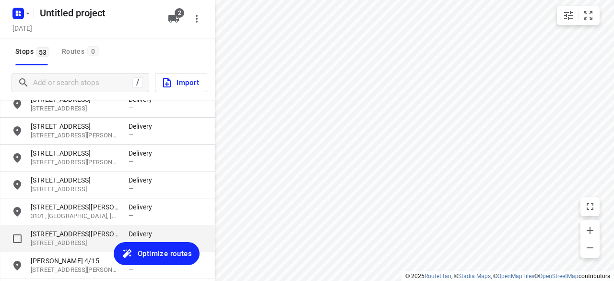
click at [49, 247] on div "[STREET_ADDRESS][PERSON_NAME] Delivery —" at bounding box center [107, 238] width 215 height 27
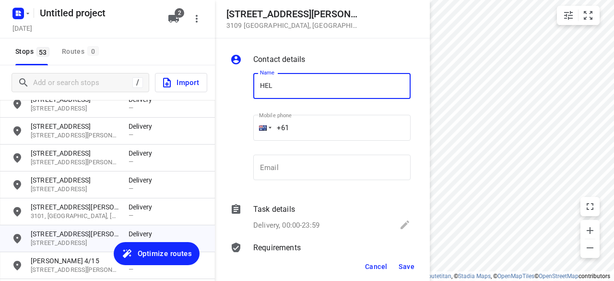
type input "[PERSON_NAME] 2/23"
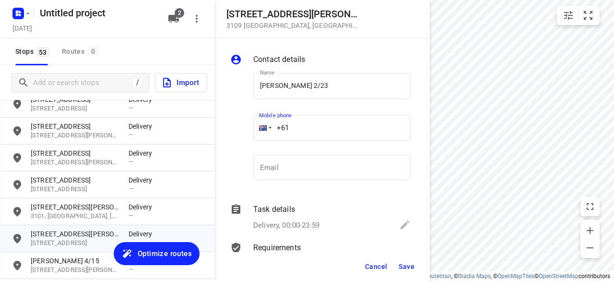
drag, startPoint x: 311, startPoint y: 128, endPoint x: 294, endPoint y: 129, distance: 16.3
click at [309, 128] on input "+61" at bounding box center [331, 128] width 157 height 26
paste input "0420313611"
click at [294, 129] on input "[PHONE_NUMBER]" at bounding box center [331, 128] width 157 height 26
type input "[PHONE_NUMBER]"
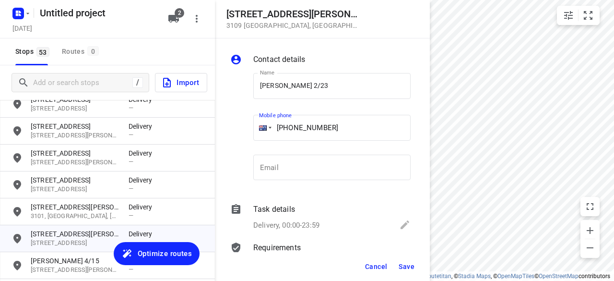
click at [416, 263] on button "Save" at bounding box center [407, 266] width 24 height 17
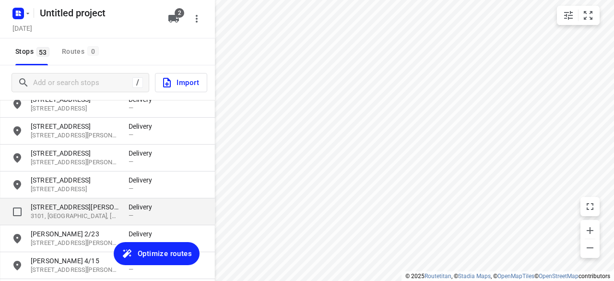
click at [94, 212] on p "[STREET_ADDRESS][PERSON_NAME]" at bounding box center [75, 207] width 88 height 10
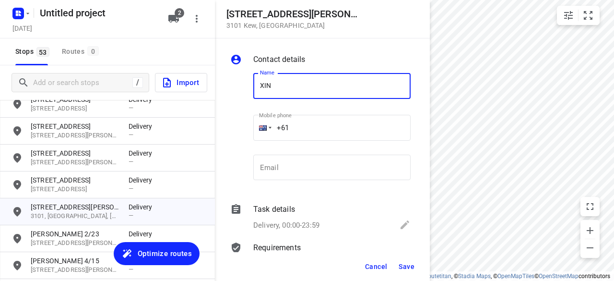
type input "[PERSON_NAME]"
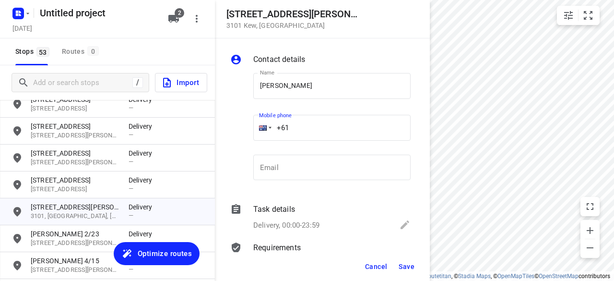
click at [325, 128] on input "+61" at bounding box center [331, 128] width 157 height 26
paste input "433351220"
type input "[PHONE_NUMBER]"
click at [404, 273] on button "Save" at bounding box center [407, 266] width 24 height 17
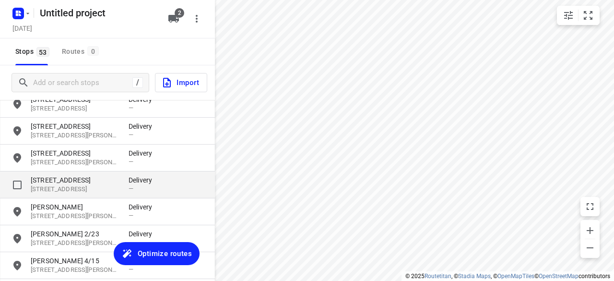
click at [45, 183] on p "[STREET_ADDRESS]" at bounding box center [75, 180] width 88 height 10
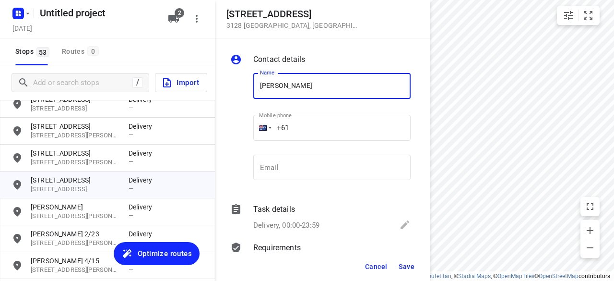
type input "[PERSON_NAME] 2/421"
click at [309, 121] on input "+61" at bounding box center [331, 128] width 157 height 26
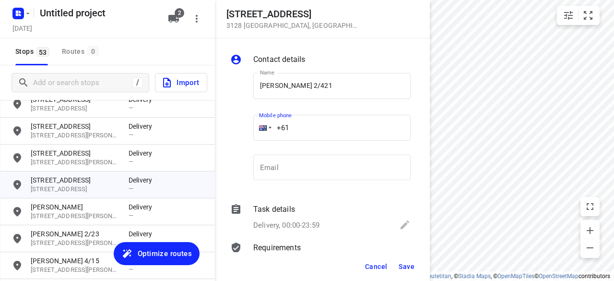
paste input "450581186"
type input "[PHONE_NUMBER]"
click at [414, 269] on span "Save" at bounding box center [407, 267] width 16 height 8
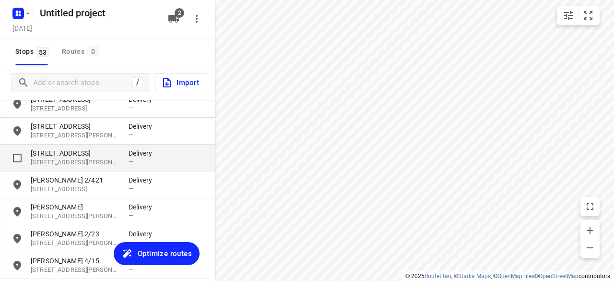
drag, startPoint x: 76, startPoint y: 166, endPoint x: 70, endPoint y: 162, distance: 7.1
click at [76, 165] on p "[STREET_ADDRESS][PERSON_NAME]" at bounding box center [75, 162] width 88 height 9
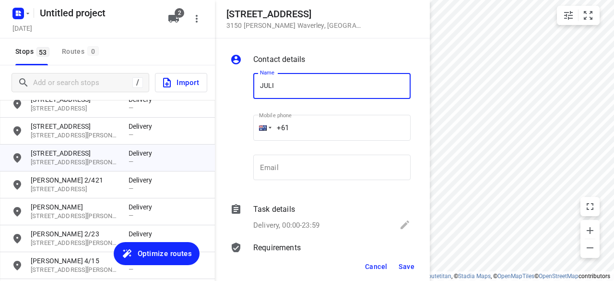
type input "[PERSON_NAME]"
click at [292, 131] on input "+61" at bounding box center [331, 128] width 157 height 26
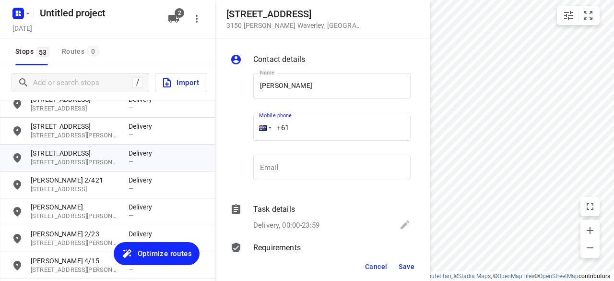
paste input "0431794720"
click at [291, 126] on input "[PHONE_NUMBER]" at bounding box center [331, 128] width 157 height 26
click at [293, 124] on input "[PHONE_NUMBER]" at bounding box center [331, 128] width 157 height 26
click at [295, 126] on input "[PHONE_NUMBER]" at bounding box center [331, 128] width 157 height 26
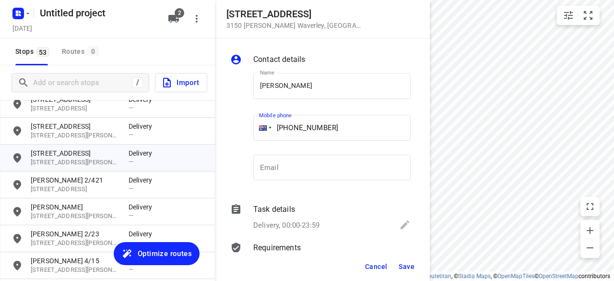
click at [295, 126] on input "[PHONE_NUMBER]" at bounding box center [331, 128] width 157 height 26
click at [297, 129] on input "[PHONE_NUMBER]" at bounding box center [331, 128] width 157 height 26
type input "[PHONE_NUMBER]"
click at [405, 272] on button "Save" at bounding box center [407, 266] width 24 height 17
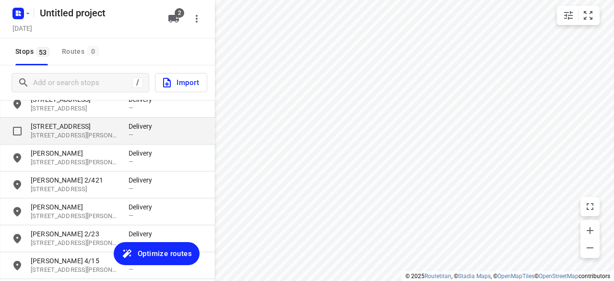
click at [65, 130] on p "[STREET_ADDRESS]" at bounding box center [75, 126] width 88 height 10
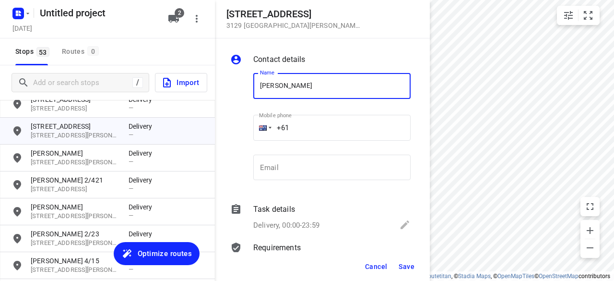
type input "[PERSON_NAME]"
click at [300, 123] on input "+61" at bounding box center [331, 128] width 157 height 26
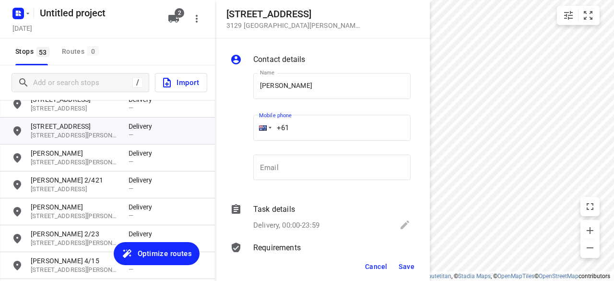
drag, startPoint x: 264, startPoint y: 129, endPoint x: 242, endPoint y: 129, distance: 22.1
click at [242, 129] on div "Name [PERSON_NAME] Name Mobile phone +61 ​ Email Email" at bounding box center [320, 128] width 184 height 127
paste input "423962501"
type input "[PHONE_NUMBER]"
drag, startPoint x: 410, startPoint y: 269, endPoint x: 434, endPoint y: 279, distance: 25.4
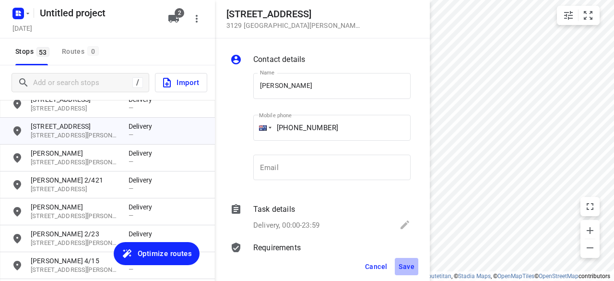
click at [409, 269] on span "Save" at bounding box center [407, 267] width 16 height 8
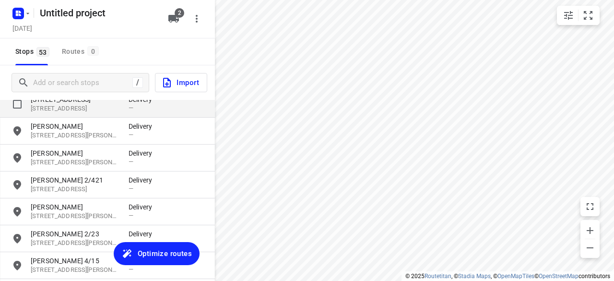
click at [64, 108] on p "[STREET_ADDRESS]" at bounding box center [75, 108] width 88 height 9
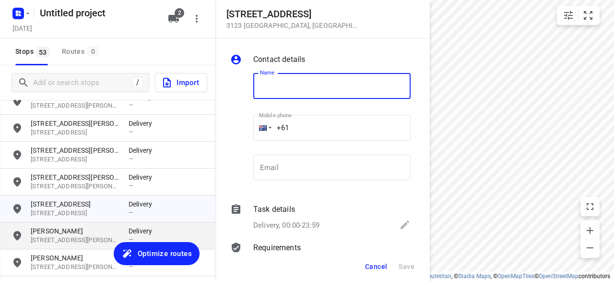
scroll to position [442, 0]
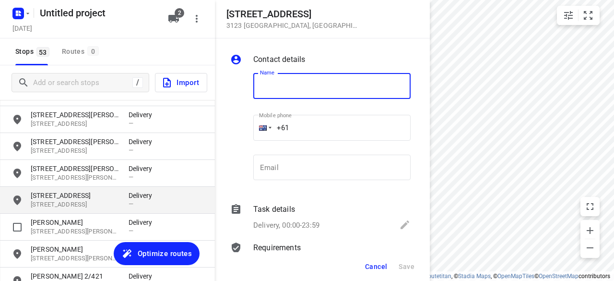
click at [47, 208] on p "[STREET_ADDRESS]" at bounding box center [75, 204] width 88 height 9
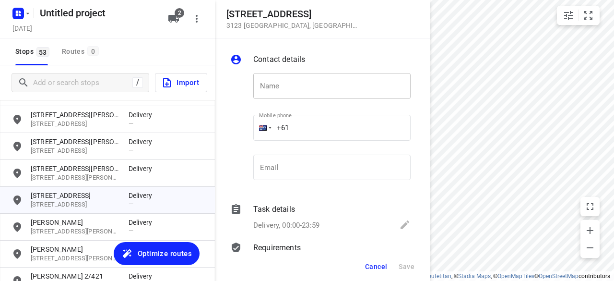
click at [311, 75] on input "text" at bounding box center [331, 86] width 157 height 26
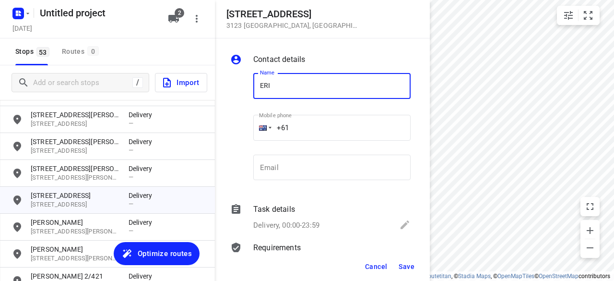
type input "[PERSON_NAME]"
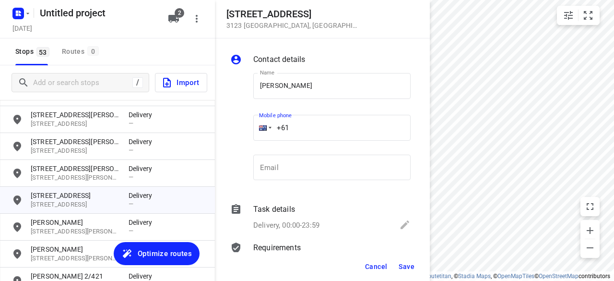
drag, startPoint x: 370, startPoint y: 97, endPoint x: 310, endPoint y: 133, distance: 69.7
click at [310, 133] on input "+61" at bounding box center [331, 128] width 157 height 26
paste input "88888282"
click at [290, 122] on input "[PHONE_NUMBER]" at bounding box center [331, 128] width 157 height 26
type input "[PHONE_NUMBER]"
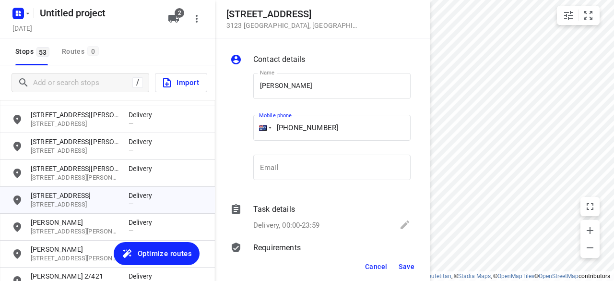
click at [402, 273] on button "Save" at bounding box center [407, 266] width 24 height 17
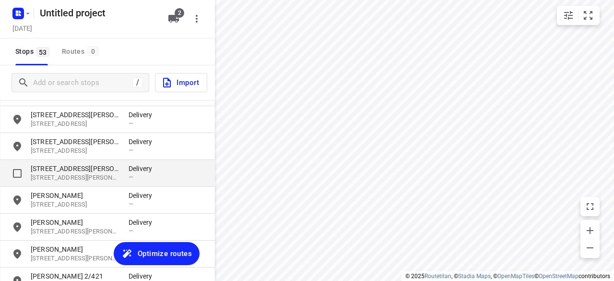
click at [67, 179] on p "[STREET_ADDRESS][PERSON_NAME][PERSON_NAME]" at bounding box center [75, 177] width 88 height 9
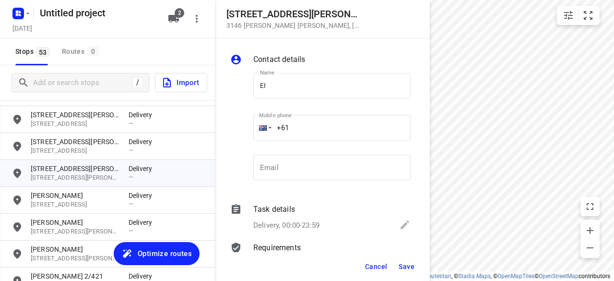
drag, startPoint x: 247, startPoint y: 80, endPoint x: 252, endPoint y: 82, distance: 6.1
click at [251, 82] on div "Name EI Name Mobile phone +61 ​ Email Email" at bounding box center [320, 128] width 184 height 127
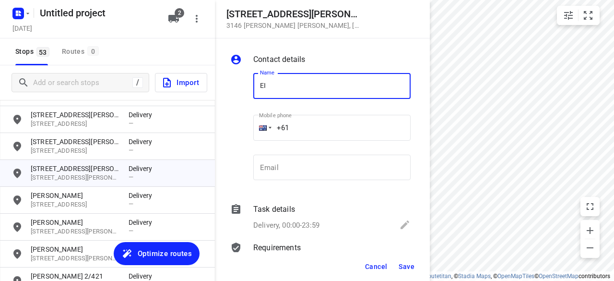
click at [261, 83] on input "EI" at bounding box center [331, 86] width 157 height 26
click at [285, 90] on input "FEI" at bounding box center [331, 86] width 157 height 26
type input "FEIFEI LI 3/8"
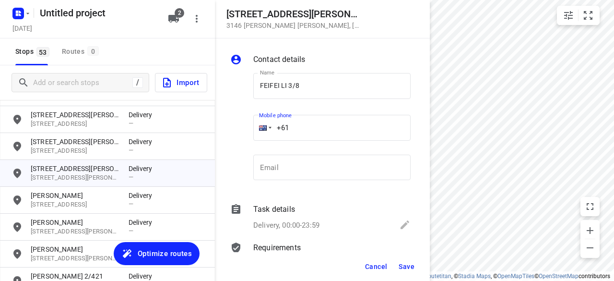
drag, startPoint x: 298, startPoint y: 104, endPoint x: 302, endPoint y: 128, distance: 24.4
click at [302, 128] on input "+61" at bounding box center [331, 128] width 157 height 26
paste input "435888928"
type input "[PHONE_NUMBER]"
click at [417, 270] on button "Save" at bounding box center [407, 266] width 24 height 17
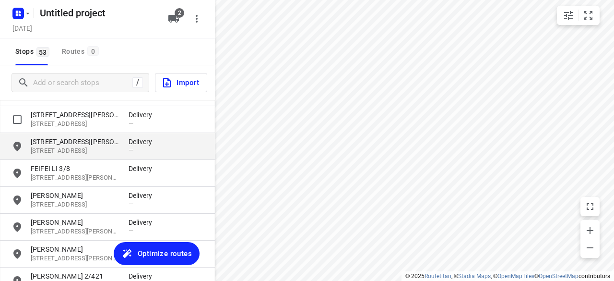
click at [89, 134] on div "[STREET_ADDRESS][PERSON_NAME] Delivery —" at bounding box center [107, 146] width 215 height 27
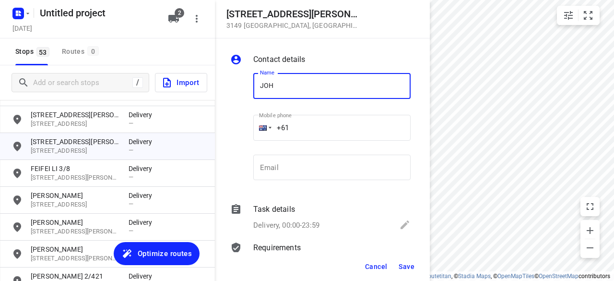
type input "[PERSON_NAME] 1/56"
click at [308, 132] on input "+61" at bounding box center [331, 128] width 157 height 26
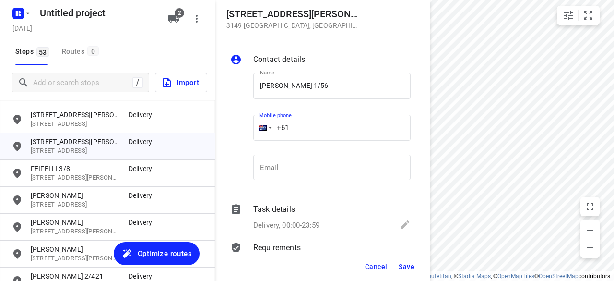
drag, startPoint x: 301, startPoint y: 132, endPoint x: 246, endPoint y: 132, distance: 55.7
click at [246, 132] on div "Name [PERSON_NAME] 1/56 Name Mobile phone +61 ​ Email Email" at bounding box center [320, 128] width 184 height 127
paste input "433708869"
type input "[PHONE_NUMBER]"
click at [403, 259] on button "Save" at bounding box center [407, 266] width 24 height 17
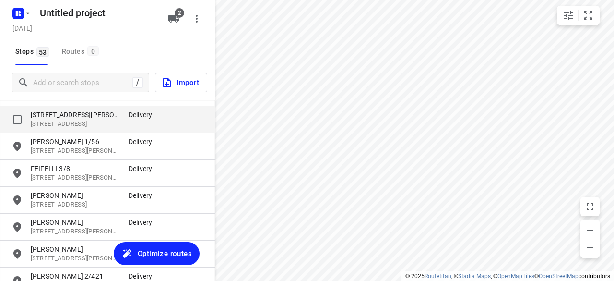
click at [83, 113] on p "[STREET_ADDRESS][PERSON_NAME]" at bounding box center [75, 115] width 88 height 10
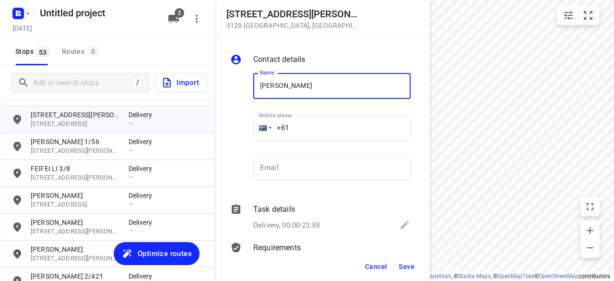
click at [309, 97] on input "[PERSON_NAME]" at bounding box center [331, 86] width 157 height 26
click at [314, 117] on input "+61" at bounding box center [331, 128] width 157 height 26
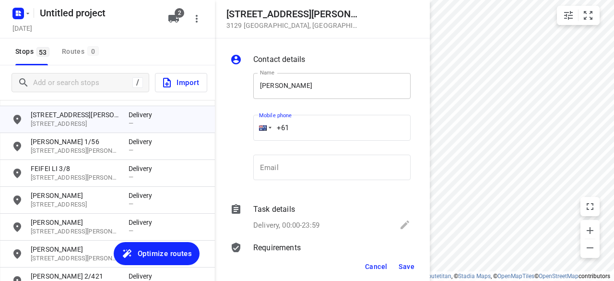
click at [301, 91] on input "[PERSON_NAME]" at bounding box center [331, 86] width 157 height 26
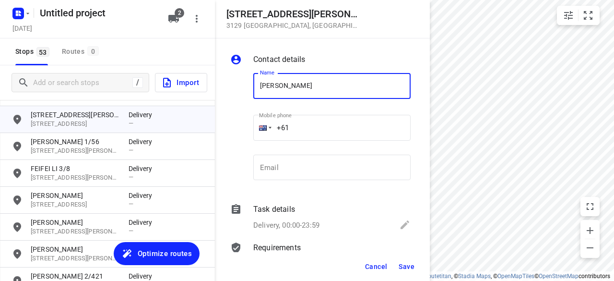
type input "[PERSON_NAME]"
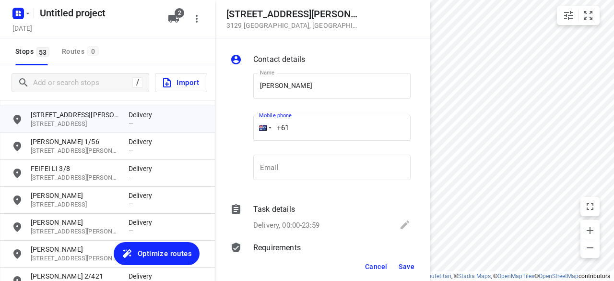
drag, startPoint x: 267, startPoint y: 128, endPoint x: 239, endPoint y: 129, distance: 27.9
click at [239, 129] on div "Name [PERSON_NAME] Name Mobile phone +61 ​ Email Email" at bounding box center [320, 128] width 184 height 127
paste input "433016221"
type input "[PHONE_NUMBER]"
click at [403, 265] on span "Save" at bounding box center [407, 267] width 16 height 8
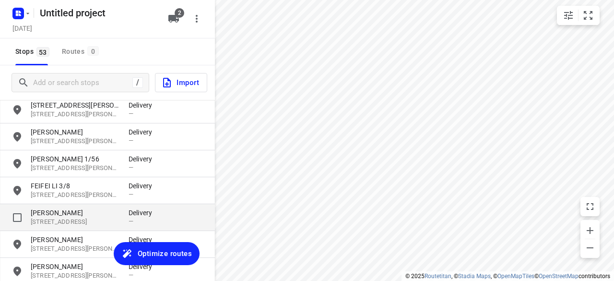
scroll to position [346, 0]
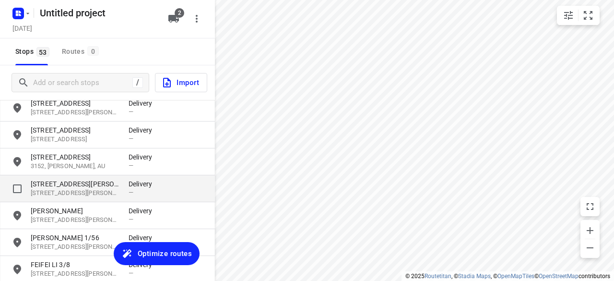
click at [72, 183] on p "[STREET_ADDRESS][PERSON_NAME]" at bounding box center [75, 184] width 88 height 10
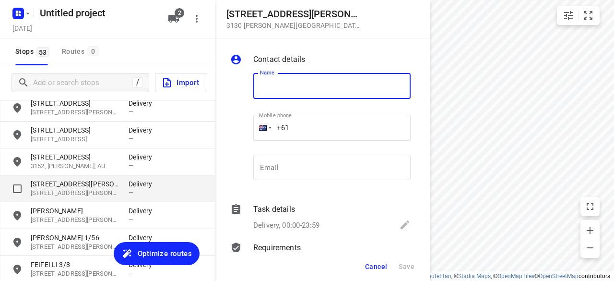
type input "N"
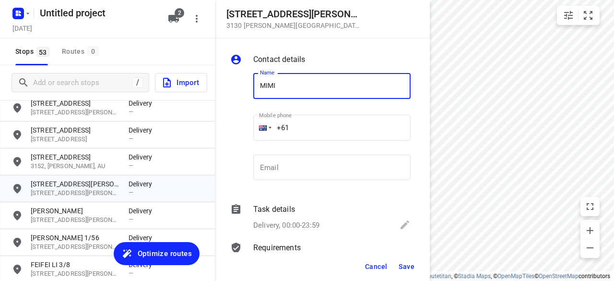
type input "MIMI"
drag, startPoint x: 300, startPoint y: 118, endPoint x: 305, endPoint y: 129, distance: 12.5
click at [303, 123] on input "+61" at bounding box center [331, 128] width 157 height 26
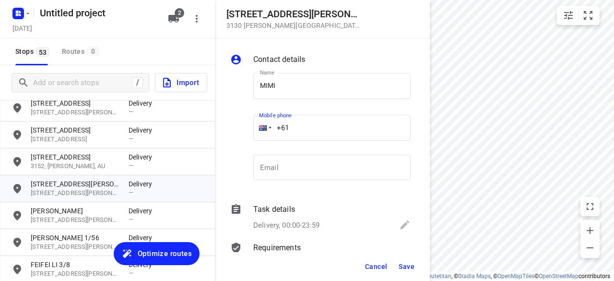
paste input "413163144"
type input "[PHONE_NUMBER]"
click at [408, 263] on span "Save" at bounding box center [407, 267] width 16 height 8
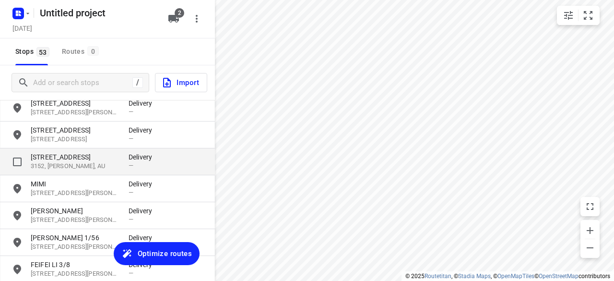
click at [81, 151] on div "[STREET_ADDRESS] Delivery —" at bounding box center [107, 161] width 215 height 27
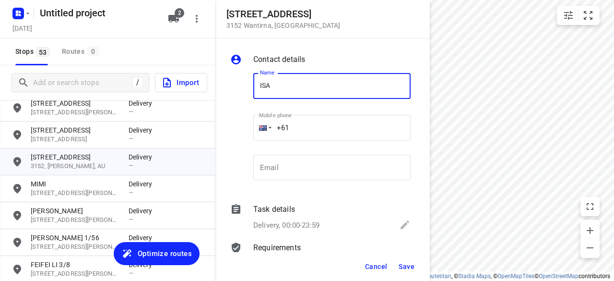
type input "[PERSON_NAME]"
click at [318, 128] on input "+61" at bounding box center [331, 128] width 157 height 26
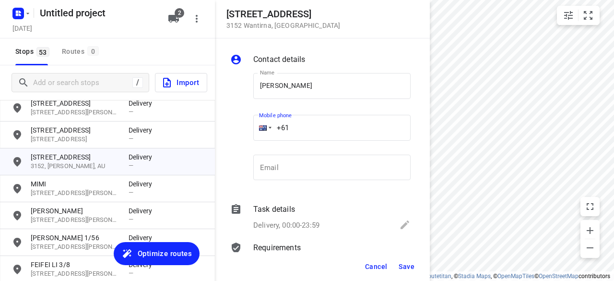
paste input "433807353"
type input "[PHONE_NUMBER]"
click at [405, 251] on div "Contact details Name [PERSON_NAME] Name Mobile phone [PHONE_NUMBER] ​ Email Ema…" at bounding box center [322, 145] width 215 height 214
click at [405, 269] on span "Save" at bounding box center [407, 267] width 16 height 8
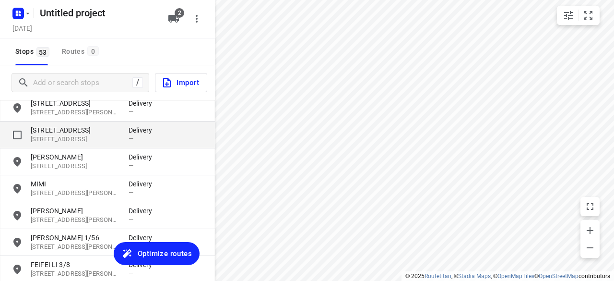
click at [76, 143] on p "[STREET_ADDRESS]" at bounding box center [75, 139] width 88 height 9
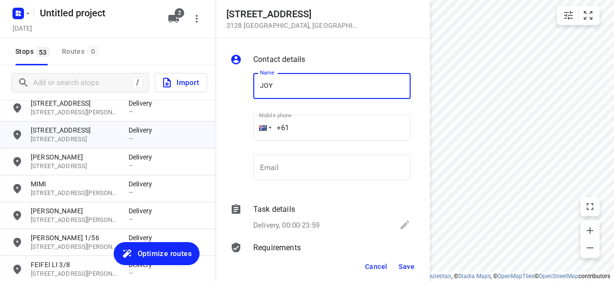
type input "[PERSON_NAME] 1/87"
drag, startPoint x: 306, startPoint y: 131, endPoint x: 306, endPoint y: 136, distance: 5.3
click at [306, 131] on input "+61" at bounding box center [331, 128] width 157 height 26
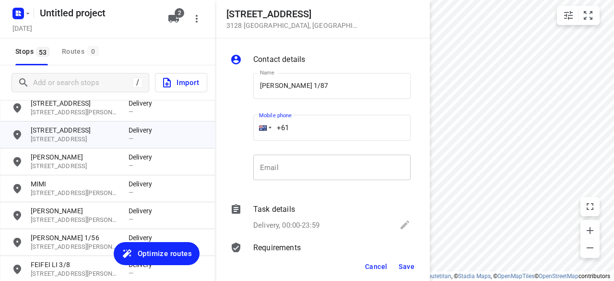
paste input "61452295658"
drag, startPoint x: 365, startPoint y: 146, endPoint x: 359, endPoint y: 132, distance: 15.3
click at [265, 153] on div "Name [PERSON_NAME] 1/87 Name Mobile phone [PHONE_NUMBER] ​ Email Email" at bounding box center [331, 128] width 161 height 127
drag, startPoint x: 347, startPoint y: 132, endPoint x: 223, endPoint y: 134, distance: 124.3
click at [223, 134] on div "Contact details Name [PERSON_NAME] 1/87 Name Mobile phone [PHONE_NUMBER] ​ Emai…" at bounding box center [322, 145] width 215 height 214
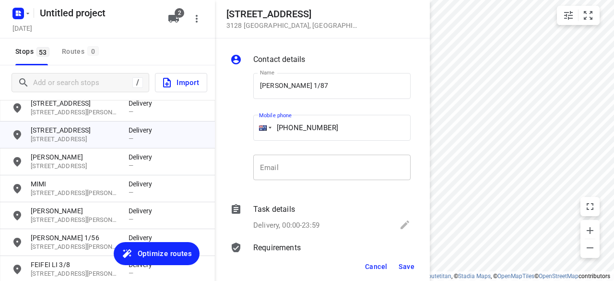
paste input "tel"
type input "[PHONE_NUMBER]"
click at [407, 269] on span "Save" at bounding box center [407, 267] width 16 height 8
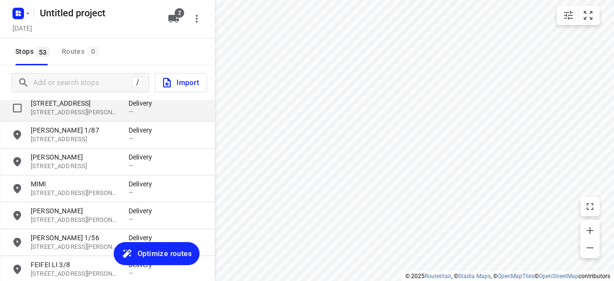
click at [78, 114] on p "[STREET_ADDRESS][PERSON_NAME]" at bounding box center [75, 112] width 88 height 9
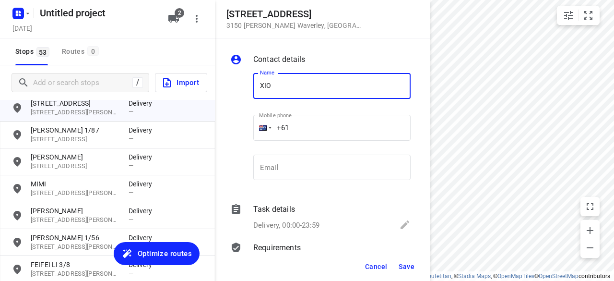
type input "[PERSON_NAME]"
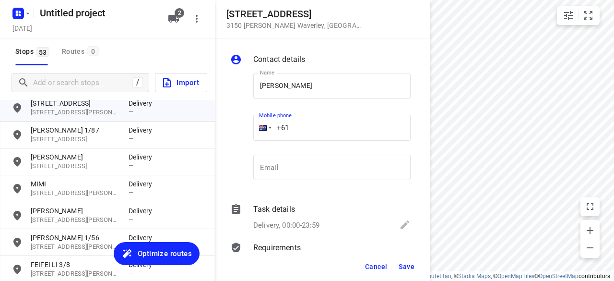
drag, startPoint x: 299, startPoint y: 124, endPoint x: 255, endPoint y: 124, distance: 44.2
click at [257, 124] on div "+61" at bounding box center [331, 128] width 157 height 26
paste input "425178884"
type input "[PHONE_NUMBER]"
click at [414, 262] on button "Save" at bounding box center [407, 266] width 24 height 17
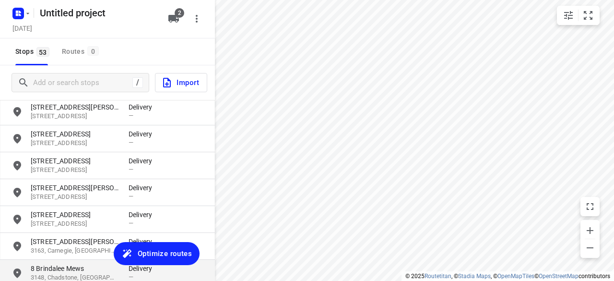
scroll to position [155, 0]
click at [86, 263] on p "8 Brindalee Mews" at bounding box center [75, 268] width 88 height 10
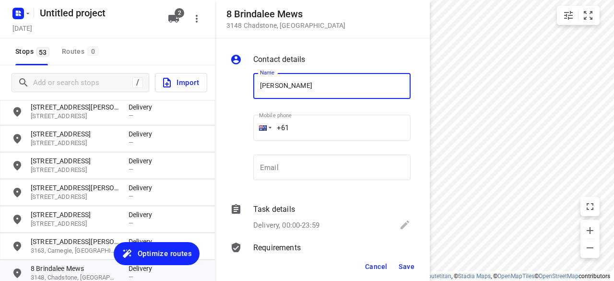
type input "[PERSON_NAME]"
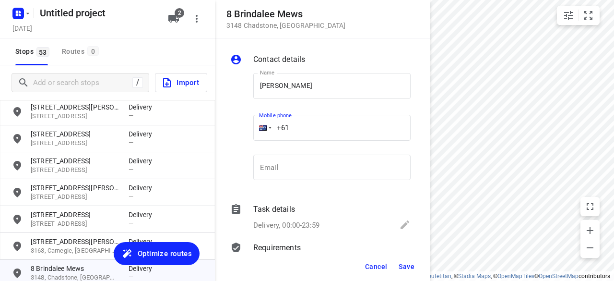
drag, startPoint x: 329, startPoint y: 123, endPoint x: 322, endPoint y: 126, distance: 7.8
click at [328, 124] on input "+61" at bounding box center [331, 128] width 157 height 26
paste
type input "[PHONE_NUMBER]"
click at [401, 263] on span "Save" at bounding box center [407, 267] width 16 height 8
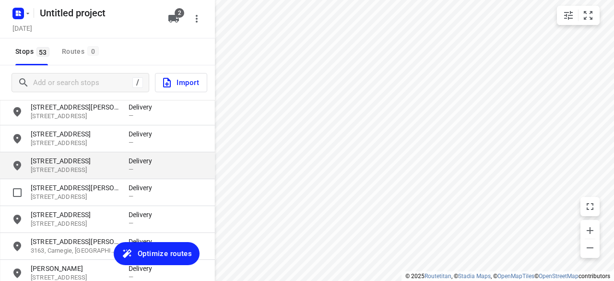
click at [93, 174] on p "[STREET_ADDRESS]" at bounding box center [75, 170] width 88 height 9
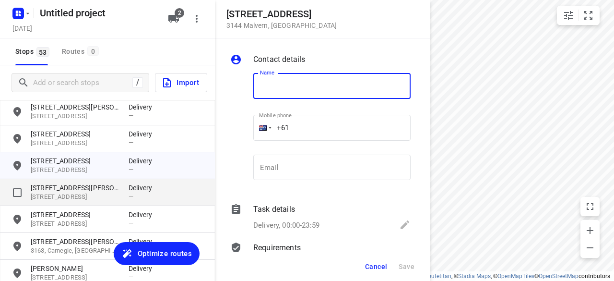
click at [90, 195] on p "[STREET_ADDRESS]" at bounding box center [75, 196] width 88 height 9
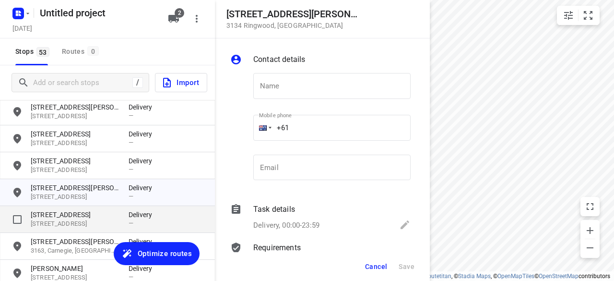
click at [84, 219] on p "[STREET_ADDRESS]" at bounding box center [75, 223] width 88 height 9
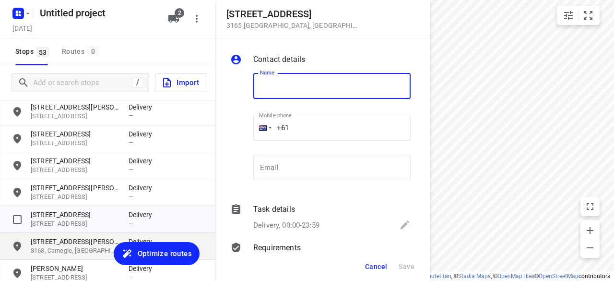
click at [81, 248] on p "3163, Carnegie, [GEOGRAPHIC_DATA]" at bounding box center [75, 250] width 88 height 9
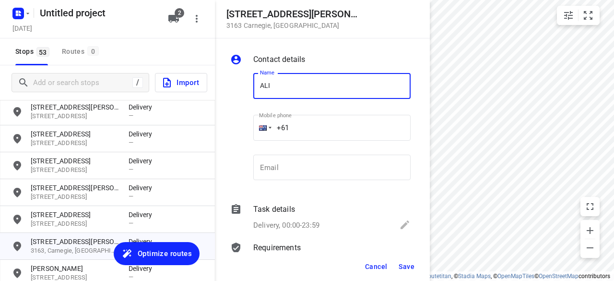
type input "[PERSON_NAME]"
click at [294, 133] on input "+61" at bounding box center [331, 128] width 157 height 26
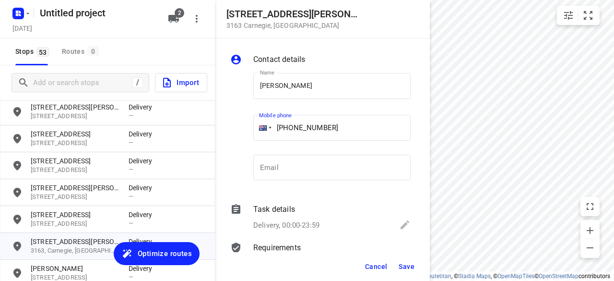
type input "[PHONE_NUMBER]"
click at [410, 274] on button "Save" at bounding box center [407, 266] width 24 height 17
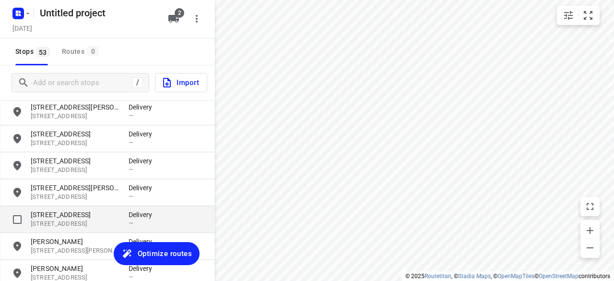
drag, startPoint x: 74, startPoint y: 215, endPoint x: 69, endPoint y: 217, distance: 5.6
click at [74, 216] on p "[STREET_ADDRESS]" at bounding box center [75, 215] width 88 height 10
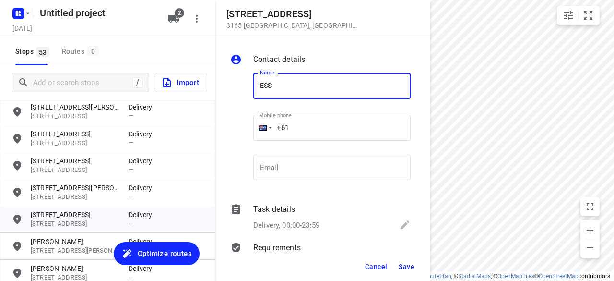
type input "[PERSON_NAME]"
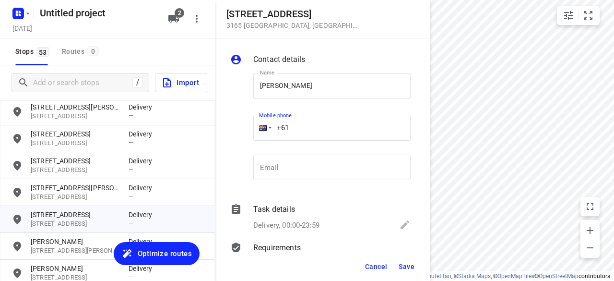
click at [300, 127] on input "+61" at bounding box center [331, 128] width 157 height 26
type input "[PHONE_NUMBER]"
click at [413, 270] on span "Save" at bounding box center [407, 267] width 16 height 8
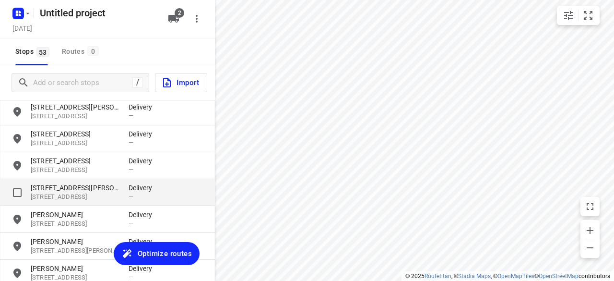
click at [30, 186] on div "grid" at bounding box center [21, 192] width 19 height 19
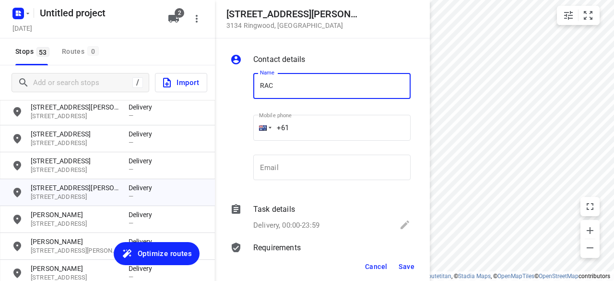
type input "[PERSON_NAME]"
drag, startPoint x: 294, startPoint y: 128, endPoint x: 294, endPoint y: 136, distance: 8.2
click at [292, 132] on input "+61" at bounding box center [331, 128] width 157 height 26
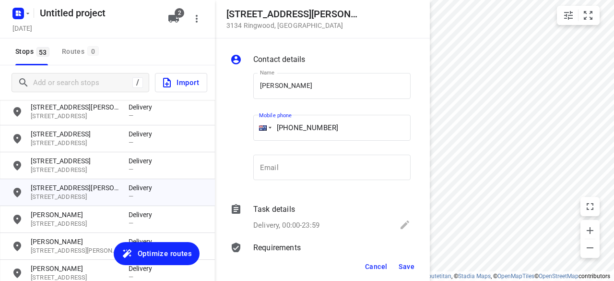
type input "[PHONE_NUMBER]"
click at [405, 271] on button "Save" at bounding box center [407, 266] width 24 height 17
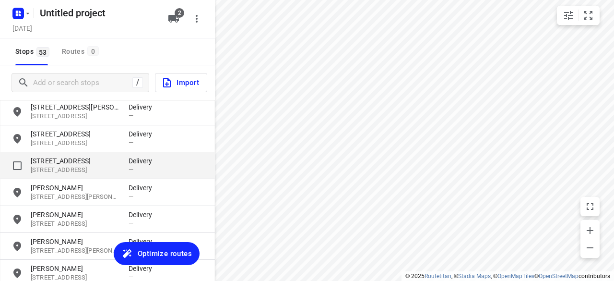
click at [55, 167] on p "[STREET_ADDRESS]" at bounding box center [75, 170] width 88 height 9
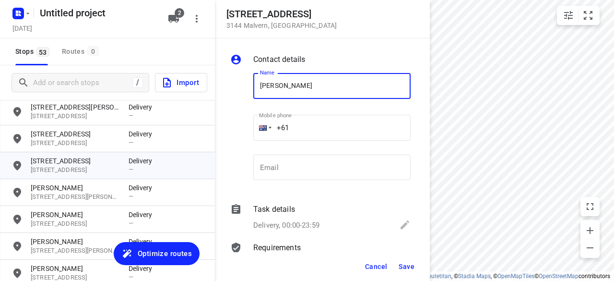
type input "[PERSON_NAME]"
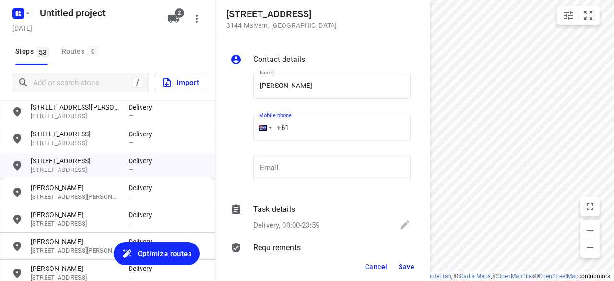
click at [305, 126] on input "+61" at bounding box center [331, 128] width 157 height 26
type input "[PHONE_NUMBER]"
click at [394, 257] on div "Cancel Save" at bounding box center [322, 266] width 215 height 29
click at [405, 266] on span "Save" at bounding box center [407, 267] width 16 height 8
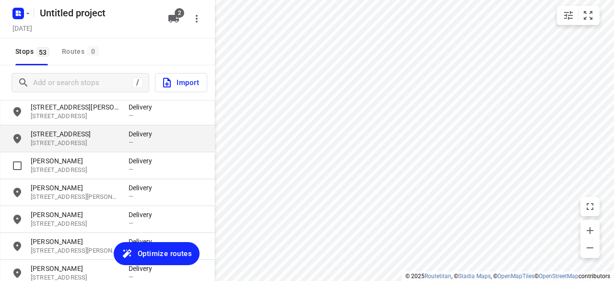
click at [56, 144] on p "[STREET_ADDRESS]" at bounding box center [75, 143] width 88 height 9
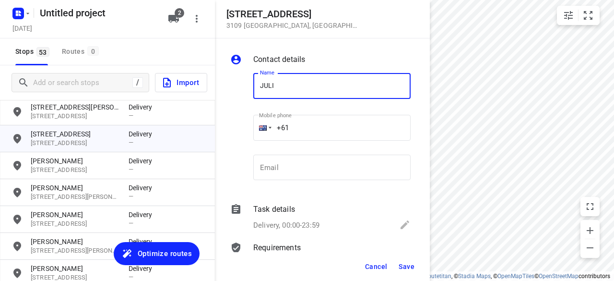
type input "[PERSON_NAME]"
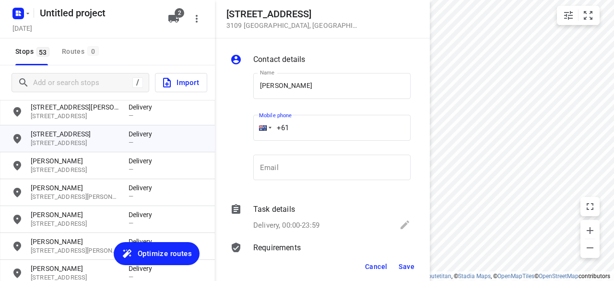
click at [298, 120] on input "+61" at bounding box center [331, 128] width 157 height 26
type input "[PHONE_NUMBER]"
click at [405, 268] on span "Save" at bounding box center [407, 267] width 16 height 8
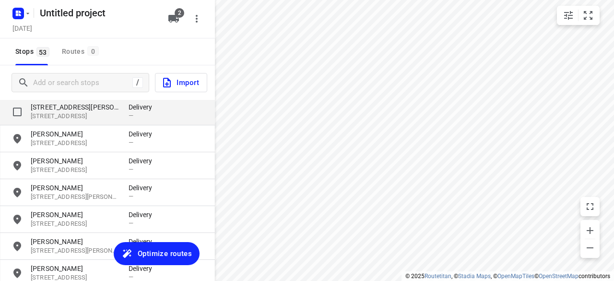
click at [61, 121] on div "[STREET_ADDRESS][PERSON_NAME] Delivery —" at bounding box center [107, 111] width 215 height 27
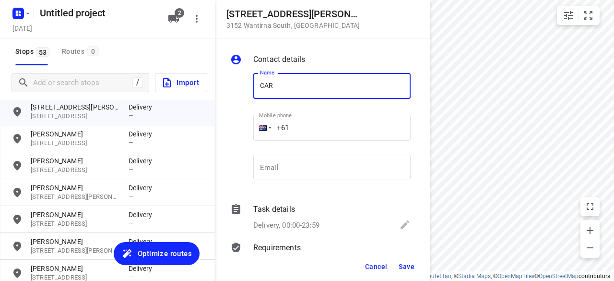
type input "[PERSON_NAME]"
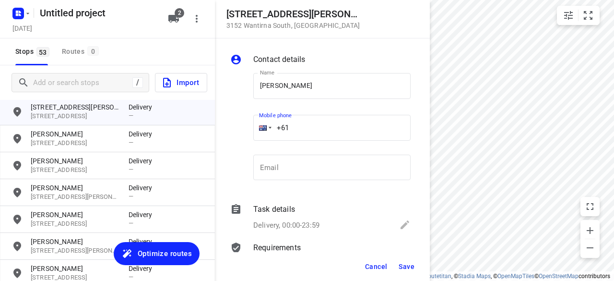
click at [302, 129] on input "+61" at bounding box center [331, 128] width 157 height 26
type input "[PHONE_NUMBER]"
drag, startPoint x: 411, startPoint y: 256, endPoint x: 411, endPoint y: 261, distance: 5.3
click at [411, 257] on div "Cancel Save" at bounding box center [322, 266] width 215 height 29
click at [410, 271] on button "Save" at bounding box center [407, 266] width 24 height 17
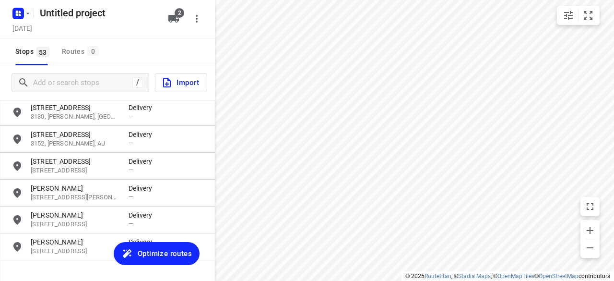
scroll to position [11, 0]
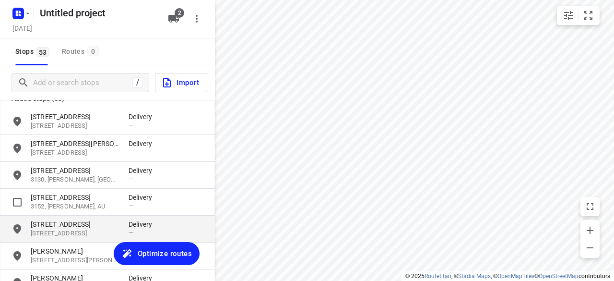
click at [61, 233] on p "[STREET_ADDRESS]" at bounding box center [75, 233] width 88 height 9
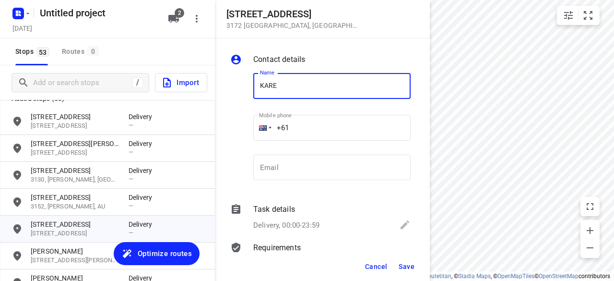
type input "[PERSON_NAME]"
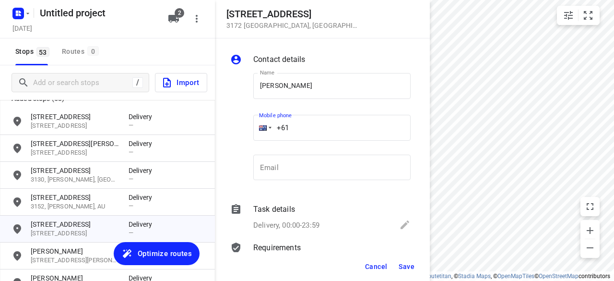
click at [305, 130] on input "+61" at bounding box center [331, 128] width 157 height 26
click at [297, 130] on input "[PHONE_NUMBER]" at bounding box center [331, 128] width 157 height 26
click at [293, 130] on input "[PHONE_NUMBER]" at bounding box center [331, 128] width 157 height 26
type input "[PHONE_NUMBER]"
drag, startPoint x: 420, startPoint y: 268, endPoint x: 412, endPoint y: 269, distance: 8.2
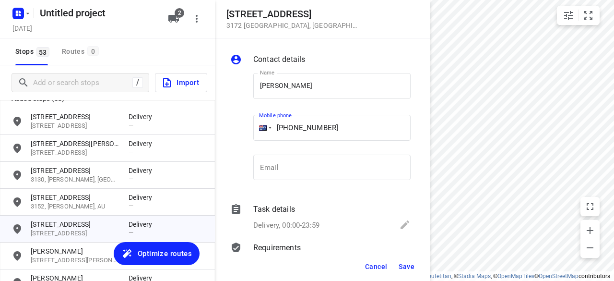
click at [418, 269] on div "Cancel Save" at bounding box center [322, 266] width 215 height 29
click at [412, 269] on span "Save" at bounding box center [407, 267] width 16 height 8
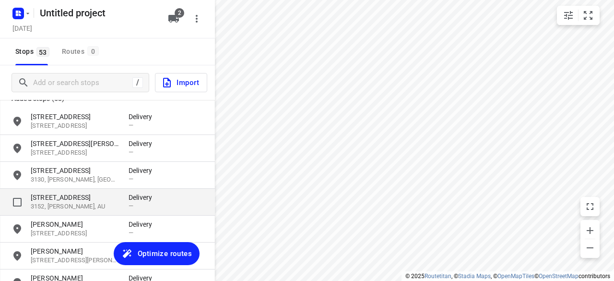
click at [67, 203] on p "3152, [PERSON_NAME], AU" at bounding box center [75, 206] width 88 height 9
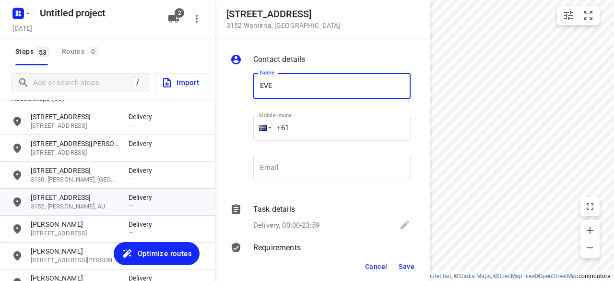
type input "[PERSON_NAME]"
click at [298, 127] on input "+61" at bounding box center [331, 128] width 157 height 26
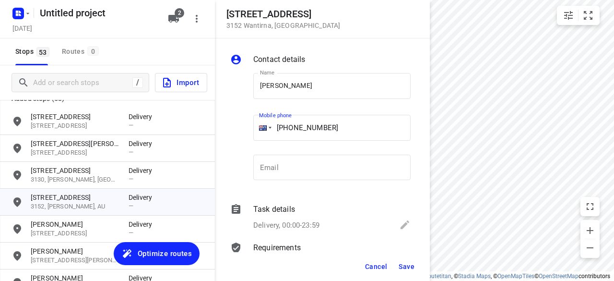
click at [296, 127] on input "[PHONE_NUMBER]" at bounding box center [331, 128] width 157 height 26
type input "[PHONE_NUMBER]"
click at [393, 263] on div "Cancel Save" at bounding box center [322, 266] width 215 height 29
click at [415, 274] on button "Save" at bounding box center [407, 266] width 24 height 17
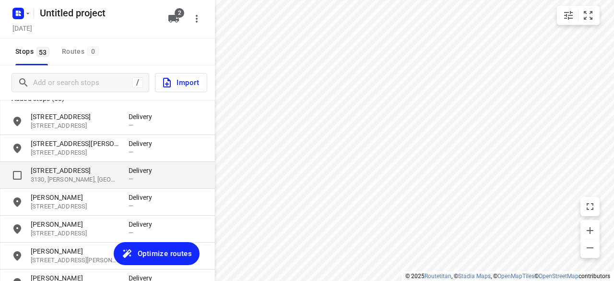
click at [86, 173] on p "[STREET_ADDRESS]" at bounding box center [75, 171] width 88 height 10
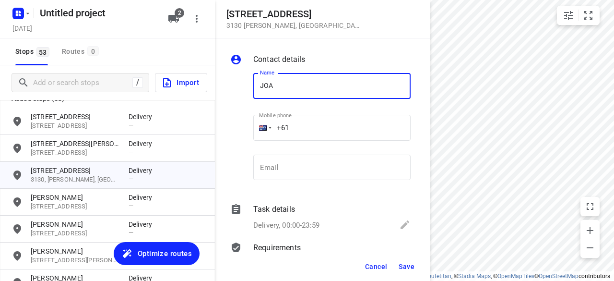
type input "[PERSON_NAME] 1/39"
click at [305, 127] on input "+61" at bounding box center [331, 128] width 157 height 26
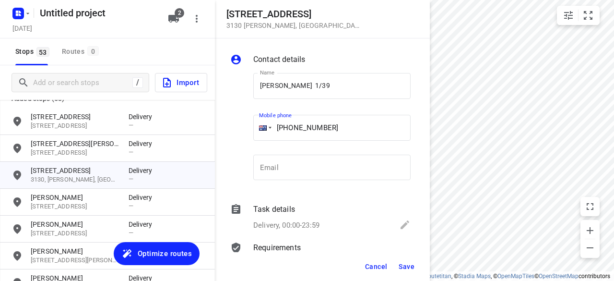
type input "[PHONE_NUMBER]"
click at [401, 265] on span "Save" at bounding box center [407, 267] width 16 height 8
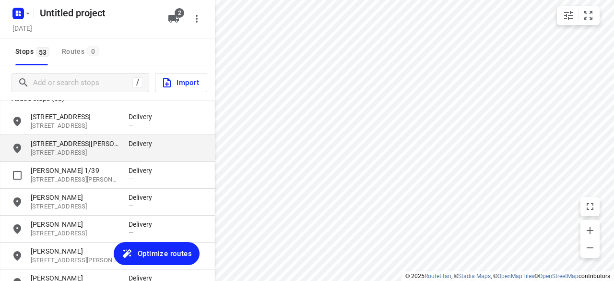
click at [87, 155] on p "[STREET_ADDRESS]" at bounding box center [75, 152] width 88 height 9
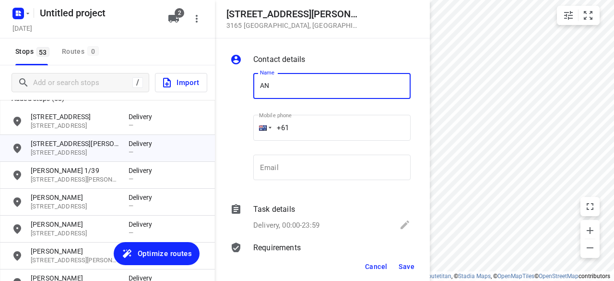
type input "[PERSON_NAME]"
click at [306, 128] on input "+61" at bounding box center [331, 128] width 157 height 26
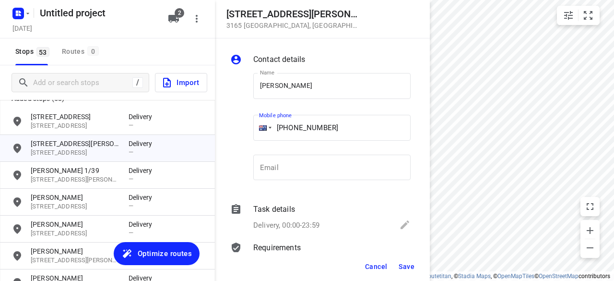
type input "[PHONE_NUMBER]"
click at [408, 262] on button "Save" at bounding box center [407, 266] width 24 height 17
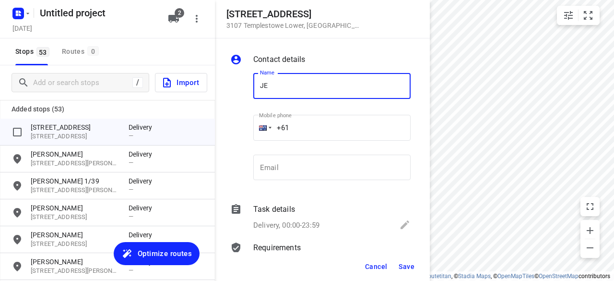
scroll to position [11, 0]
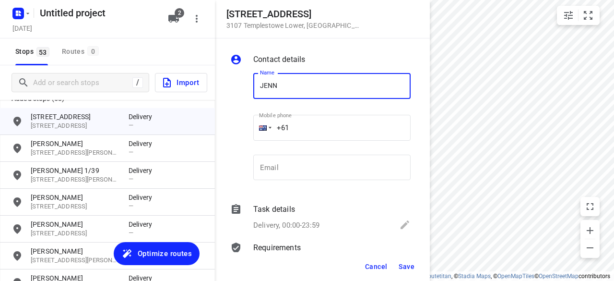
type input "[PERSON_NAME] HOW"
click at [303, 130] on input "+61" at bounding box center [331, 128] width 157 height 26
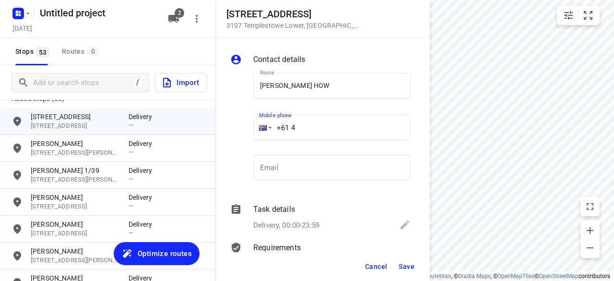
paste input "16376451"
type input "+61 416376451"
click at [399, 264] on span "Save" at bounding box center [407, 267] width 16 height 8
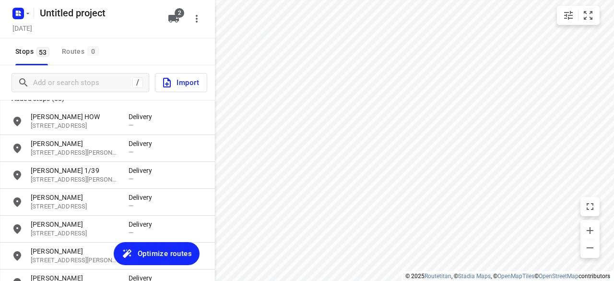
click at [182, 260] on button "Optimize routes" at bounding box center [157, 253] width 86 height 23
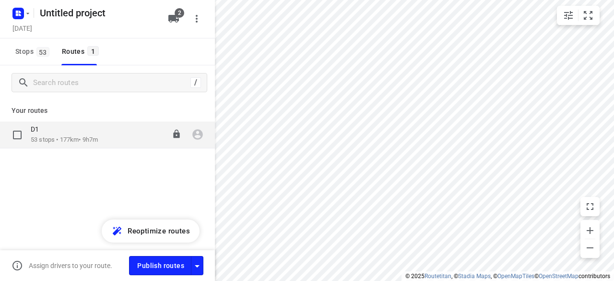
click at [95, 137] on p "53 stops • 177km • 9h7m" at bounding box center [64, 139] width 67 height 9
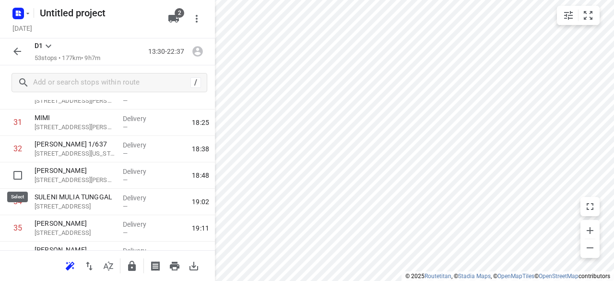
scroll to position [816, 0]
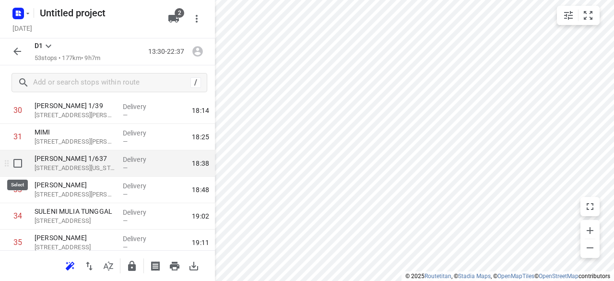
click at [13, 165] on input "checkbox" at bounding box center [17, 163] width 19 height 19
checkbox input "true"
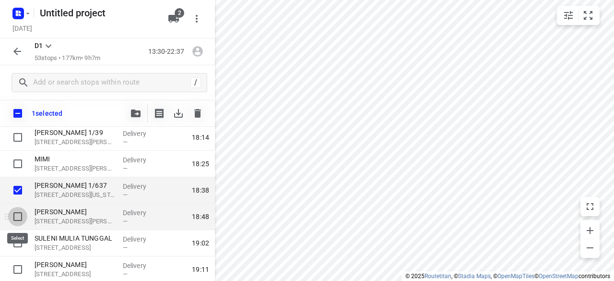
click at [20, 217] on input "checkbox" at bounding box center [17, 216] width 19 height 19
checkbox input "true"
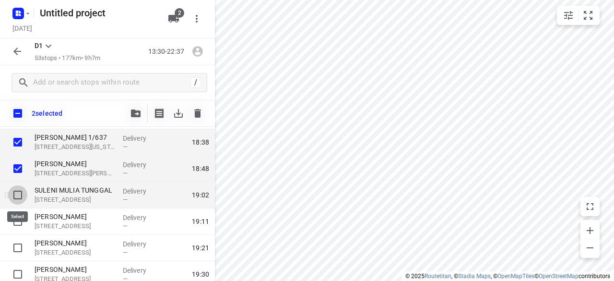
drag, startPoint x: 13, startPoint y: 195, endPoint x: 13, endPoint y: 205, distance: 10.6
click at [13, 195] on input "checkbox" at bounding box center [17, 194] width 19 height 19
checkbox input "true"
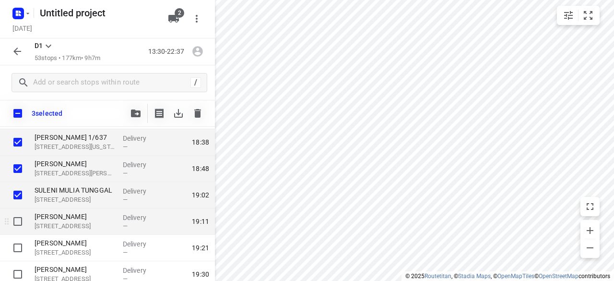
click at [13, 214] on input "checkbox" at bounding box center [17, 221] width 19 height 19
checkbox input "true"
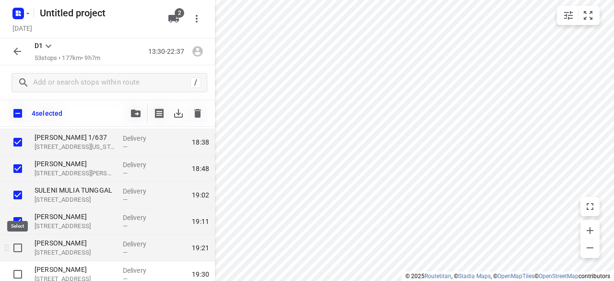
click at [22, 246] on input "checkbox" at bounding box center [17, 247] width 19 height 19
checkbox input "true"
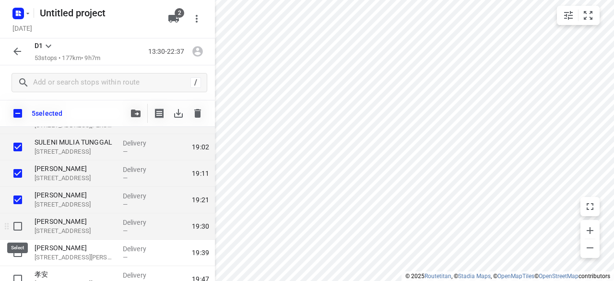
click at [18, 225] on input "checkbox" at bounding box center [17, 225] width 19 height 19
checkbox input "true"
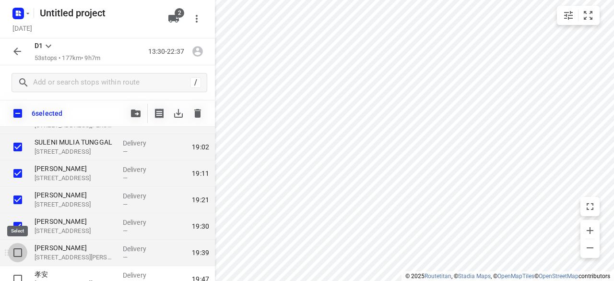
click at [24, 250] on input "checkbox" at bounding box center [17, 252] width 19 height 19
checkbox input "true"
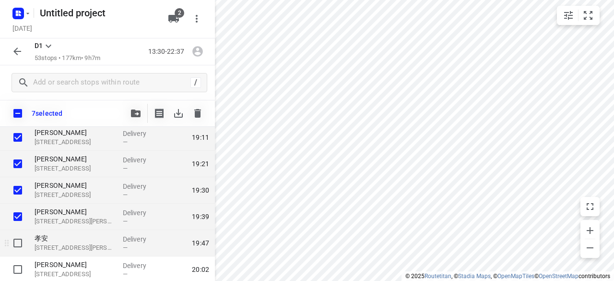
scroll to position [960, 0]
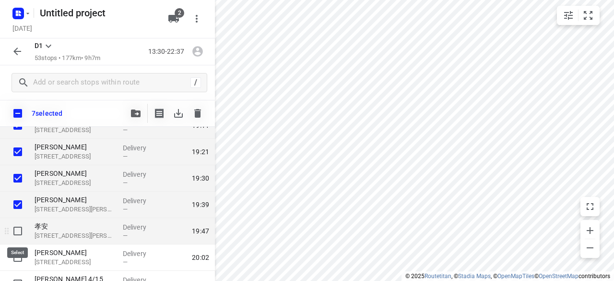
click at [15, 232] on input "checkbox" at bounding box center [17, 230] width 19 height 19
checkbox input "true"
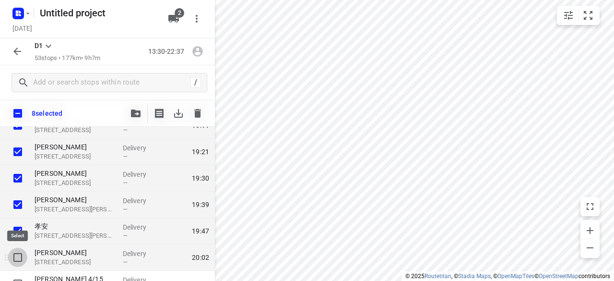
click at [20, 253] on input "checkbox" at bounding box center [17, 257] width 19 height 19
checkbox input "true"
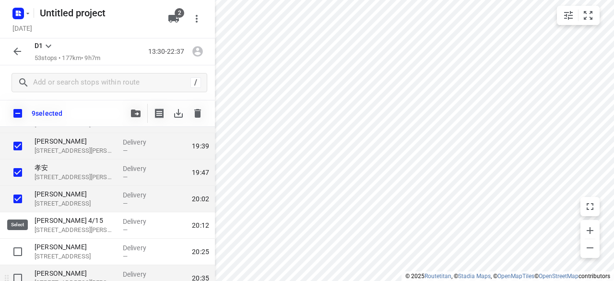
scroll to position [1056, 0]
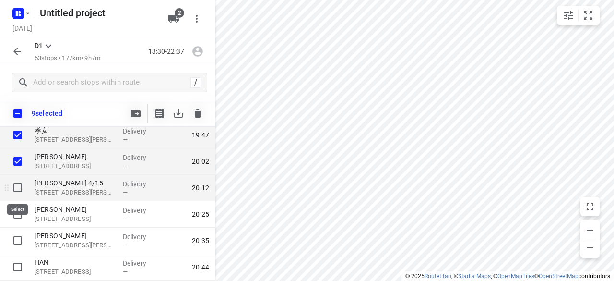
click at [18, 187] on input "checkbox" at bounding box center [17, 187] width 19 height 19
checkbox input "true"
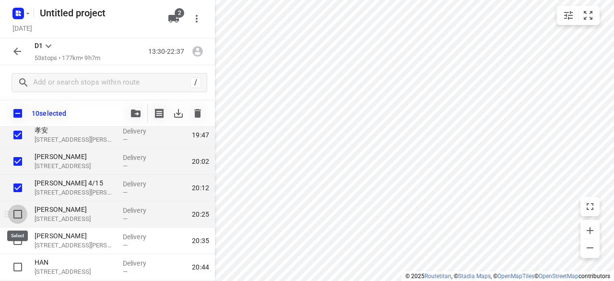
click at [22, 213] on input "checkbox" at bounding box center [17, 213] width 19 height 19
checkbox input "true"
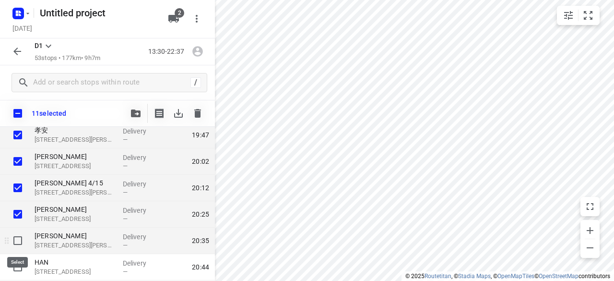
click at [23, 235] on input "checkbox" at bounding box center [17, 240] width 19 height 19
checkbox input "true"
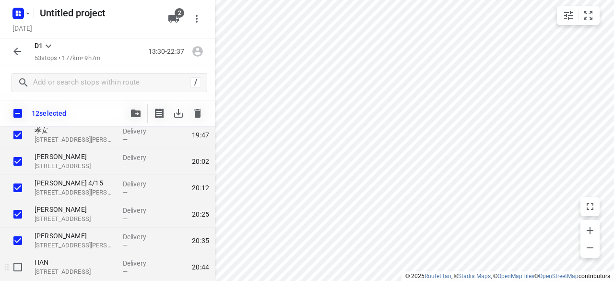
click at [18, 256] on div at bounding box center [15, 267] width 31 height 26
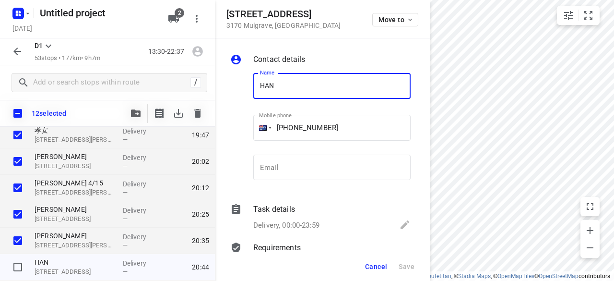
click at [367, 268] on span "Cancel" at bounding box center [376, 267] width 22 height 8
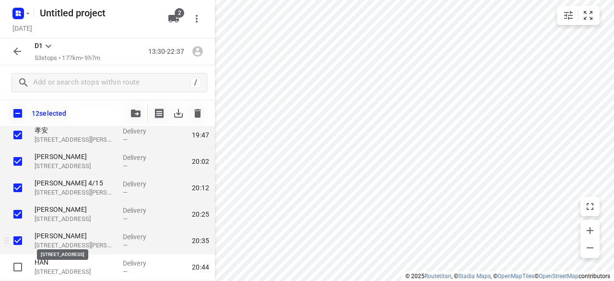
scroll to position [1152, 0]
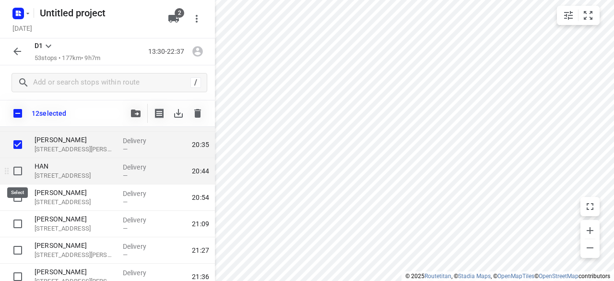
click at [22, 172] on input "checkbox" at bounding box center [17, 170] width 19 height 19
checkbox input "true"
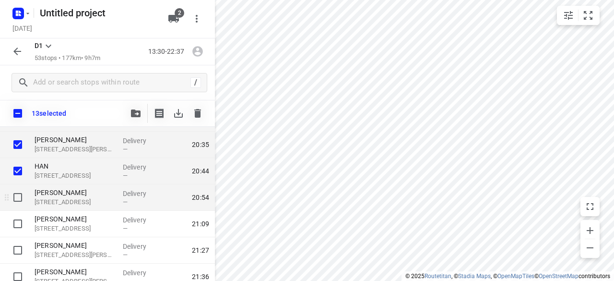
click at [15, 186] on div at bounding box center [15, 197] width 31 height 26
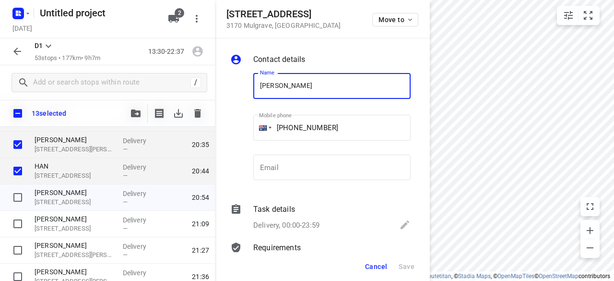
click at [379, 265] on span "Cancel" at bounding box center [376, 267] width 22 height 8
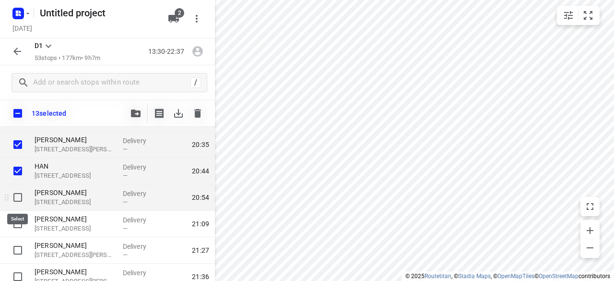
click at [20, 199] on input "checkbox" at bounding box center [17, 197] width 19 height 19
checkbox input "true"
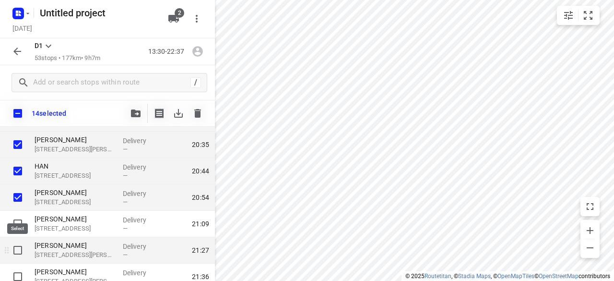
scroll to position [1319, 0]
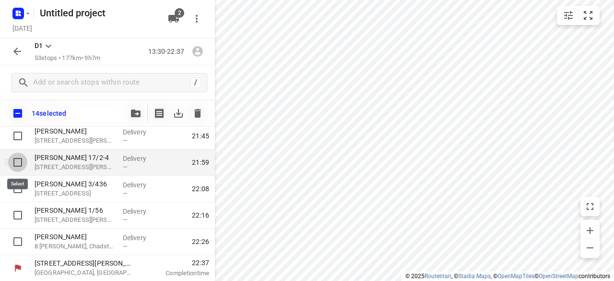
click at [24, 164] on input "checkbox" at bounding box center [17, 162] width 19 height 19
checkbox input "true"
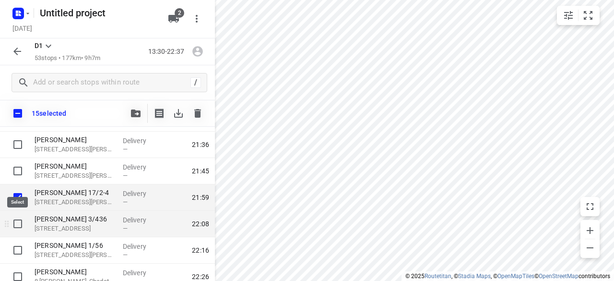
scroll to position [1271, 0]
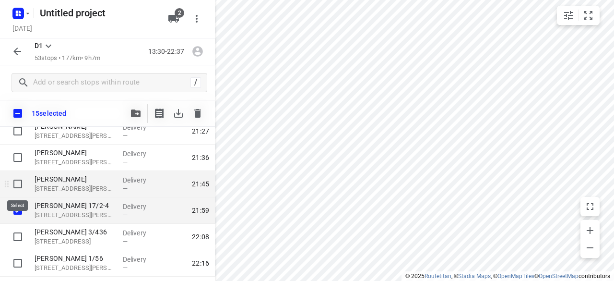
click at [23, 185] on input "checkbox" at bounding box center [17, 183] width 19 height 19
checkbox input "true"
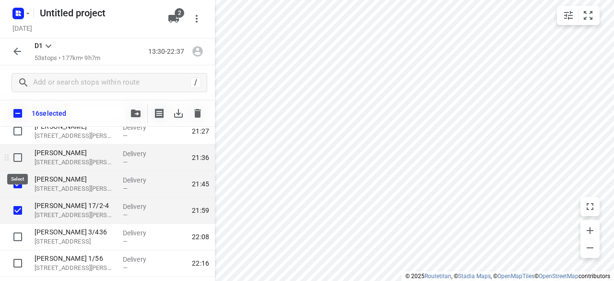
click at [21, 158] on input "checkbox" at bounding box center [17, 157] width 19 height 19
checkbox input "true"
click at [146, 113] on div at bounding box center [166, 113] width 81 height 19
click at [139, 114] on icon "button" at bounding box center [136, 113] width 10 height 8
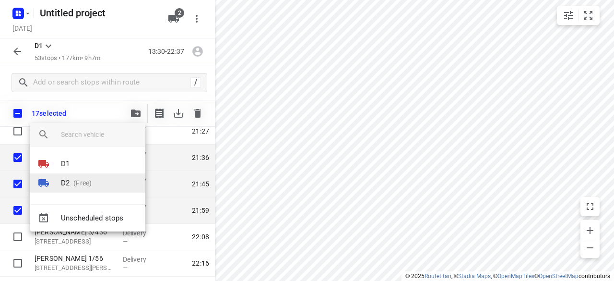
click at [94, 184] on li "D2 (Free)" at bounding box center [87, 182] width 115 height 19
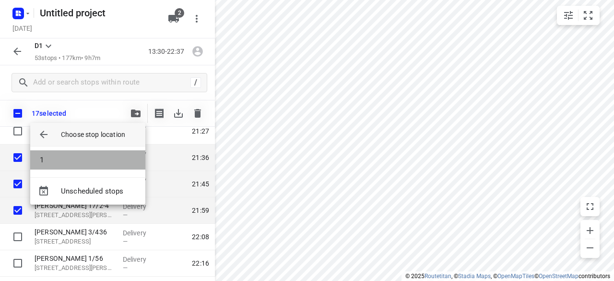
click at [62, 159] on li "1" at bounding box center [87, 159] width 115 height 19
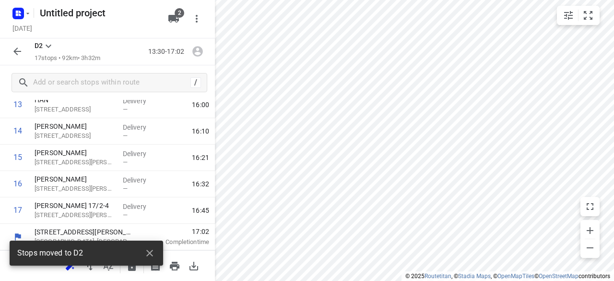
scroll to position [372, 0]
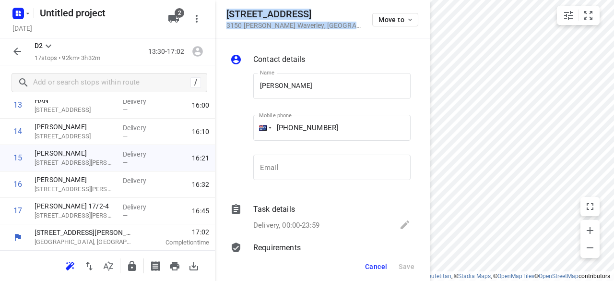
drag, startPoint x: 329, startPoint y: 31, endPoint x: 227, endPoint y: 11, distance: 103.7
click at [227, 11] on div "53 Hampshire Road 3150 Glen Waverley , Australia Move to" at bounding box center [322, 19] width 215 height 38
copy div "53 Hampshire Road 3150 Glen Waverley , Australia"
click at [179, 20] on icon "button" at bounding box center [173, 19] width 11 height 8
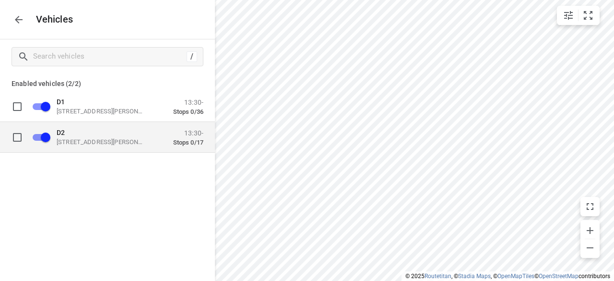
click at [89, 146] on div "D2 49 John St, Oakleigh VIC 3166, Australia 13:30- Stops 0/17" at bounding box center [115, 137] width 177 height 30
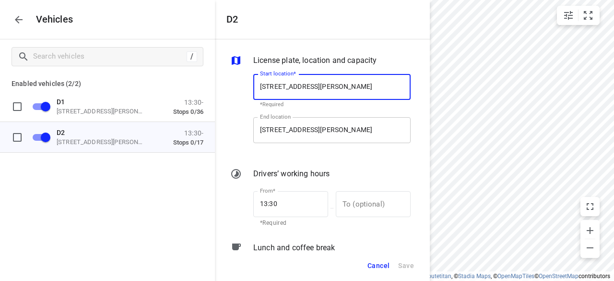
click at [287, 137] on input "49 John St, Oakleigh VIC 3166, Australia" at bounding box center [331, 130] width 157 height 26
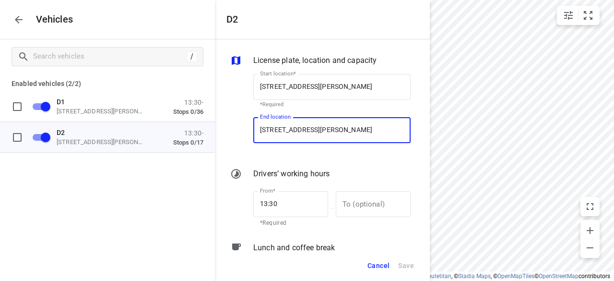
paste input "53 Hampshire Road 3150 Glen Waverley"
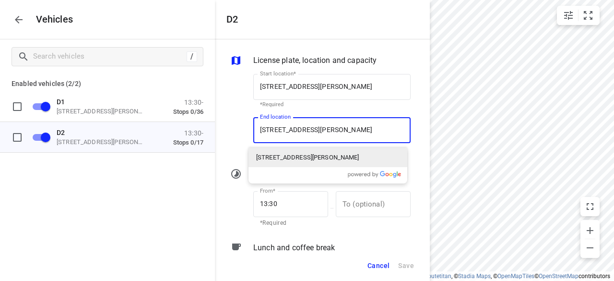
scroll to position [0, 0]
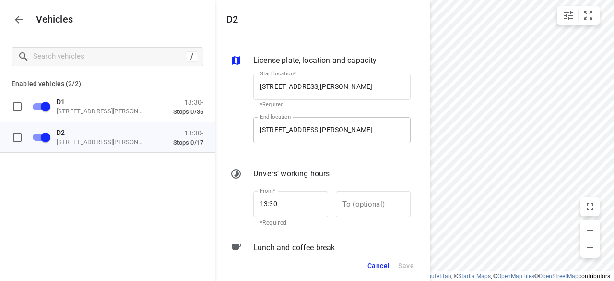
click at [281, 139] on input "49 John St, Oakleigh VIC 3166, Australia" at bounding box center [331, 130] width 157 height 26
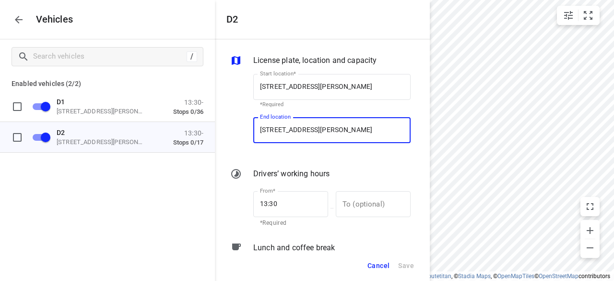
paste input "53 Hampshire Road 3150 Glen Waverley"
type input "53 Hampshire Road 3150 Glen Waverley, Australia"
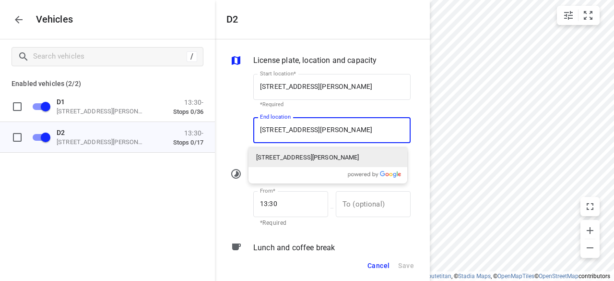
click at [281, 156] on p "53 Hampshire Road, Glen Waverley VIC 3150, Australia" at bounding box center [307, 158] width 103 height 10
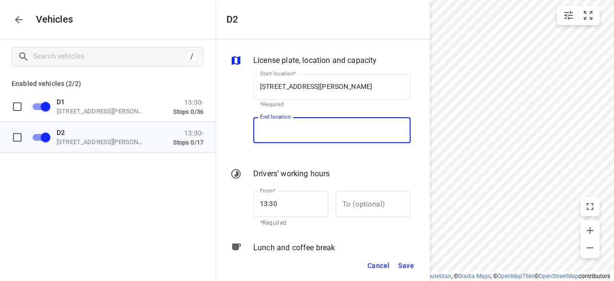
scroll to position [0, 0]
type input "53 Hampshire Rd, Glen Waverley VIC 3150, Australia"
click at [394, 262] on button "Cancel" at bounding box center [378, 266] width 31 height 20
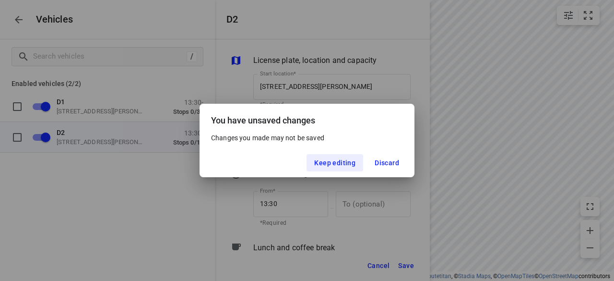
click at [342, 172] on div "Keep editing Discard" at bounding box center [307, 162] width 215 height 29
click at [342, 167] on span "Keep editing" at bounding box center [334, 163] width 41 height 8
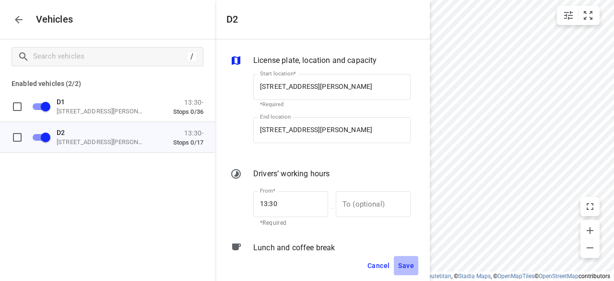
click at [411, 269] on span "Save" at bounding box center [406, 266] width 16 height 12
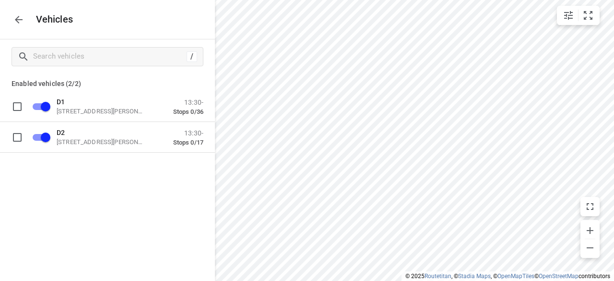
drag, startPoint x: 411, startPoint y: 269, endPoint x: 107, endPoint y: 204, distance: 310.6
click at [102, 207] on div "/ Enabled vehicles (2/2) D1 49 John St, Oakleigh VIC 3166, Australia 13:30- Sto…" at bounding box center [107, 179] width 215 height 281
click at [24, 15] on icon "button" at bounding box center [19, 20] width 12 height 12
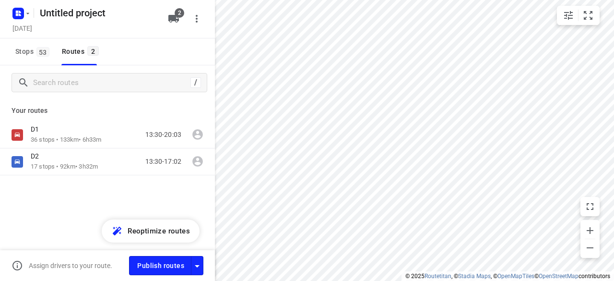
click at [64, 177] on div "D1 36 stops • 133km • 6h33m 13:30-20:03 D2 17 stops • 92km • 3h32m 13:30-17:02" at bounding box center [107, 181] width 215 height 121
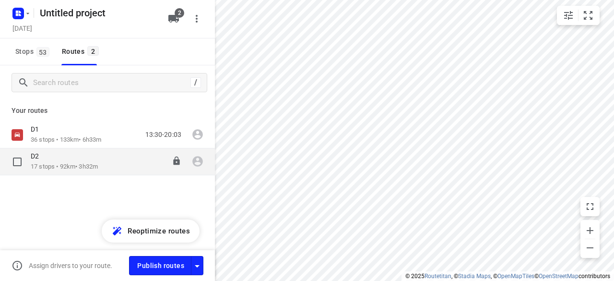
click at [65, 169] on p "17 stops • 92km • 3h32m" at bounding box center [64, 166] width 67 height 9
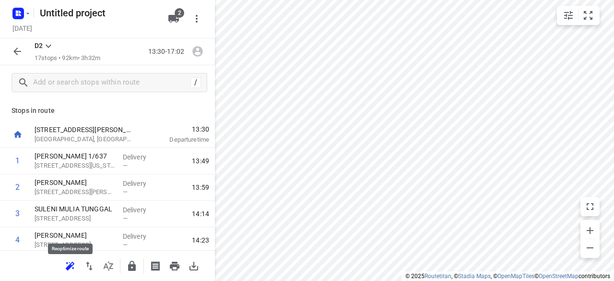
click at [65, 267] on icon "button" at bounding box center [70, 266] width 12 height 12
click at [9, 52] on button "button" at bounding box center [17, 51] width 19 height 19
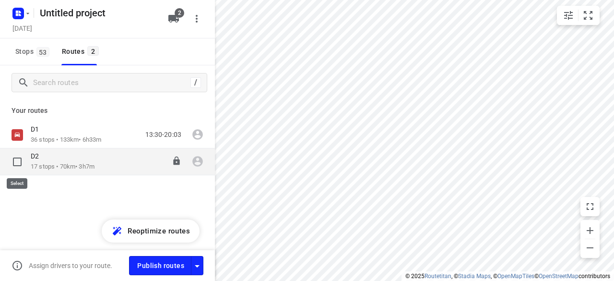
click at [16, 163] on input "checkbox" at bounding box center [17, 161] width 19 height 19
checkbox input "true"
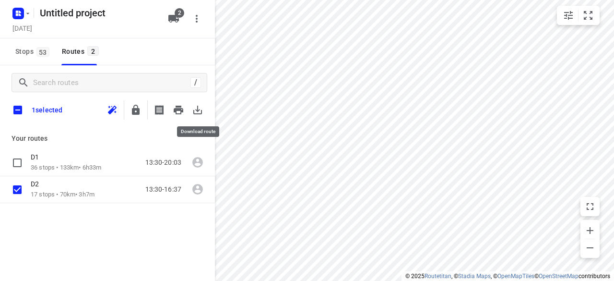
click at [199, 107] on icon "button" at bounding box center [198, 110] width 12 height 12
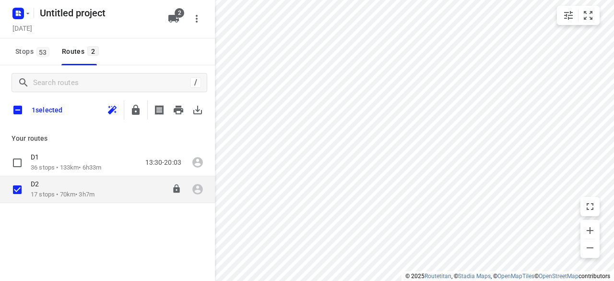
click at [73, 190] on div "D2" at bounding box center [63, 184] width 64 height 11
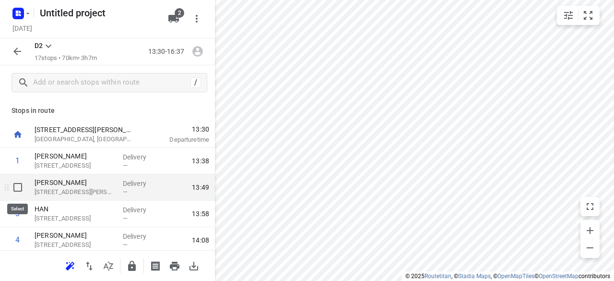
click at [21, 196] on input "checkbox" at bounding box center [17, 187] width 19 height 19
checkbox input "true"
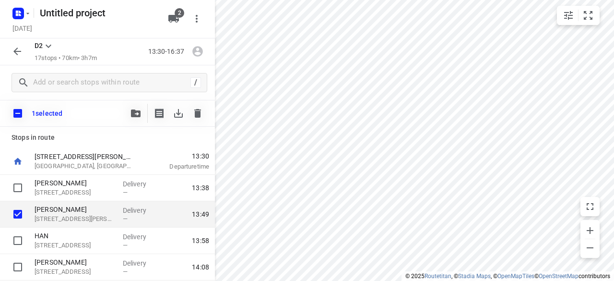
click at [21, 119] on input "checkbox" at bounding box center [18, 113] width 20 height 20
checkbox input "true"
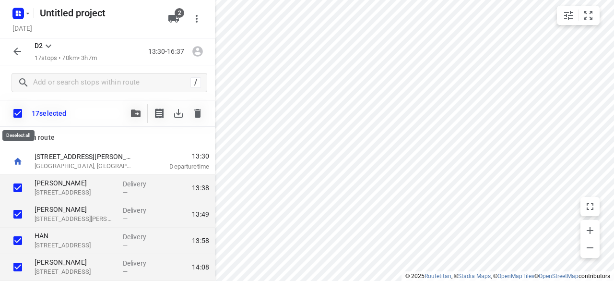
checkbox input "true"
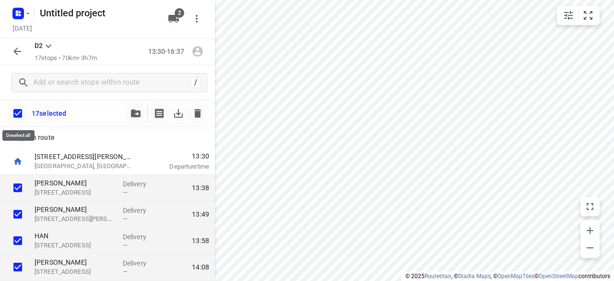
checkbox input "true"
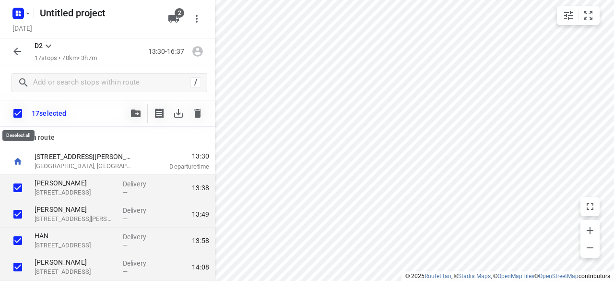
checkbox input "true"
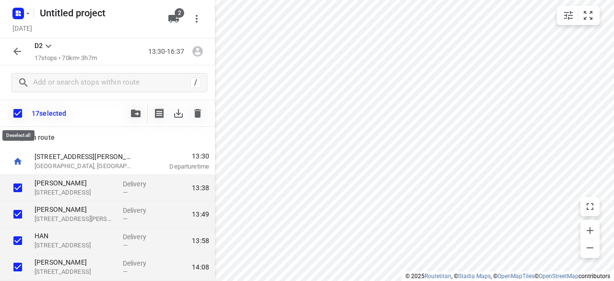
checkbox input "true"
click at [197, 117] on icon "button" at bounding box center [197, 113] width 7 height 9
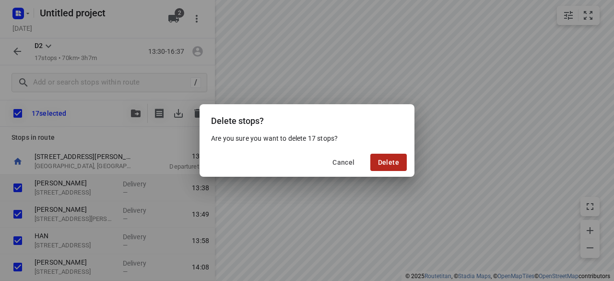
click at [372, 159] on button "Delete" at bounding box center [388, 162] width 36 height 17
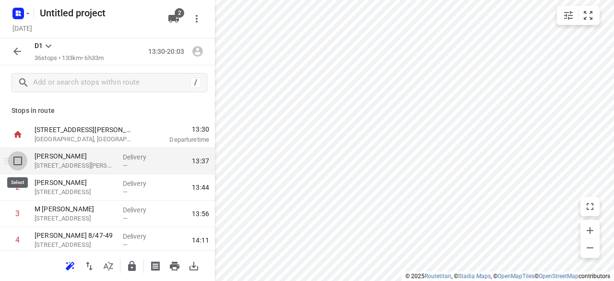
click at [26, 163] on input "checkbox" at bounding box center [17, 160] width 19 height 19
checkbox input "true"
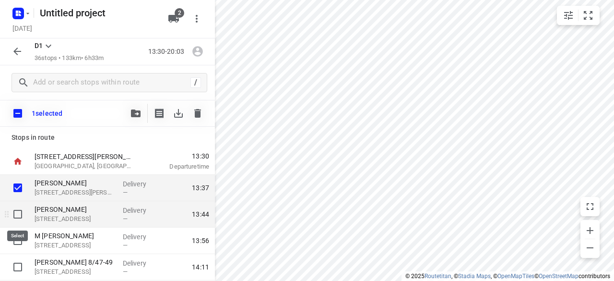
click at [25, 221] on input "checkbox" at bounding box center [17, 213] width 19 height 19
checkbox input "true"
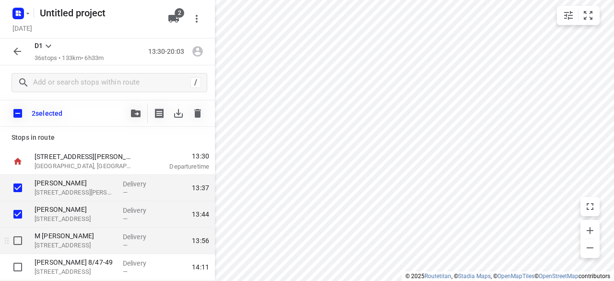
click at [25, 232] on input "checkbox" at bounding box center [17, 240] width 19 height 19
checkbox input "true"
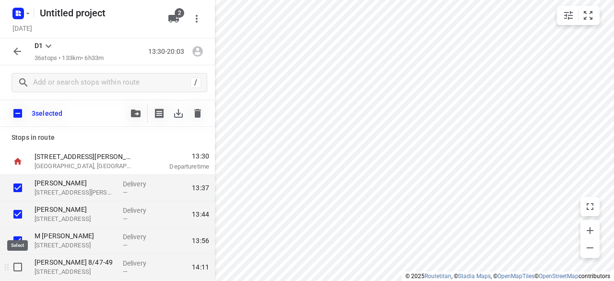
click at [20, 265] on input "checkbox" at bounding box center [17, 266] width 19 height 19
checkbox input "true"
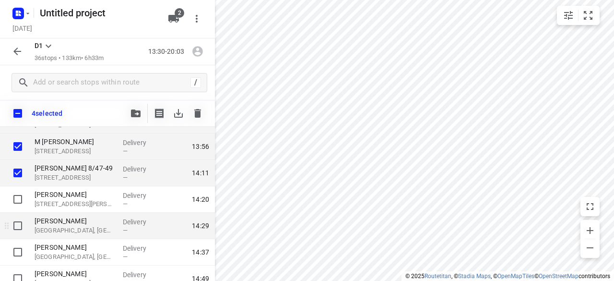
scroll to position [96, 0]
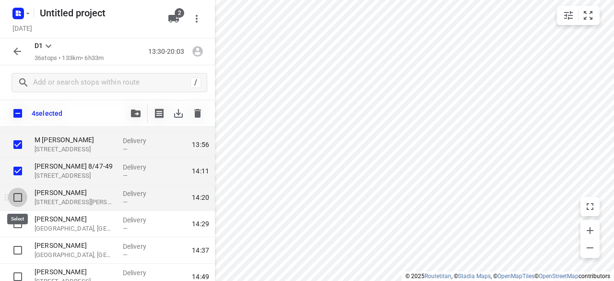
click at [17, 199] on input "checkbox" at bounding box center [17, 197] width 19 height 19
checkbox input "true"
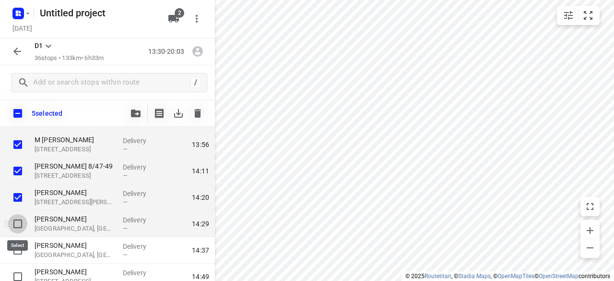
click at [17, 220] on input "checkbox" at bounding box center [17, 223] width 19 height 19
checkbox input "true"
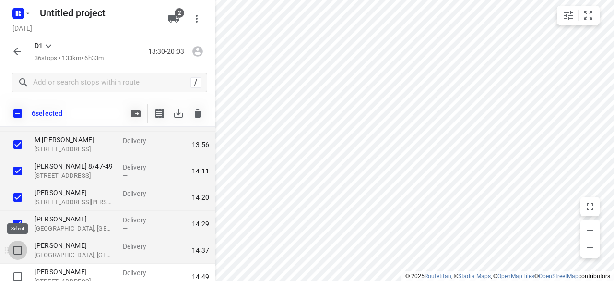
click at [19, 254] on input "checkbox" at bounding box center [17, 249] width 19 height 19
checkbox input "true"
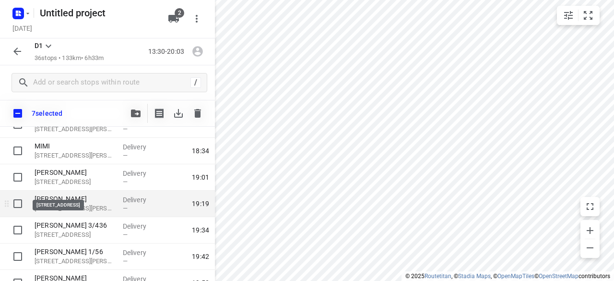
scroll to position [822, 0]
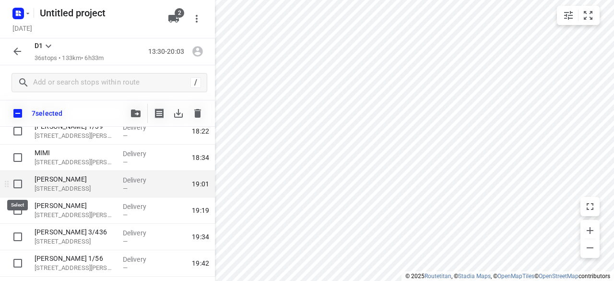
click at [16, 187] on input "checkbox" at bounding box center [17, 183] width 19 height 19
checkbox input "true"
click at [142, 108] on button "button" at bounding box center [135, 113] width 19 height 19
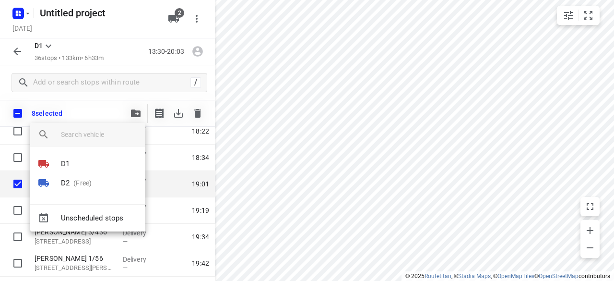
click at [93, 178] on li "D2 (Free)" at bounding box center [87, 182] width 115 height 19
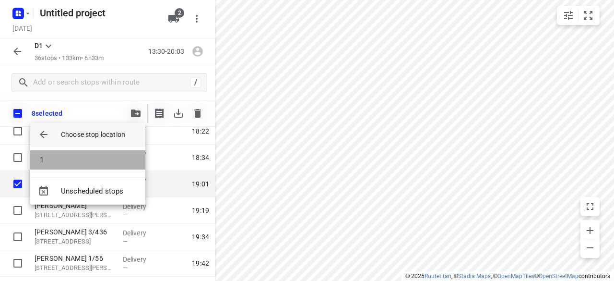
click at [73, 153] on li "1" at bounding box center [87, 159] width 115 height 19
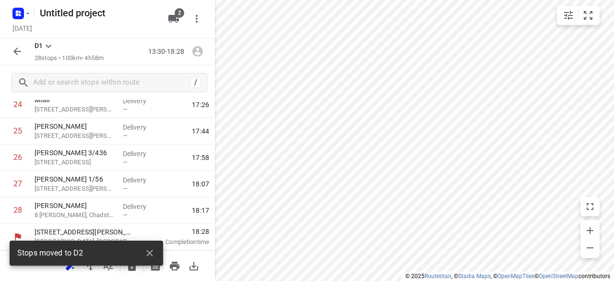
scroll to position [663, 0]
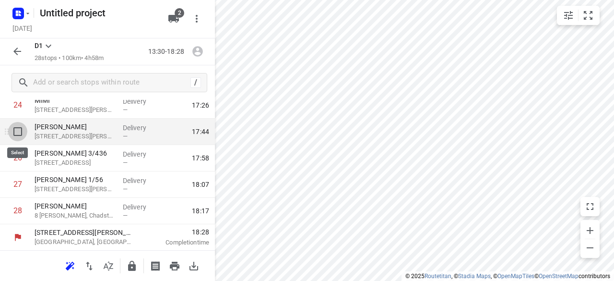
click at [21, 133] on input "checkbox" at bounding box center [17, 131] width 19 height 19
checkbox input "true"
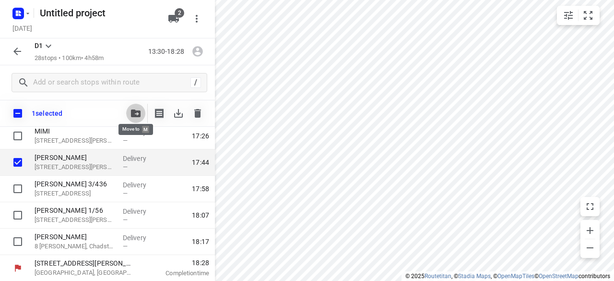
click at [138, 115] on icon "button" at bounding box center [136, 113] width 10 height 8
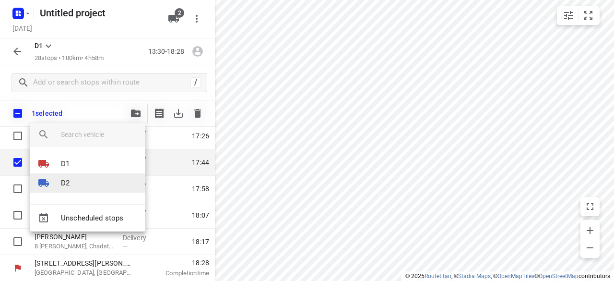
click at [76, 180] on li "D2" at bounding box center [87, 182] width 115 height 19
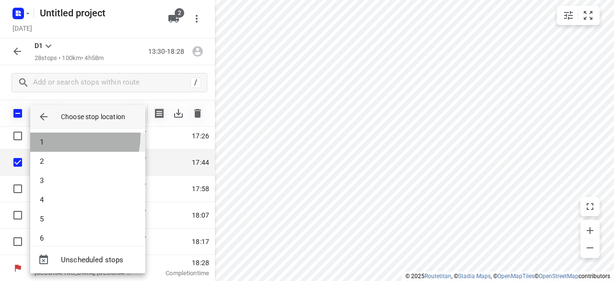
click at [52, 134] on li "1" at bounding box center [87, 141] width 115 height 19
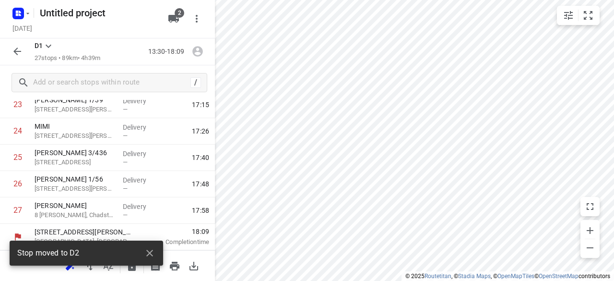
scroll to position [636, 0]
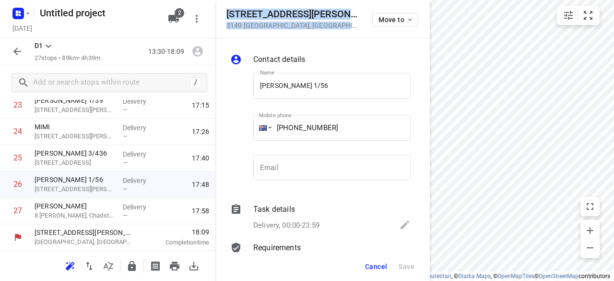
drag, startPoint x: 334, startPoint y: 30, endPoint x: 227, endPoint y: 9, distance: 108.6
click at [227, 9] on div "56 Albert Street 3149 Mount Waverley , Australia Move to" at bounding box center [322, 19] width 215 height 38
copy div "56 Albert Street 3149 Mount Waverley , Australia"
click at [177, 20] on icon "button" at bounding box center [173, 19] width 11 height 8
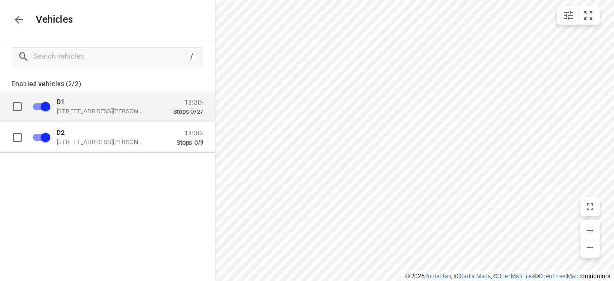
click at [103, 117] on div "D1 49 John St, Oakleigh VIC 3166, Australia 13:30- Stops 0/27" at bounding box center [115, 106] width 177 height 30
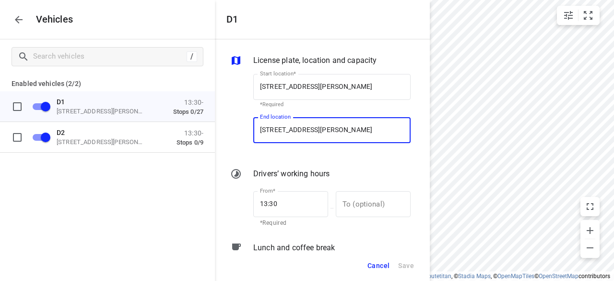
click at [267, 124] on input "49 John St, Oakleigh VIC 3166, Australia" at bounding box center [331, 130] width 157 height 26
paste input "56 Albert Street 3149 Mount Waverley"
type input "56 Albert Street 3149 Mount Waverley, Australia"
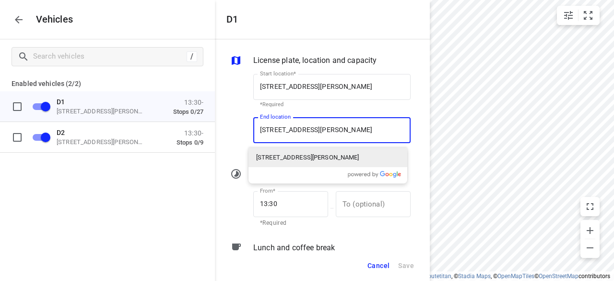
click at [285, 159] on p "56 Albert Street, Mount Waverley VIC 3149, Australia" at bounding box center [307, 158] width 103 height 10
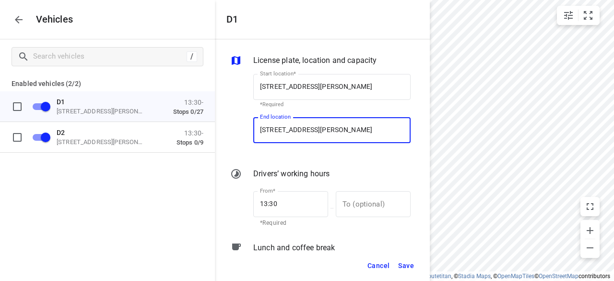
type input "56 Albert St, Mount Waverley VIC 3149, Australia"
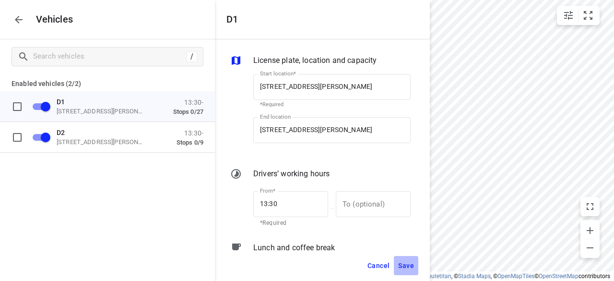
click at [406, 270] on span "Save" at bounding box center [406, 266] width 16 height 12
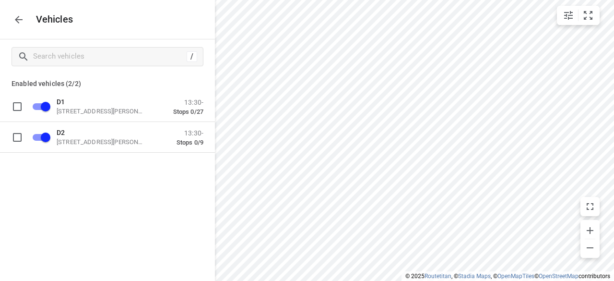
click at [25, 15] on button "button" at bounding box center [18, 19] width 19 height 19
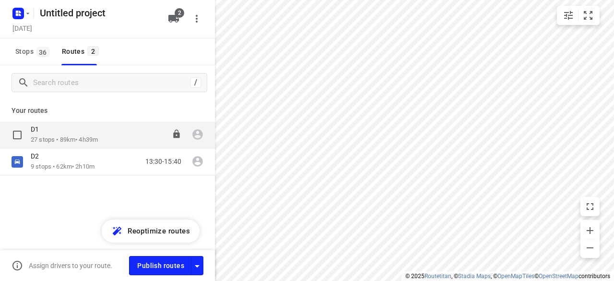
click at [49, 140] on p "27 stops • 89km • 4h39m" at bounding box center [64, 139] width 67 height 9
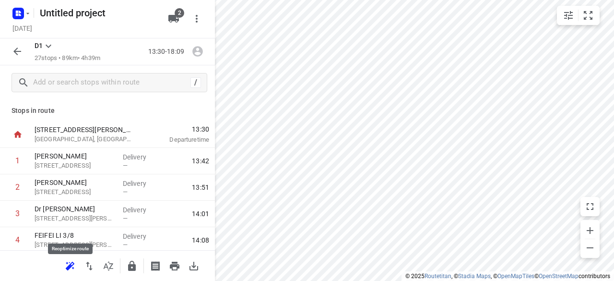
click at [68, 262] on icon "button" at bounding box center [70, 266] width 12 height 12
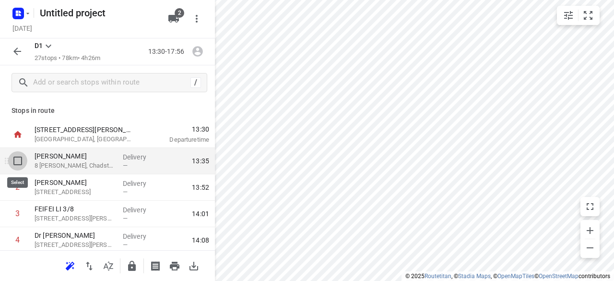
drag, startPoint x: 21, startPoint y: 164, endPoint x: 12, endPoint y: 155, distance: 12.6
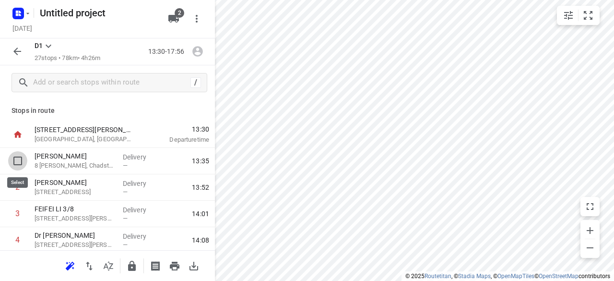
click at [21, 163] on input "checkbox" at bounding box center [17, 160] width 19 height 19
checkbox input "true"
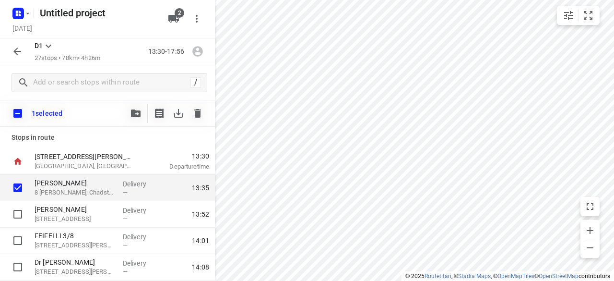
click at [21, 52] on icon "button" at bounding box center [18, 52] width 12 height 12
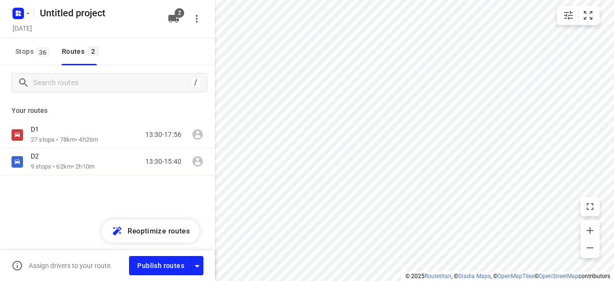
click at [0, 0] on input "checkbox" at bounding box center [0, 0] width 0 height 0
checkbox input "true"
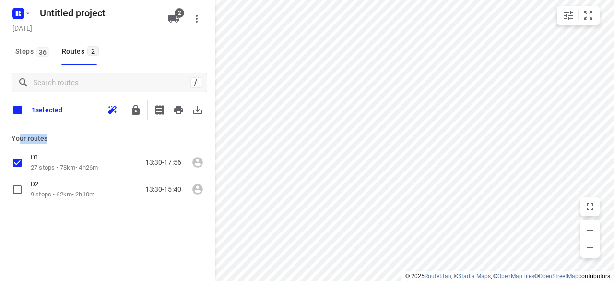
drag, startPoint x: 123, startPoint y: 136, endPoint x: 157, endPoint y: 126, distance: 35.7
click at [154, 128] on div "Your routes D1 27 stops • 78km • 4h26m 13:30-17:56 D2 9 stops • 62km • 2h10m 13…" at bounding box center [107, 165] width 215 height 75
click at [199, 110] on icon "button" at bounding box center [197, 110] width 9 height 9
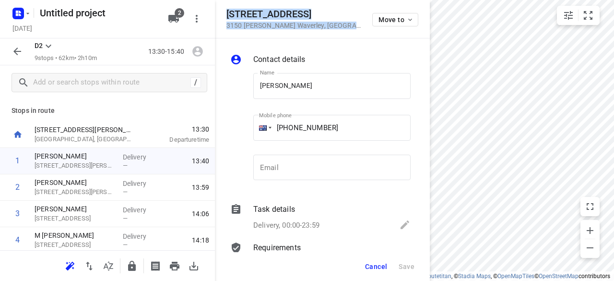
drag, startPoint x: 325, startPoint y: 27, endPoint x: 218, endPoint y: 15, distance: 108.2
click at [218, 15] on div "12 Oxley Close 3150 Glen Waverley , Australia Move to" at bounding box center [322, 19] width 215 height 38
copy div "12 Oxley Close 3150 Glen Waverley , Australia"
click at [181, 22] on button "2" at bounding box center [173, 18] width 19 height 19
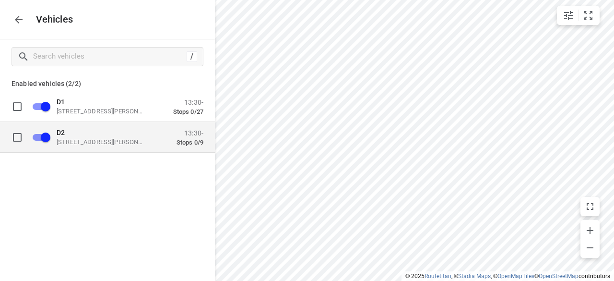
click at [114, 146] on div "D2 49 John St, Oakleigh VIC 3166, Australia 13:30- Stops 0/9" at bounding box center [115, 137] width 177 height 30
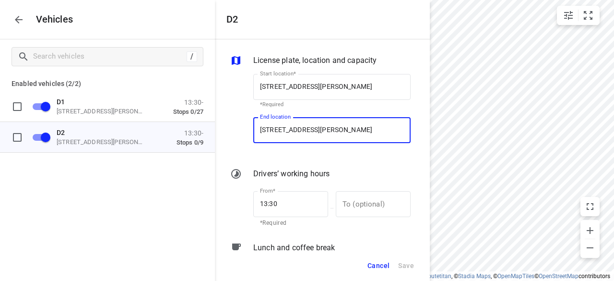
paste input "12 Oxley Close 3150 Glen Waverley"
type input "12 Oxley Close 3150 Glen Waverley, Australia"
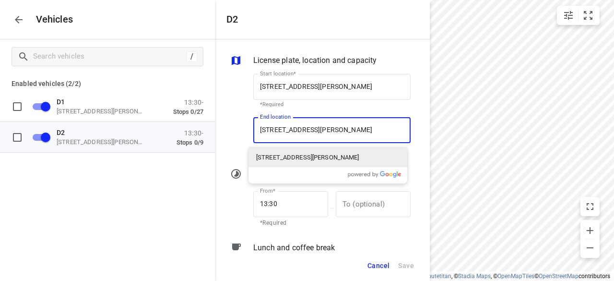
click at [326, 154] on p "12 Oxley Close, Glen Waverley VIC 3150, Australia" at bounding box center [307, 158] width 103 height 10
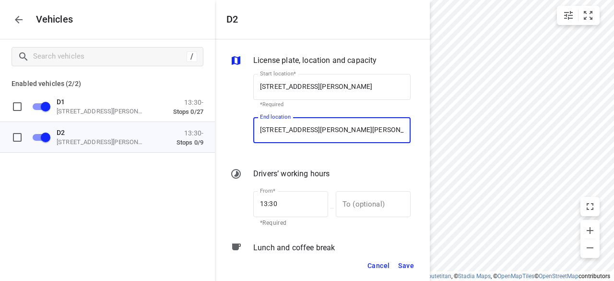
type input "12 Oxley Cl, Glen Waverley VIC 3150, Australia"
click at [405, 271] on button "Save" at bounding box center [406, 266] width 24 height 20
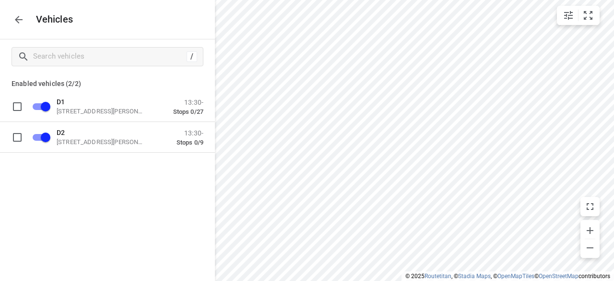
click at [20, 18] on icon "button" at bounding box center [19, 20] width 12 height 12
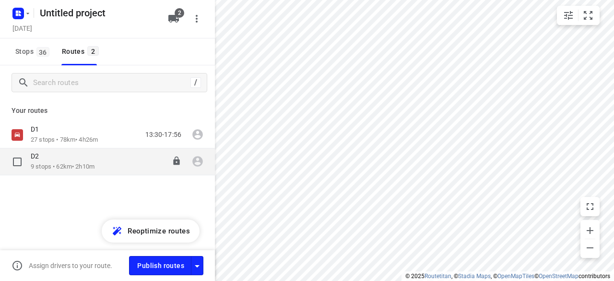
click at [60, 170] on p "9 stops • 62km • 2h10m" at bounding box center [63, 166] width 64 height 9
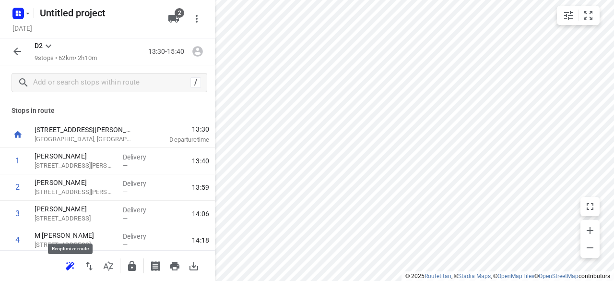
click at [79, 268] on button "button" at bounding box center [69, 265] width 19 height 19
click at [17, 55] on icon "button" at bounding box center [17, 52] width 8 height 8
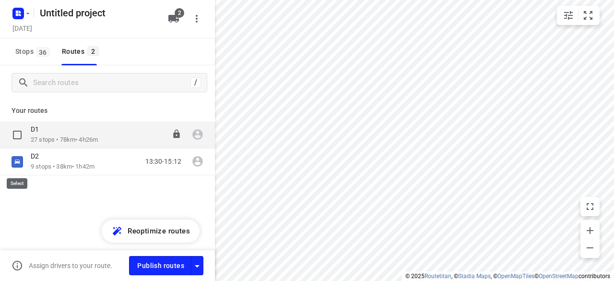
click at [0, 0] on input "checkbox" at bounding box center [0, 0] width 0 height 0
checkbox input "true"
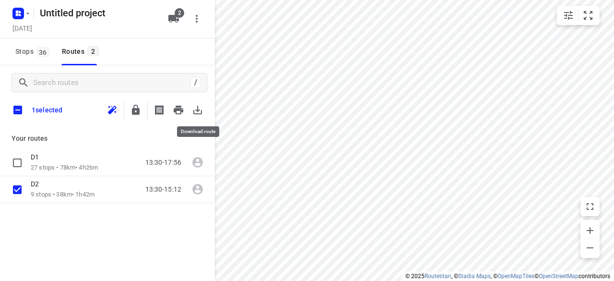
click at [200, 115] on icon "button" at bounding box center [198, 110] width 12 height 12
